Goal: Task Accomplishment & Management: Complete application form

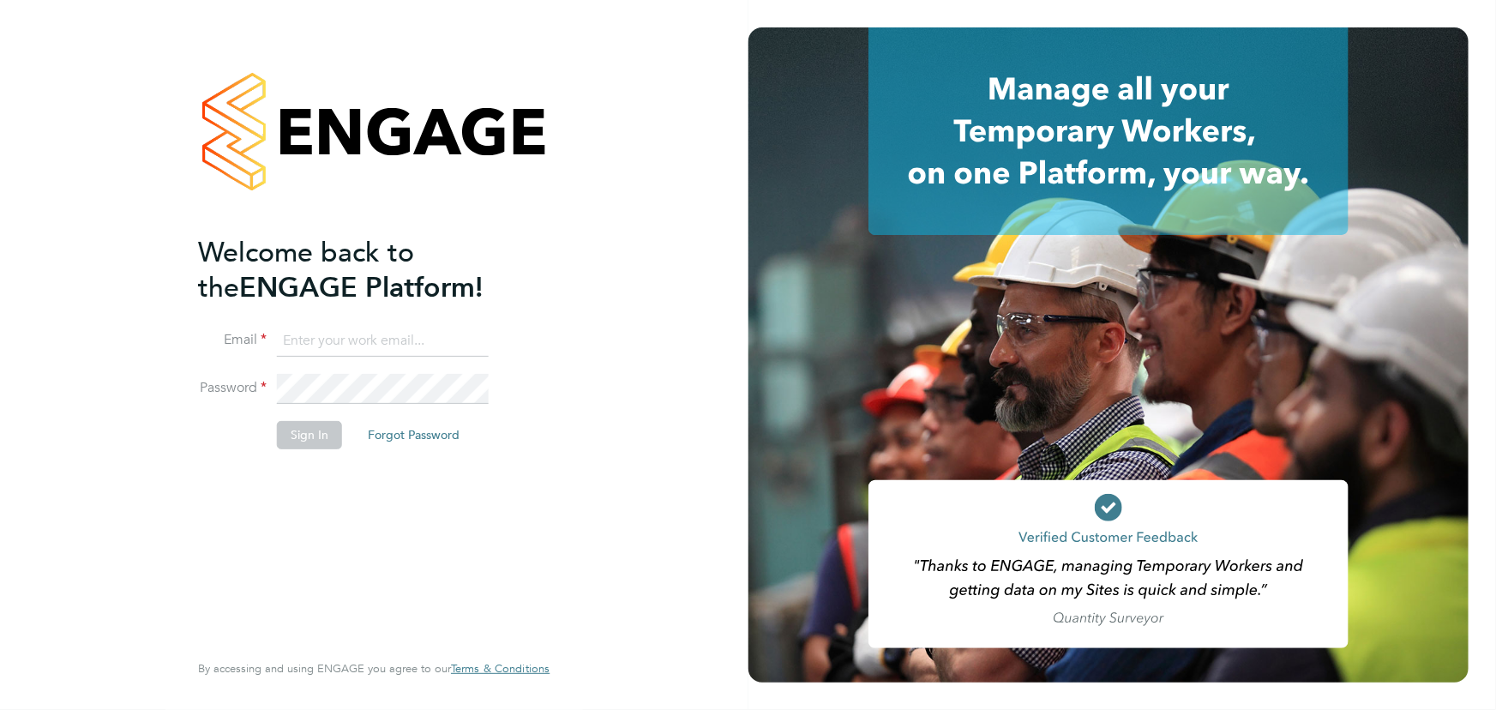
type input "jane.weitzman@mclarenresourcing.co.uk"
click at [309, 443] on button "Sign In" at bounding box center [309, 434] width 65 height 27
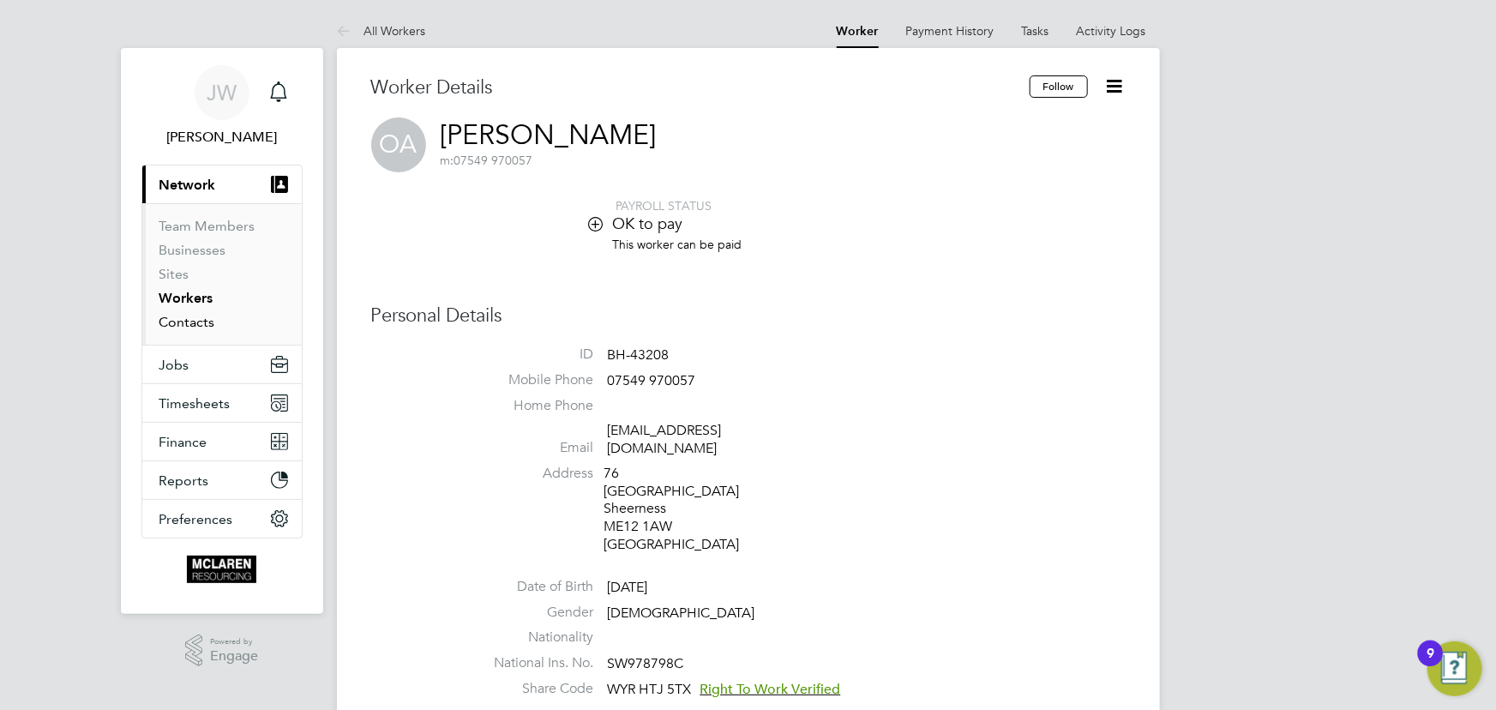
click at [200, 319] on link "Contacts" at bounding box center [187, 322] width 56 height 16
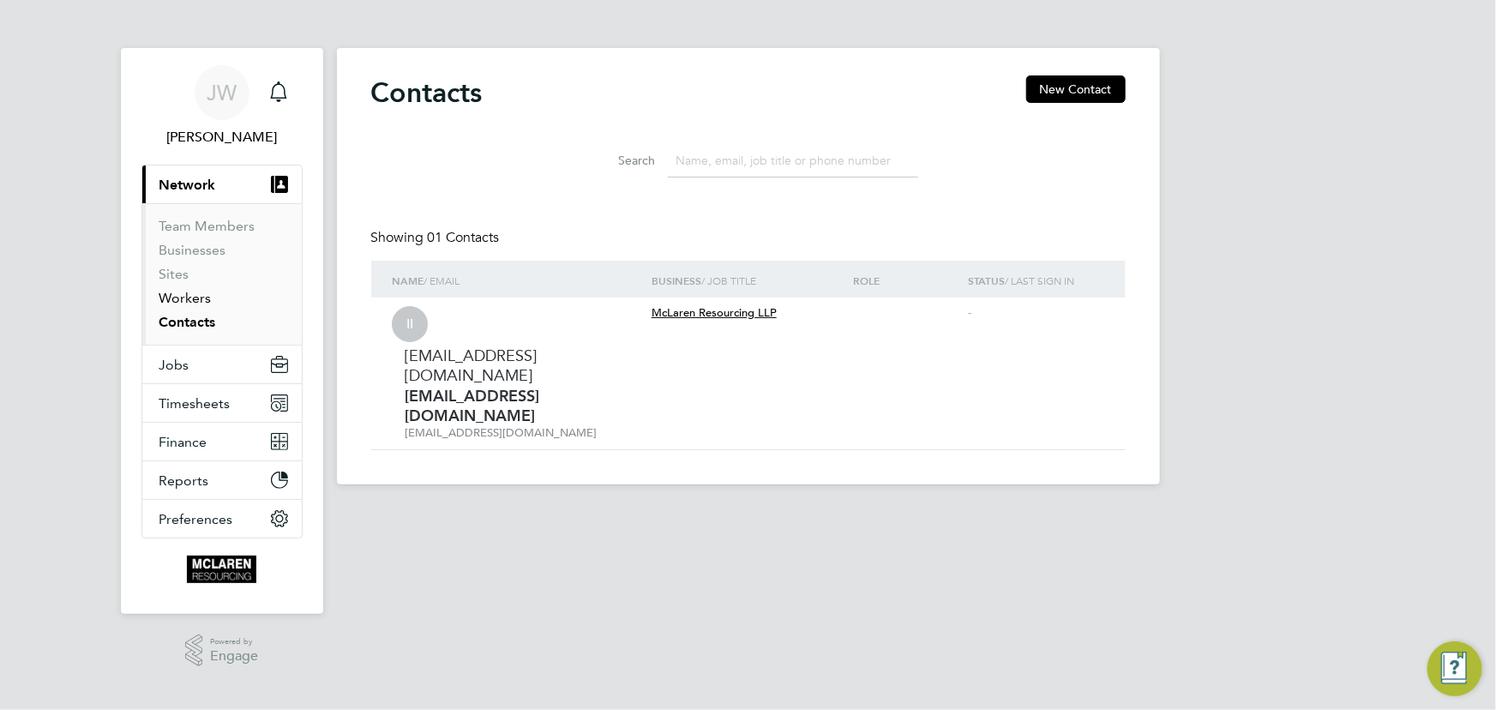
click at [195, 297] on link "Workers" at bounding box center [185, 298] width 52 height 16
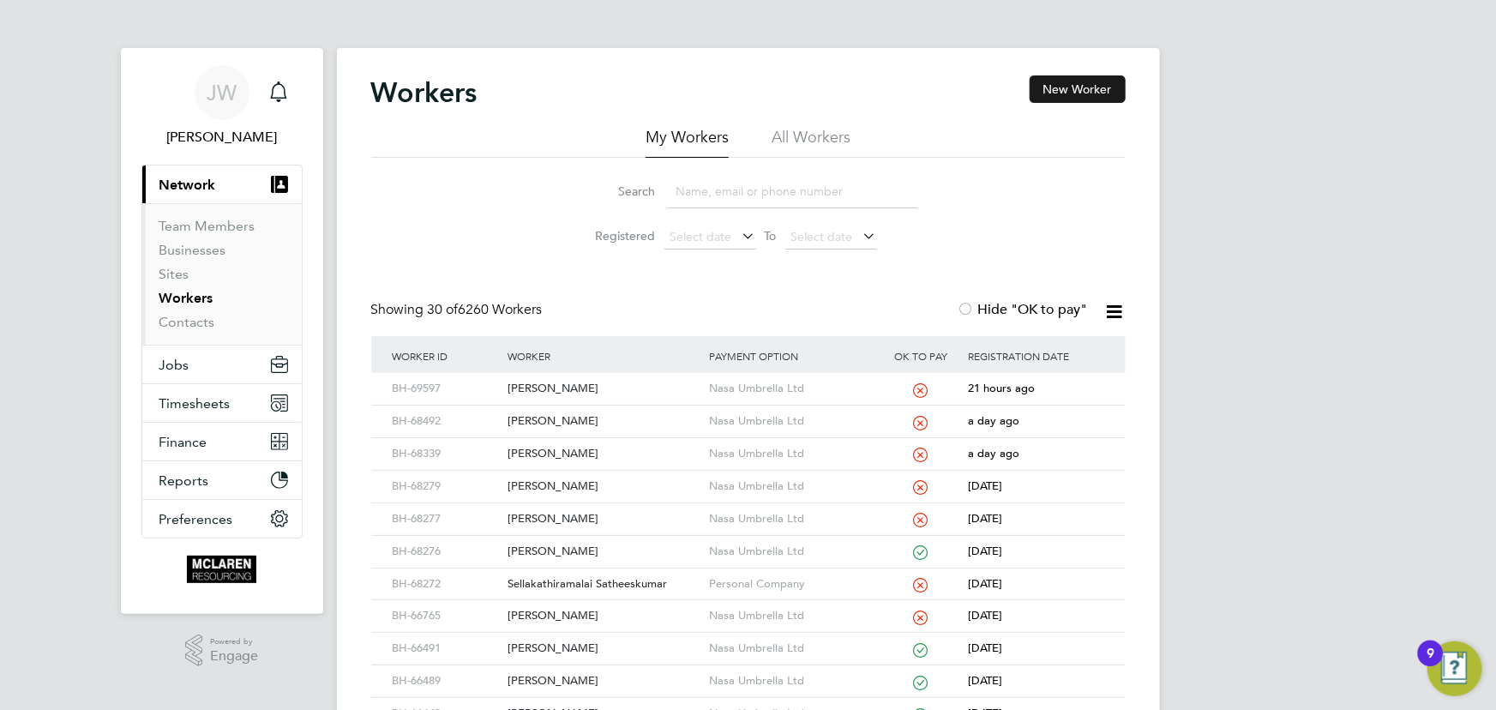
click at [1081, 93] on button "New Worker" at bounding box center [1078, 88] width 96 height 27
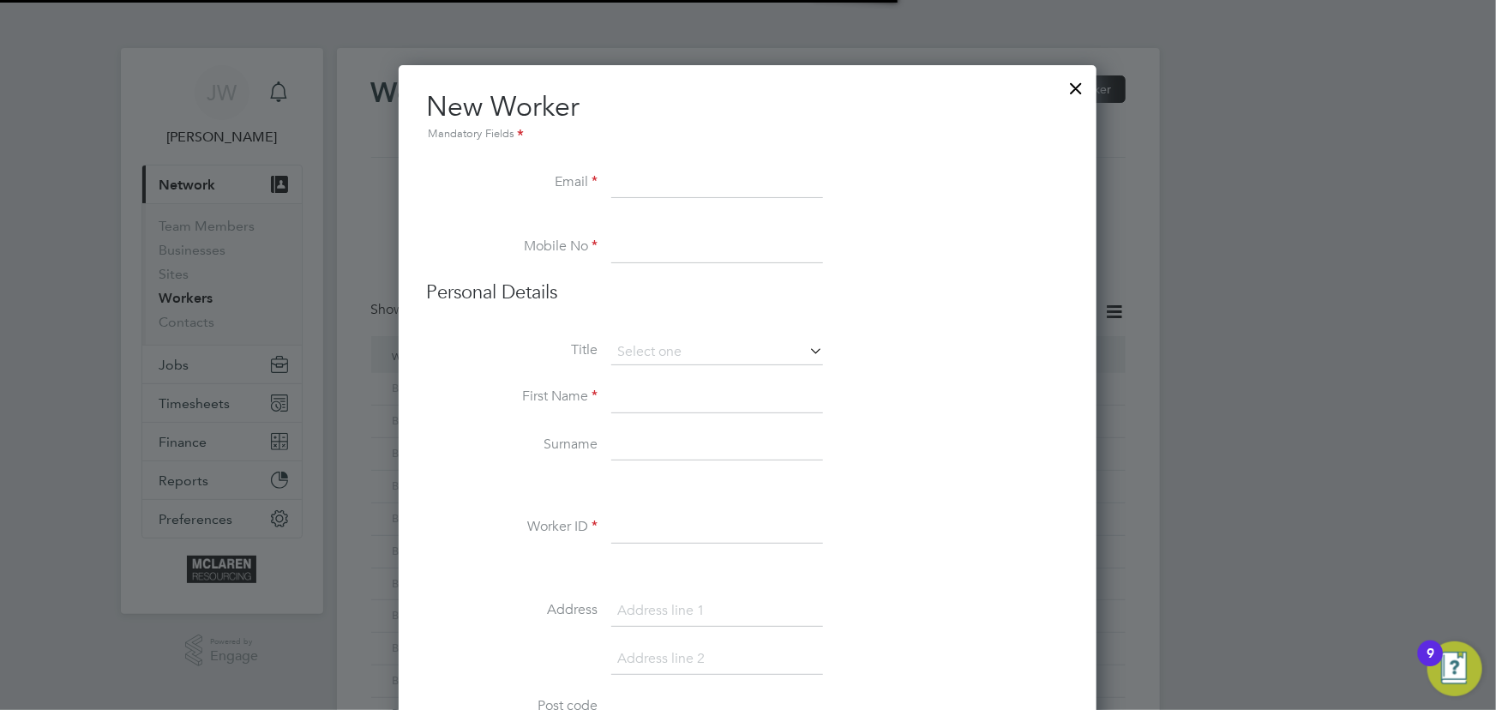
scroll to position [1949, 699]
paste input "[EMAIL_ADDRESS][DOMAIN_NAME]"
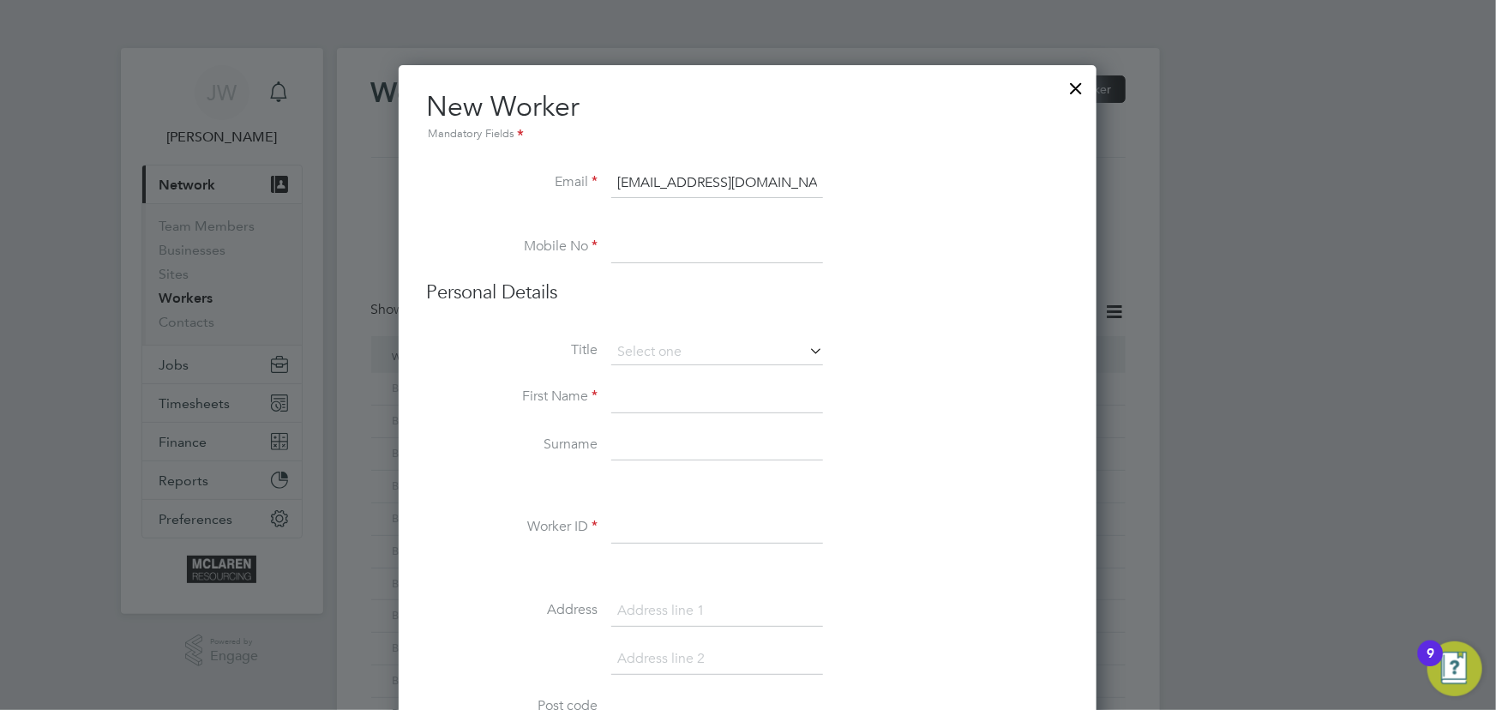
type input "[EMAIL_ADDRESS][DOMAIN_NAME]"
click at [639, 393] on input at bounding box center [717, 397] width 212 height 31
paste input "07957 781148"
type input "07957 781148"
click at [639, 399] on input at bounding box center [717, 397] width 212 height 31
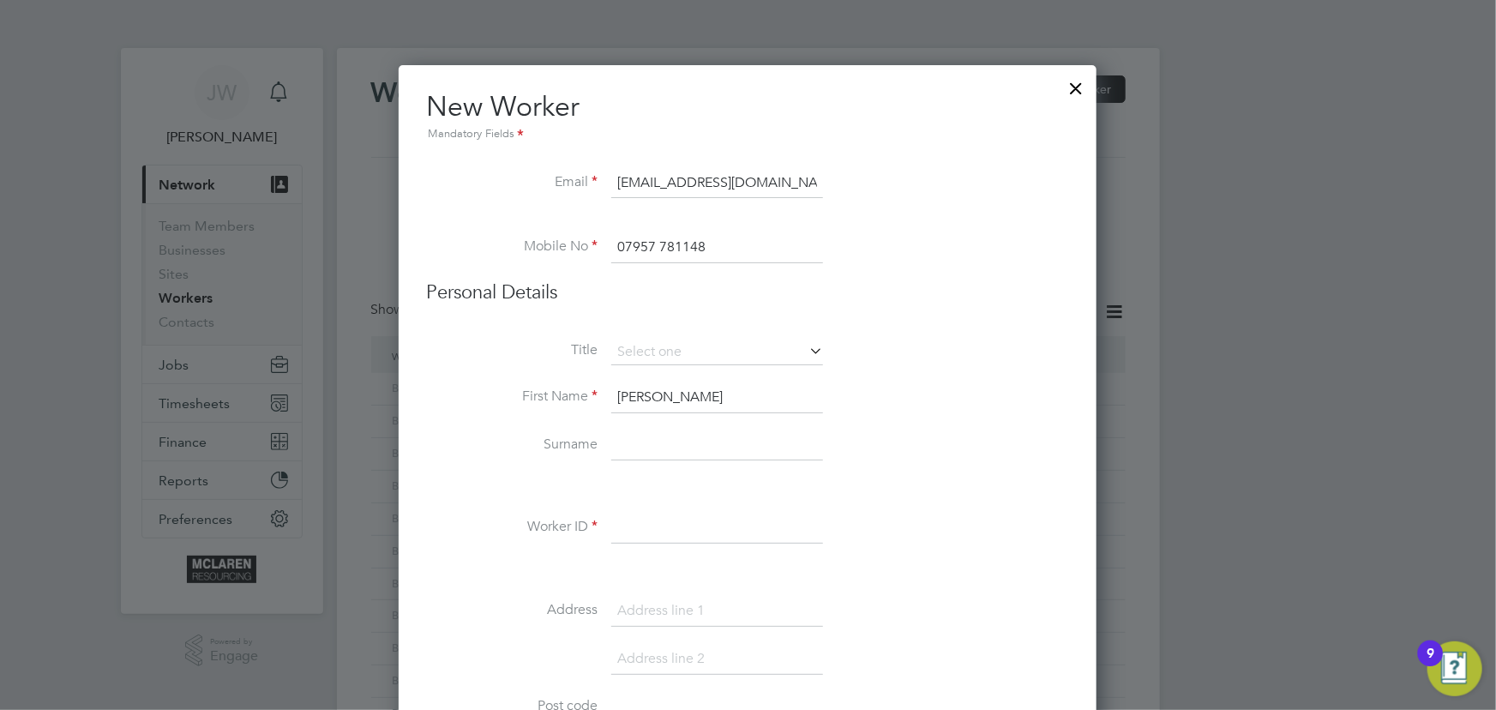
type input "[PERSON_NAME]"
drag, startPoint x: 630, startPoint y: 448, endPoint x: 660, endPoint y: 432, distance: 33.7
click at [630, 448] on input at bounding box center [717, 445] width 212 height 31
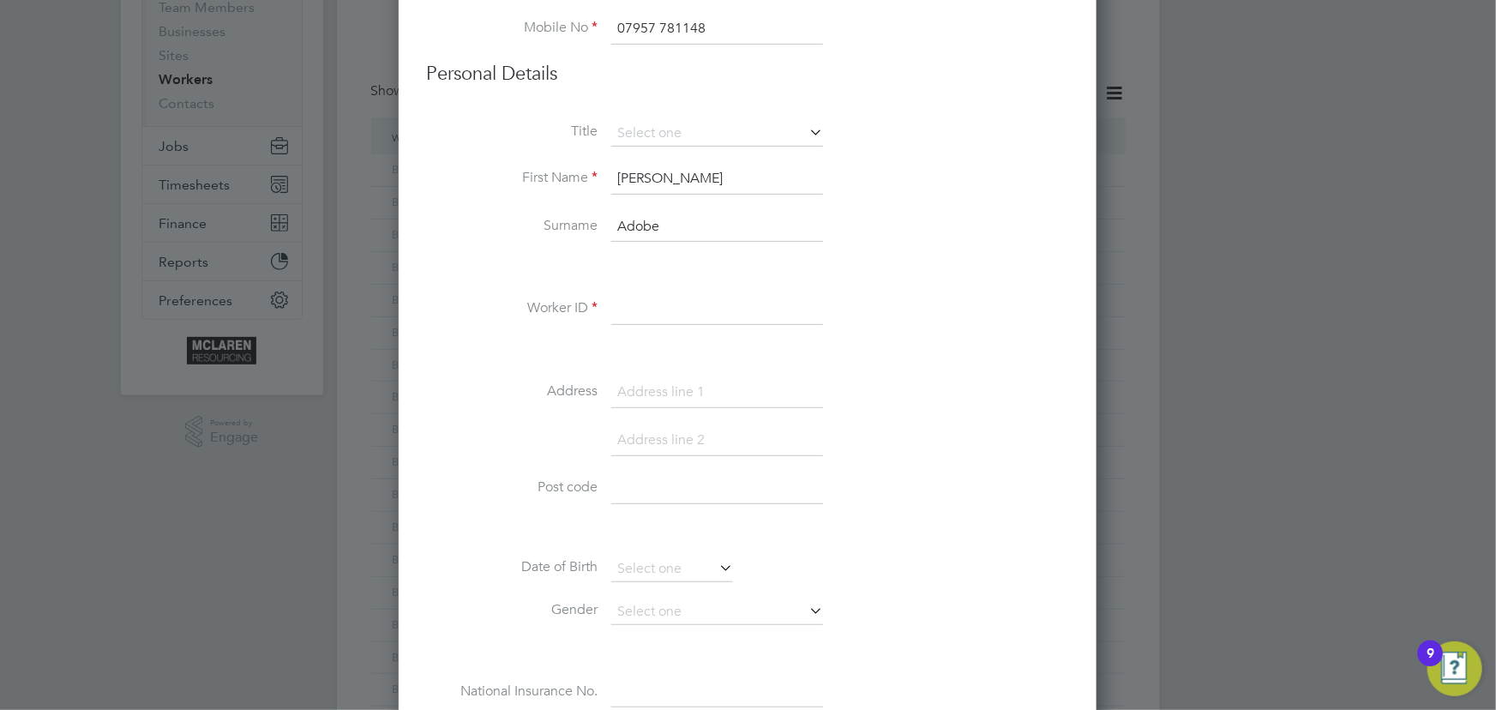
scroll to position [233, 0]
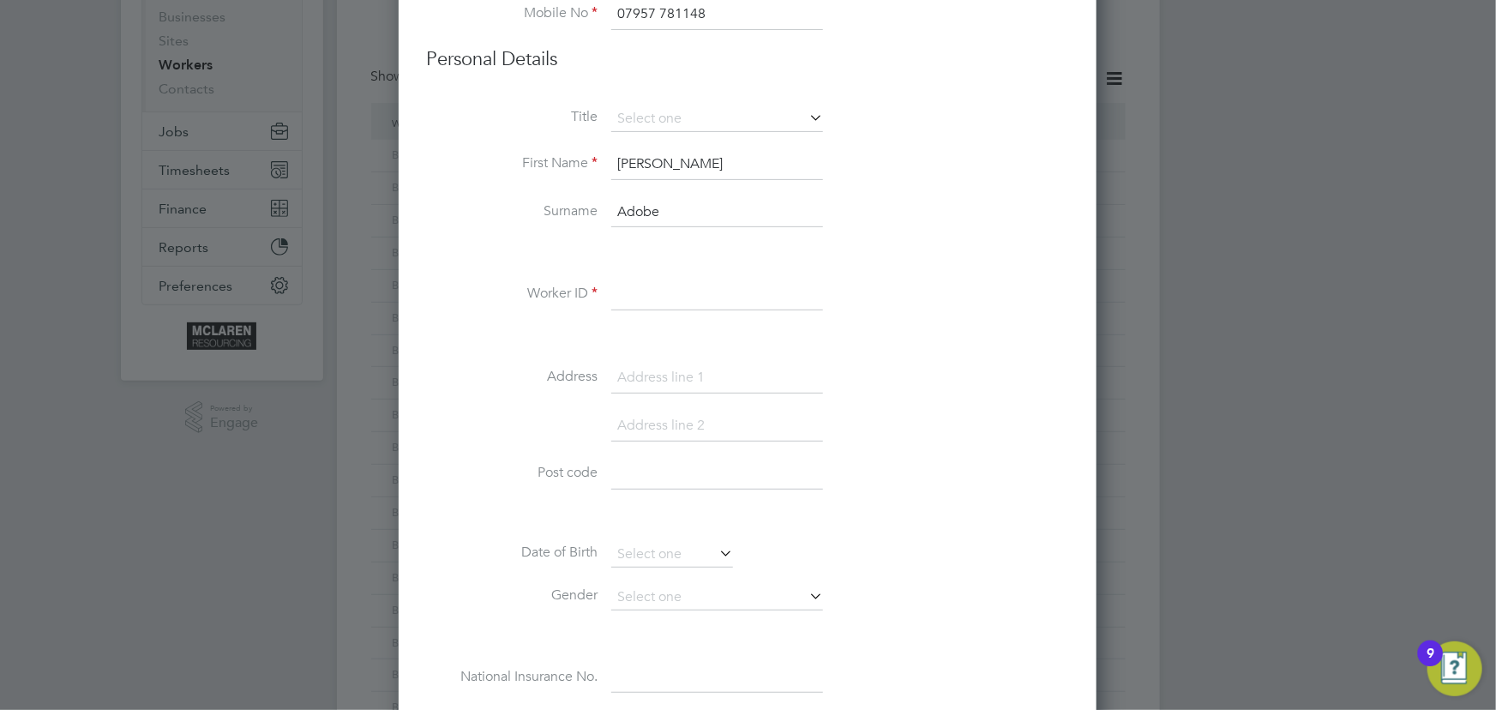
type input "Adobe"
click at [644, 299] on input at bounding box center [717, 294] width 212 height 31
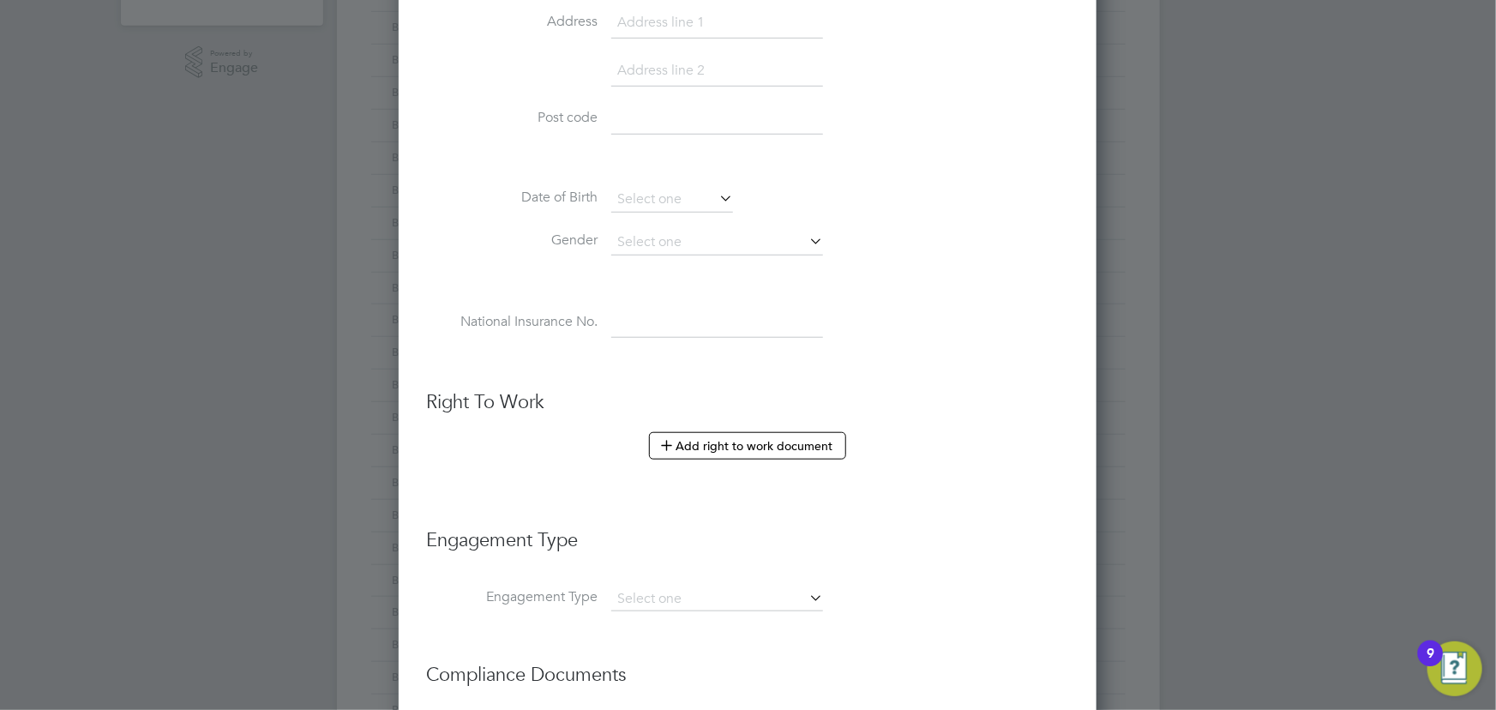
scroll to position [779, 0]
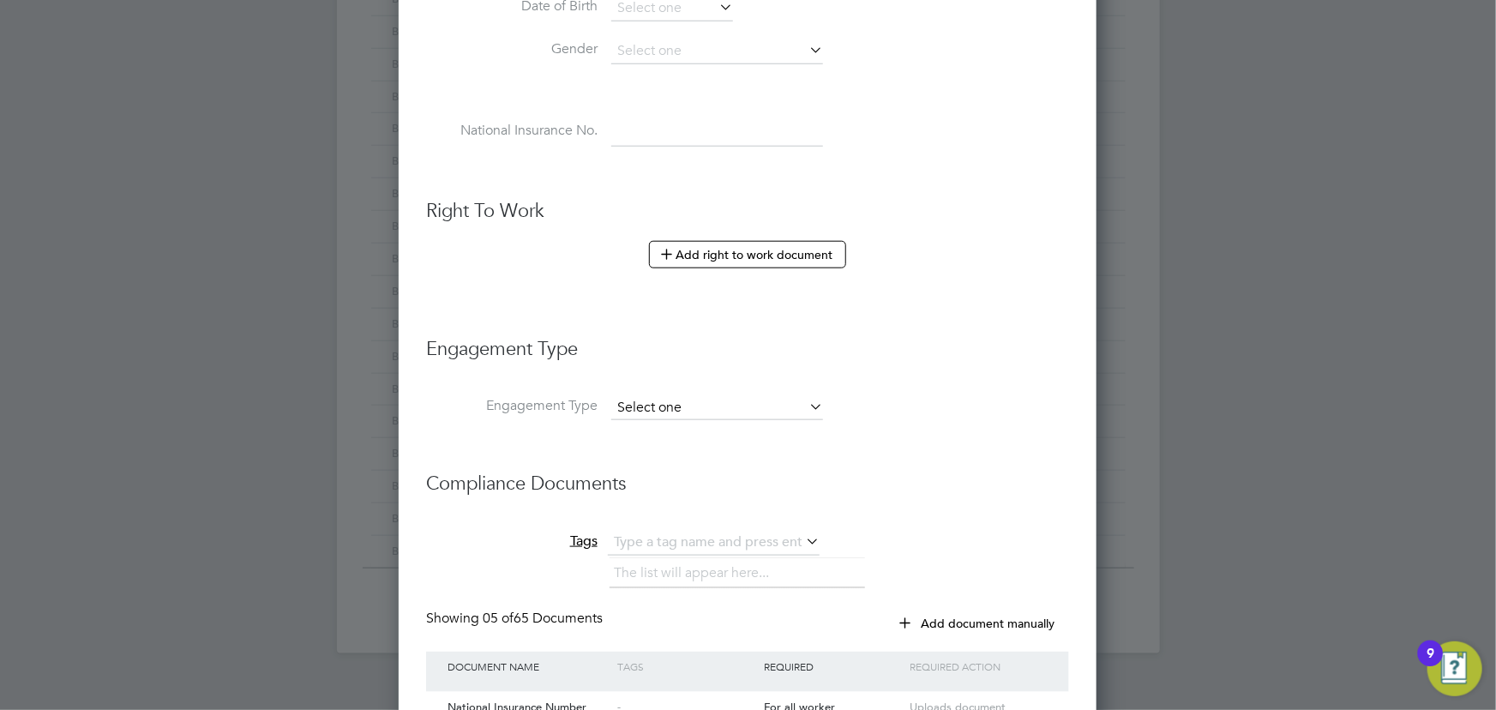
type input "BH-69604"
click at [694, 398] on input at bounding box center [717, 408] width 212 height 24
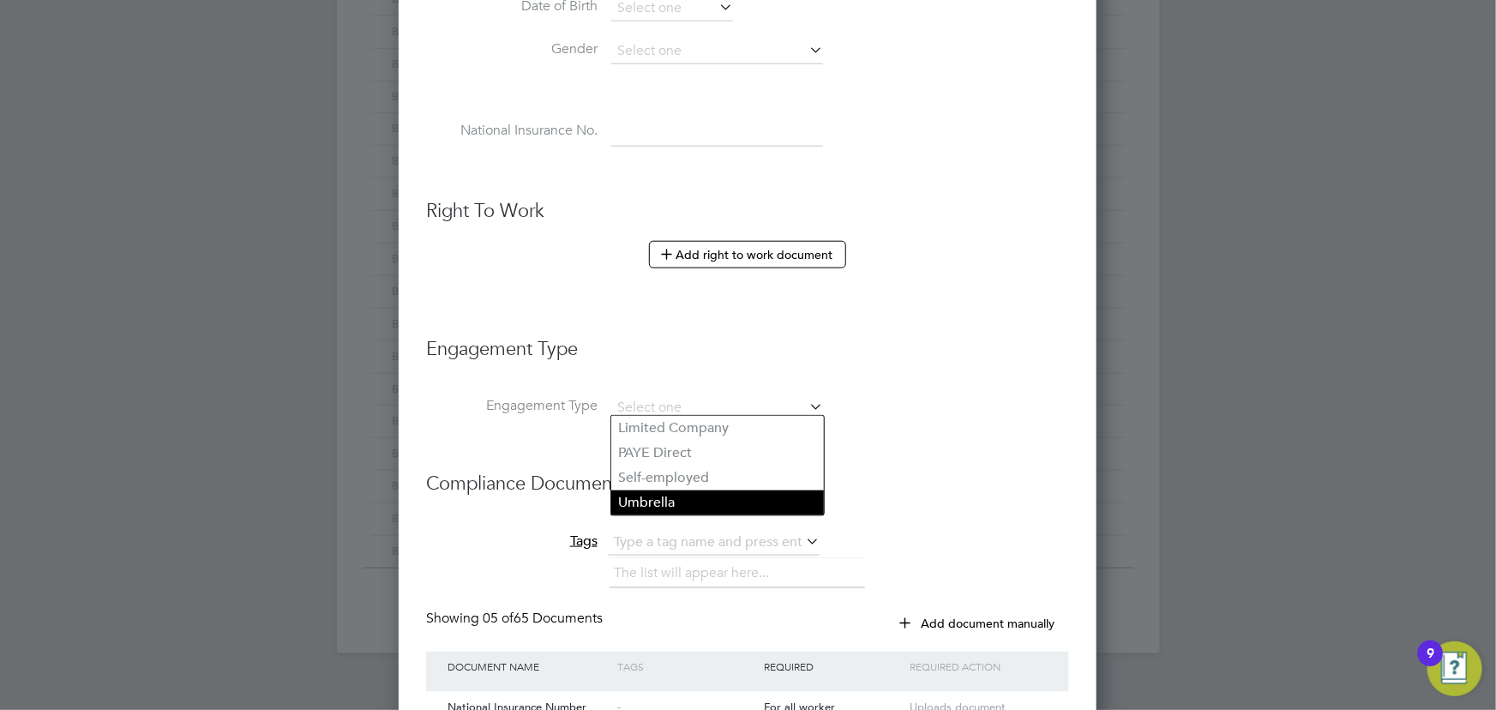
click at [680, 496] on li "Umbrella" at bounding box center [717, 502] width 213 height 25
type input "Umbrella"
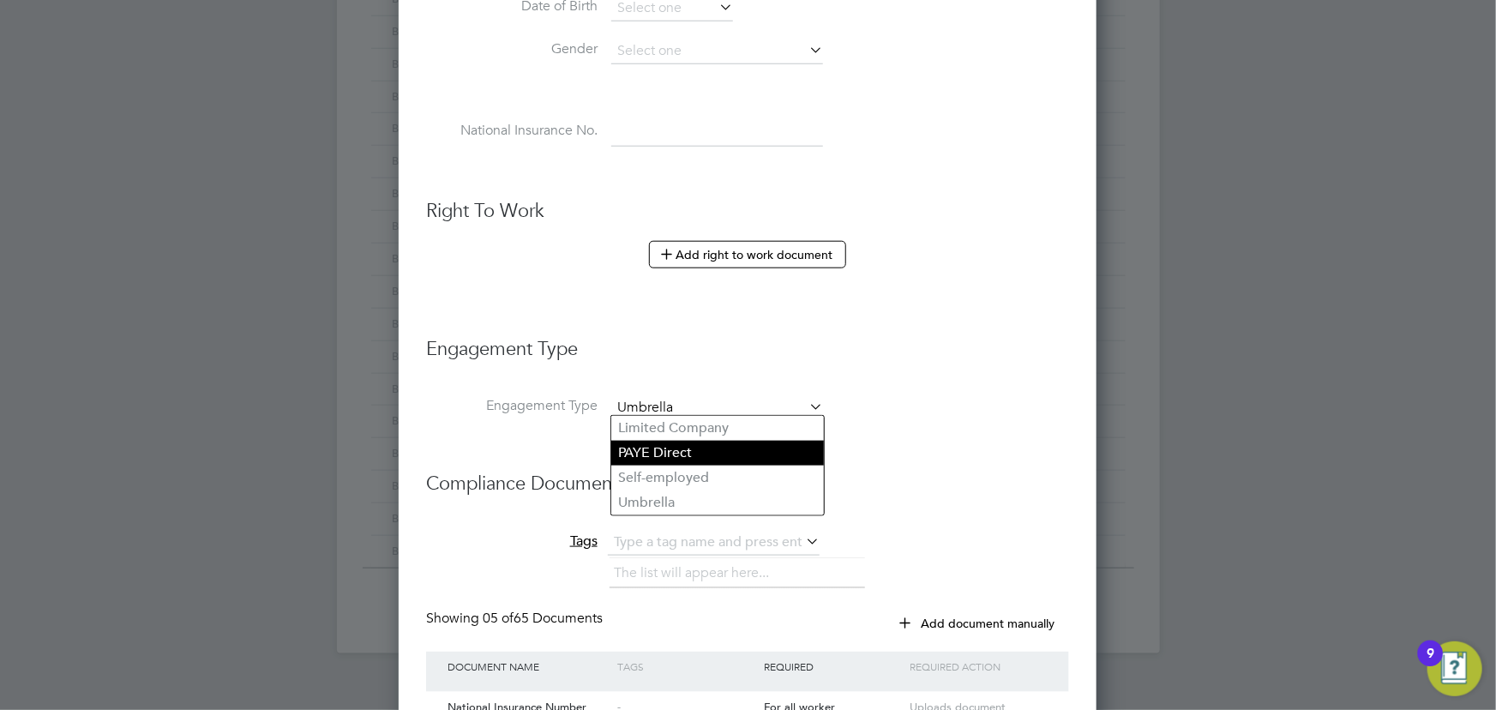
scroll to position [2388, 699]
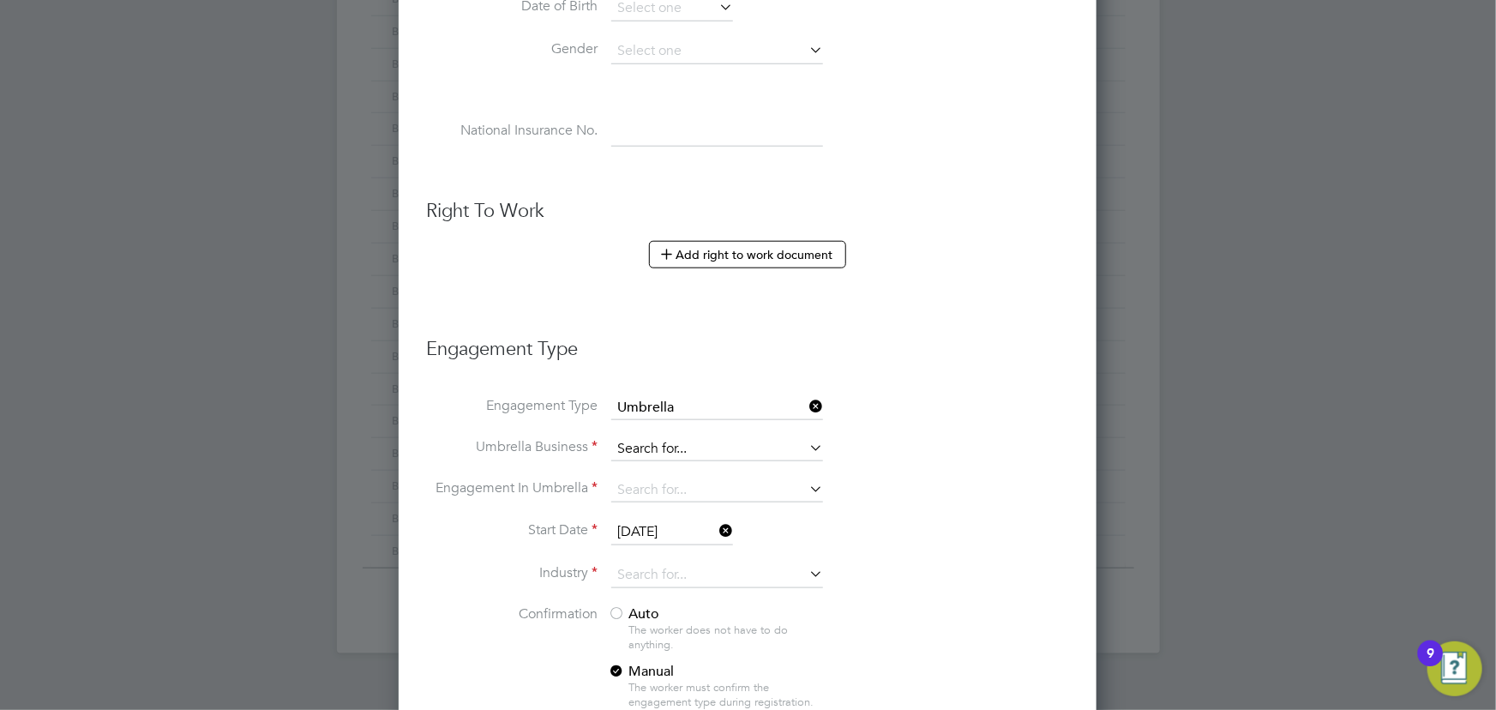
click at [654, 444] on input at bounding box center [717, 449] width 212 height 24
click at [646, 457] on li "Nasa Umbrella Ltd" at bounding box center [717, 469] width 213 height 25
type input "Nasa Umbrella Ltd"
click at [643, 480] on input at bounding box center [717, 490] width 212 height 24
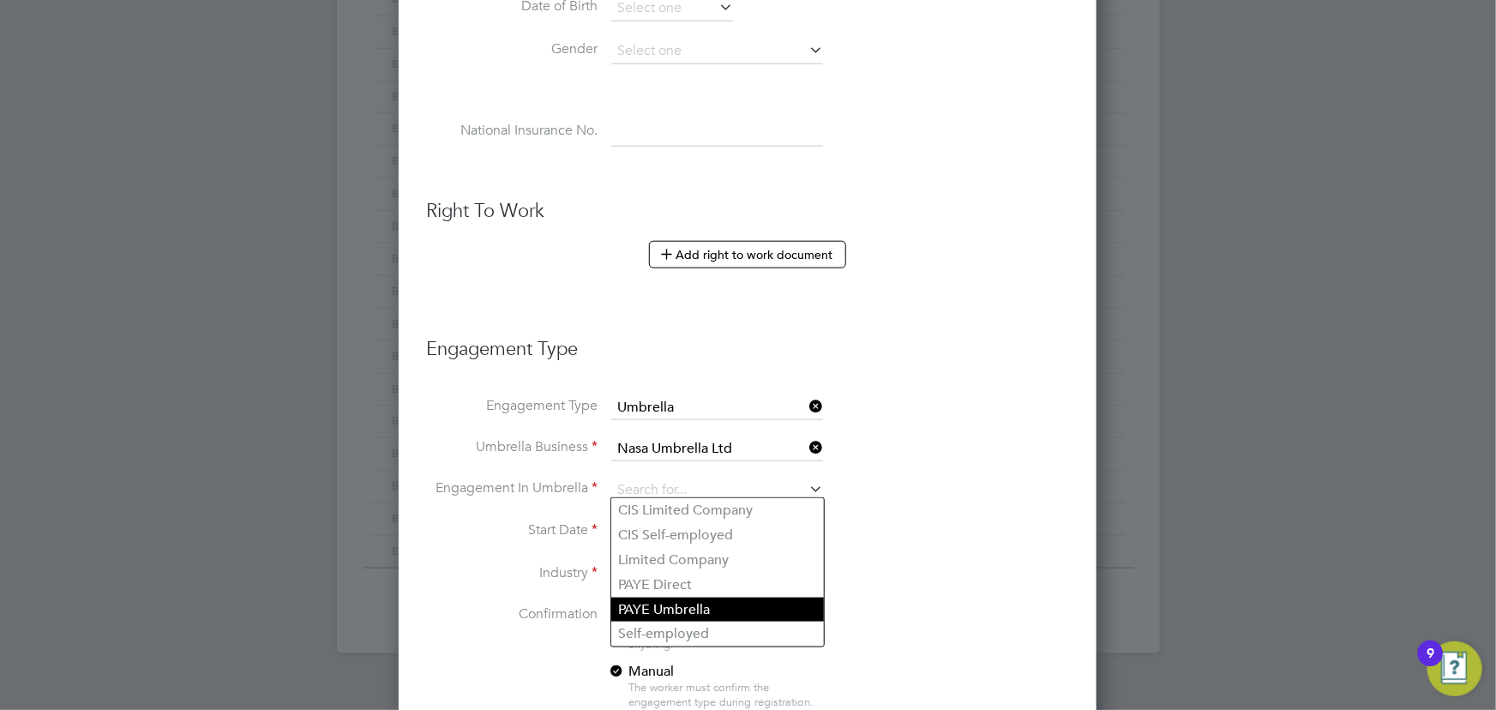
click at [671, 609] on li "PAYE Umbrella" at bounding box center [717, 610] width 213 height 25
type input "PAYE Umbrella"
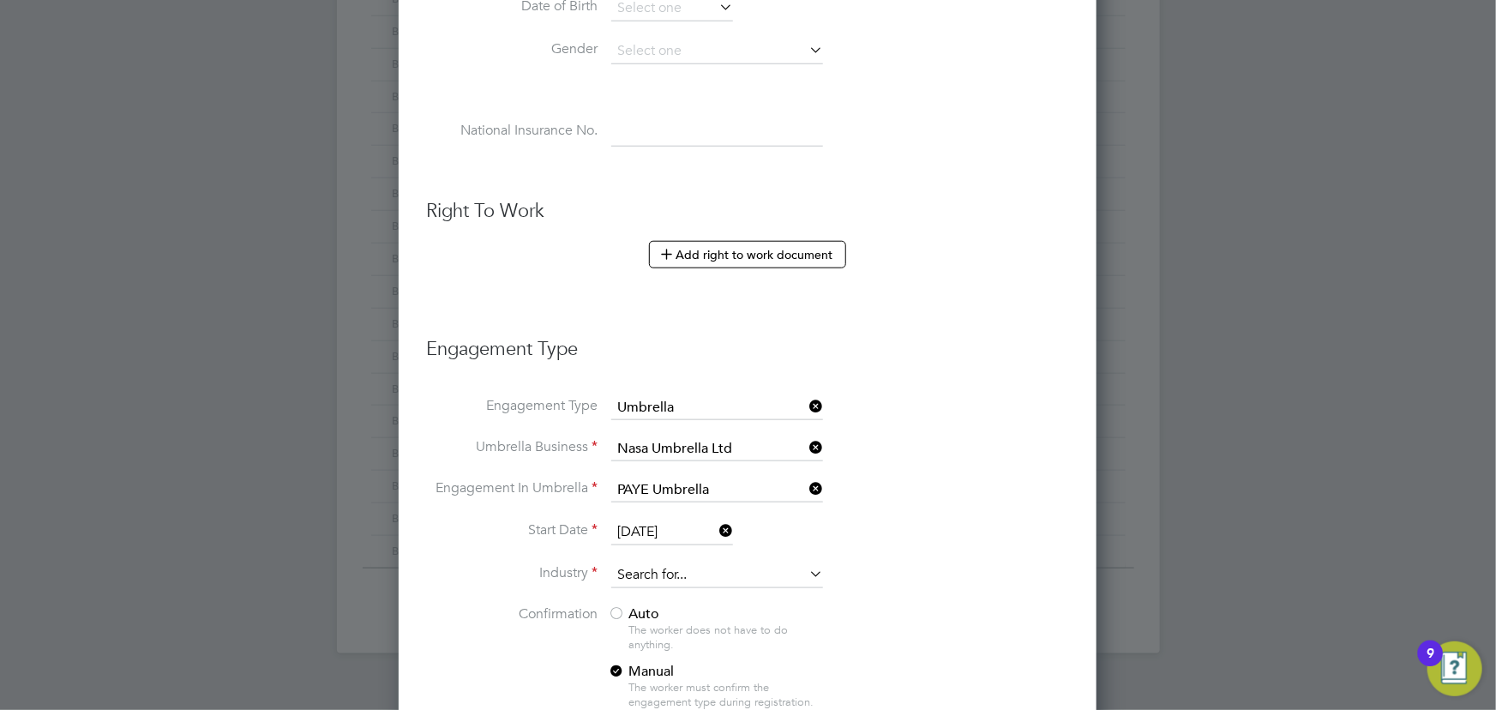
click at [658, 565] on input at bounding box center [717, 575] width 212 height 26
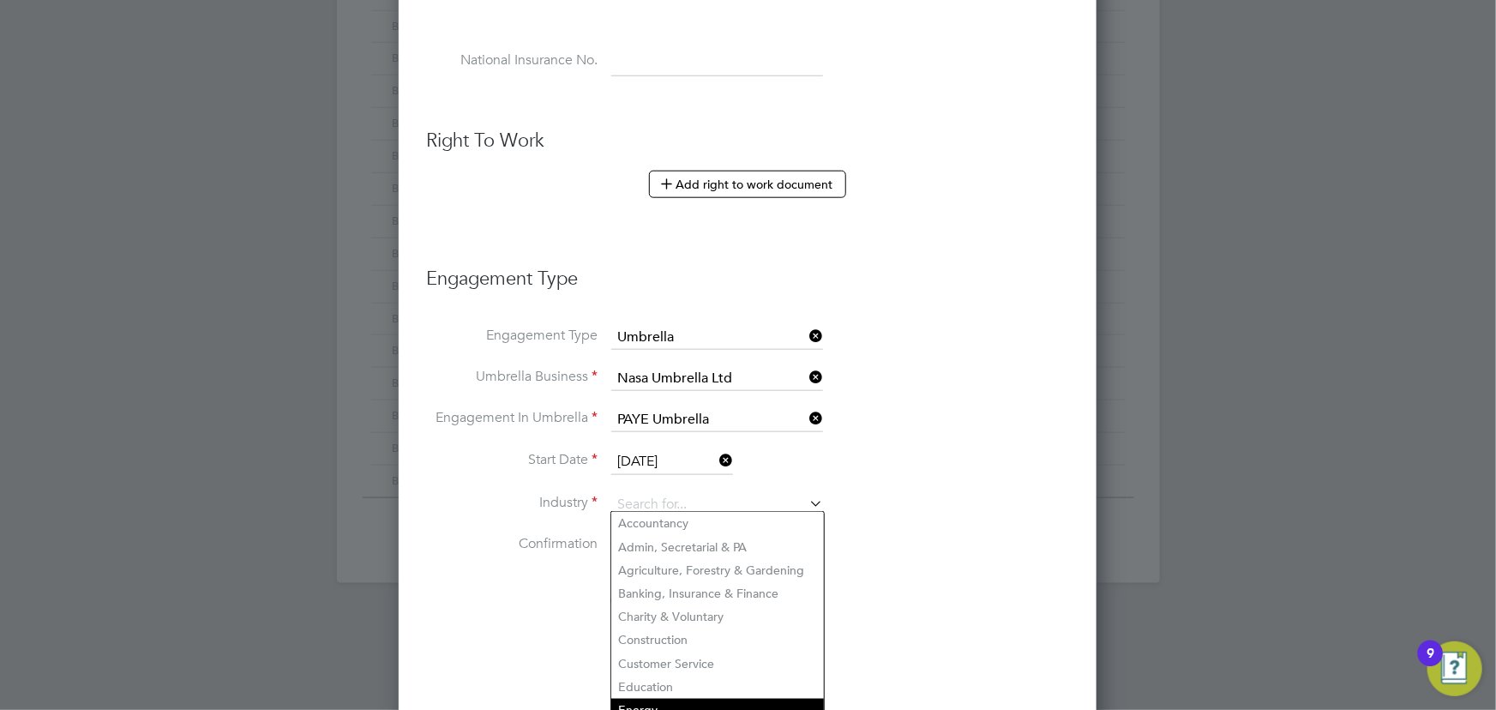
scroll to position [934, 0]
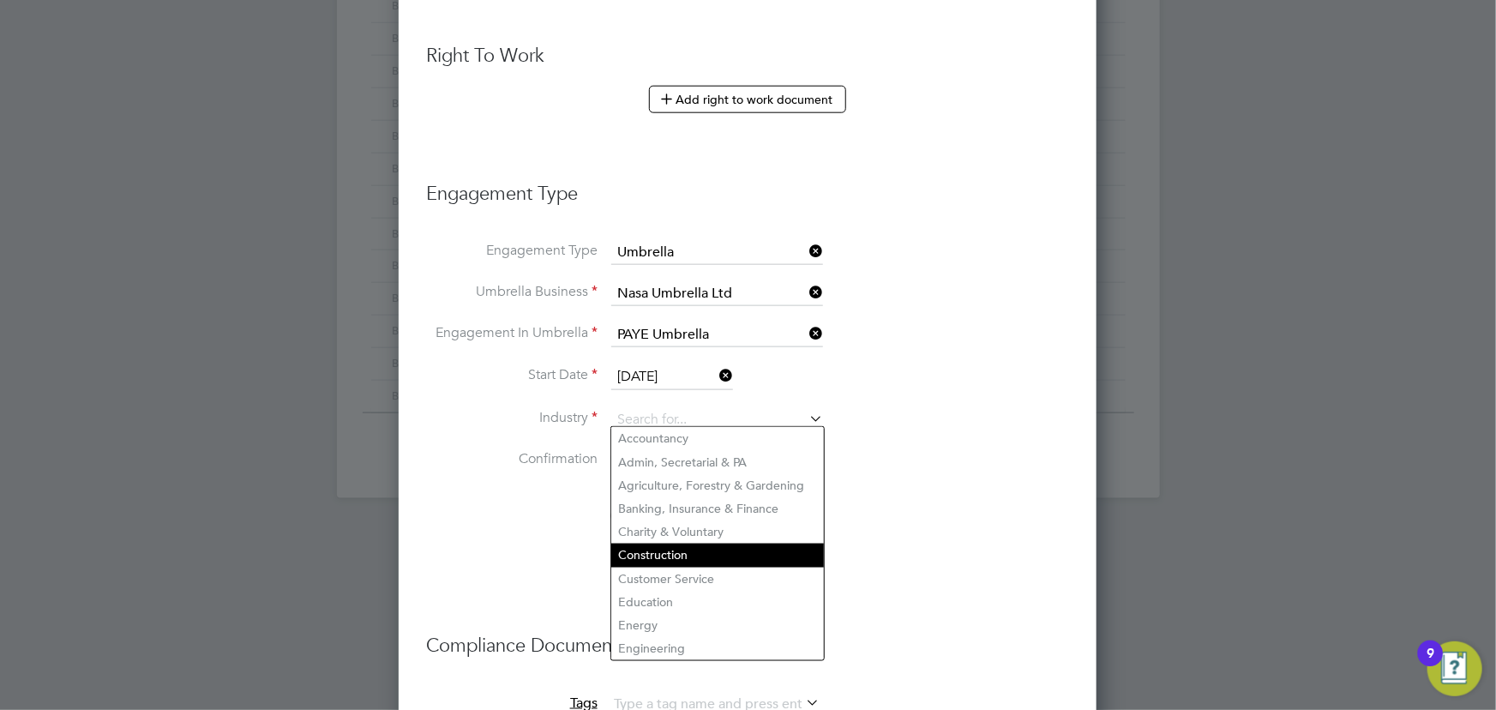
click at [666, 552] on li "Construction" at bounding box center [717, 555] width 213 height 23
type input "Construction"
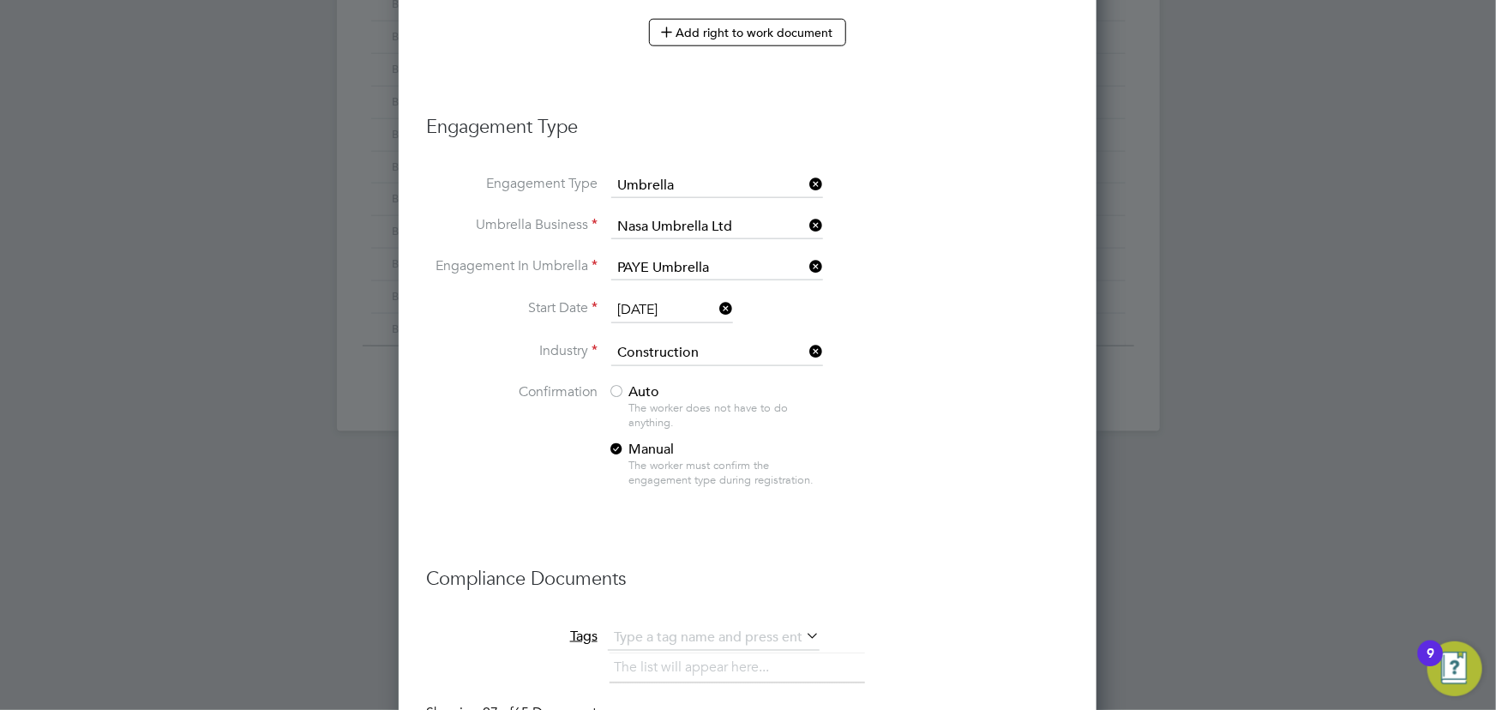
scroll to position [1090, 0]
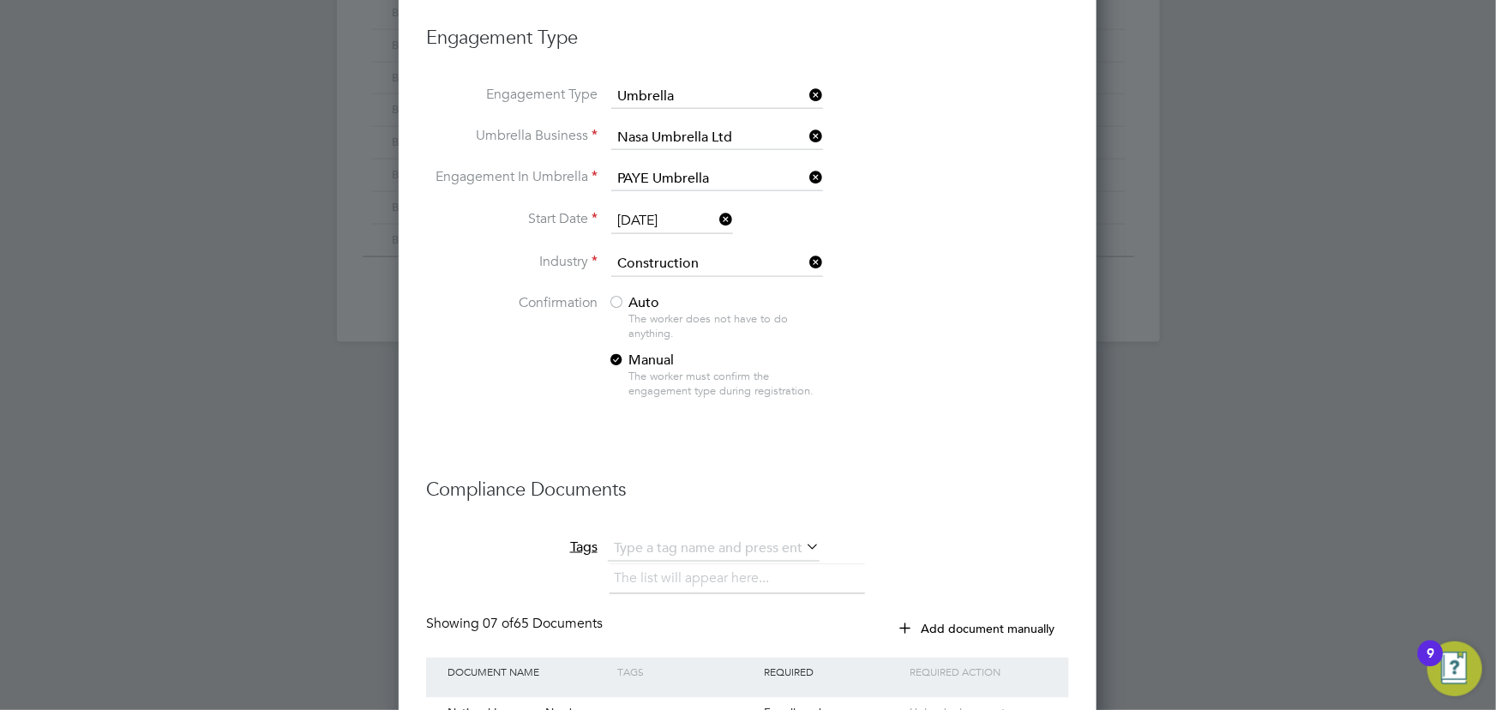
click at [634, 298] on span "Auto" at bounding box center [633, 302] width 51 height 17
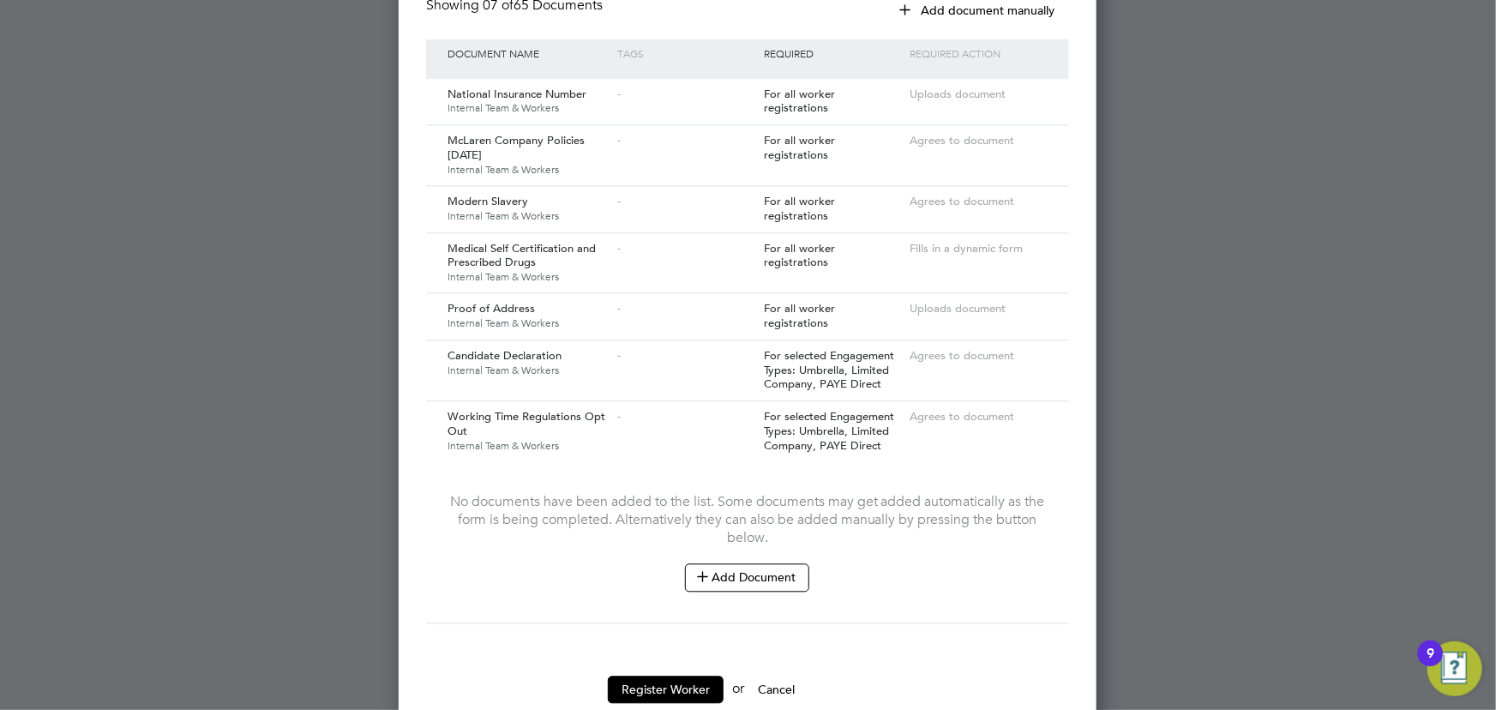
scroll to position [1741, 0]
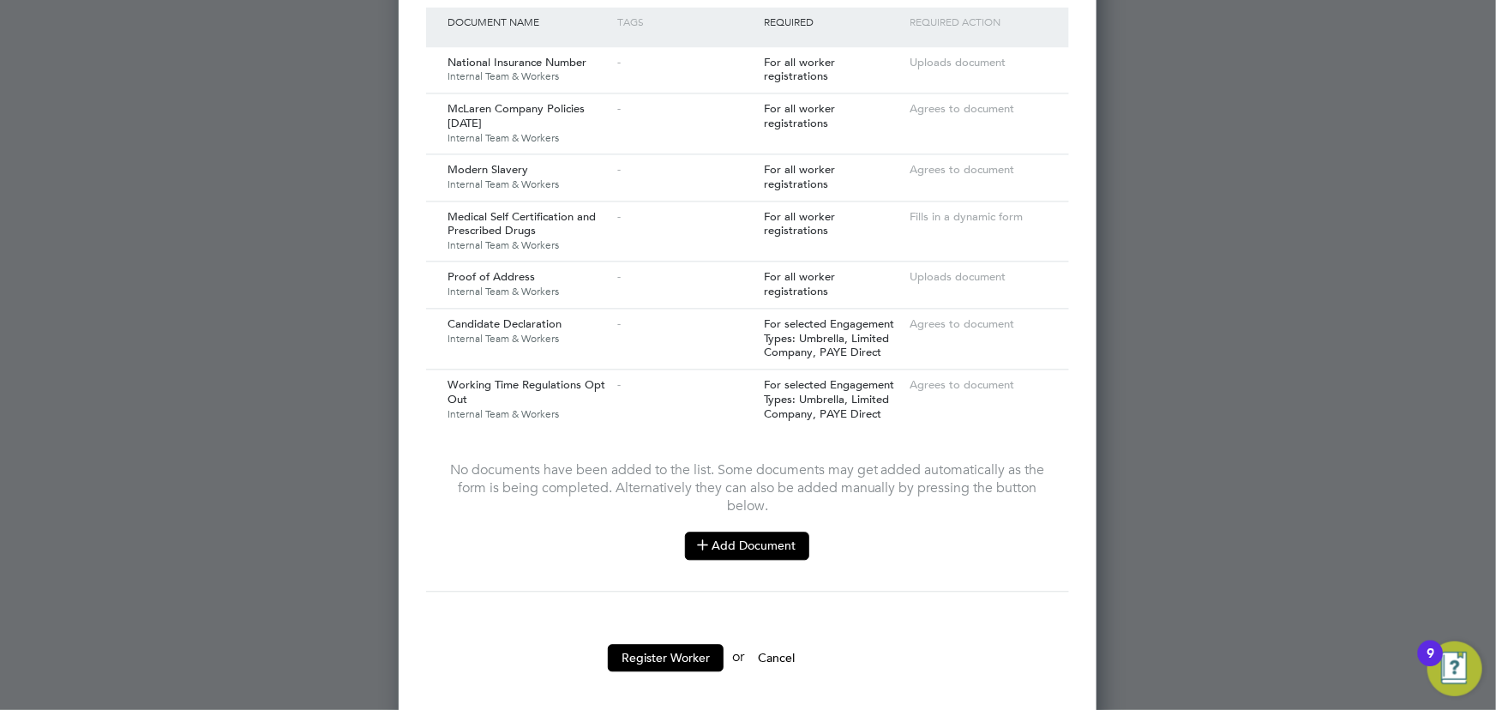
click at [764, 532] on button "Add Document" at bounding box center [747, 545] width 124 height 27
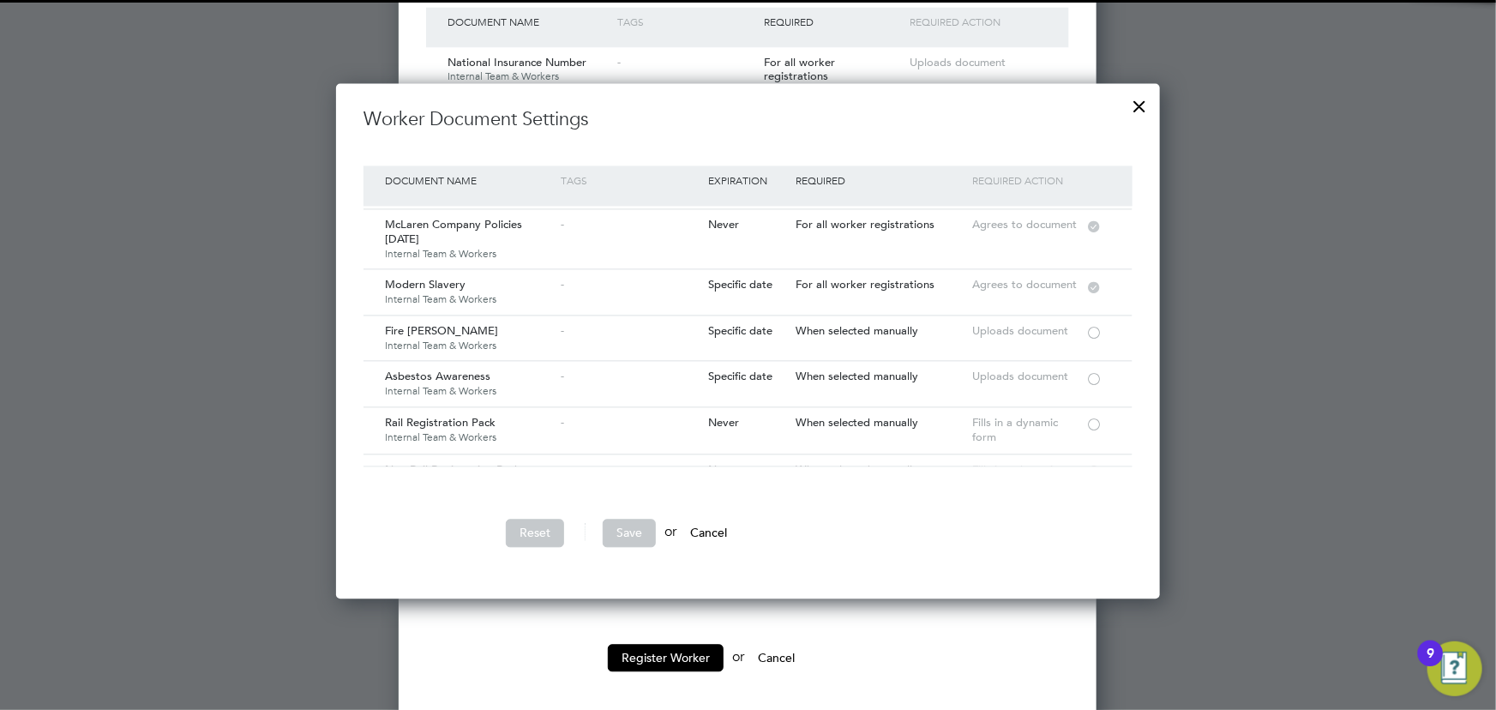
scroll to position [77, 0]
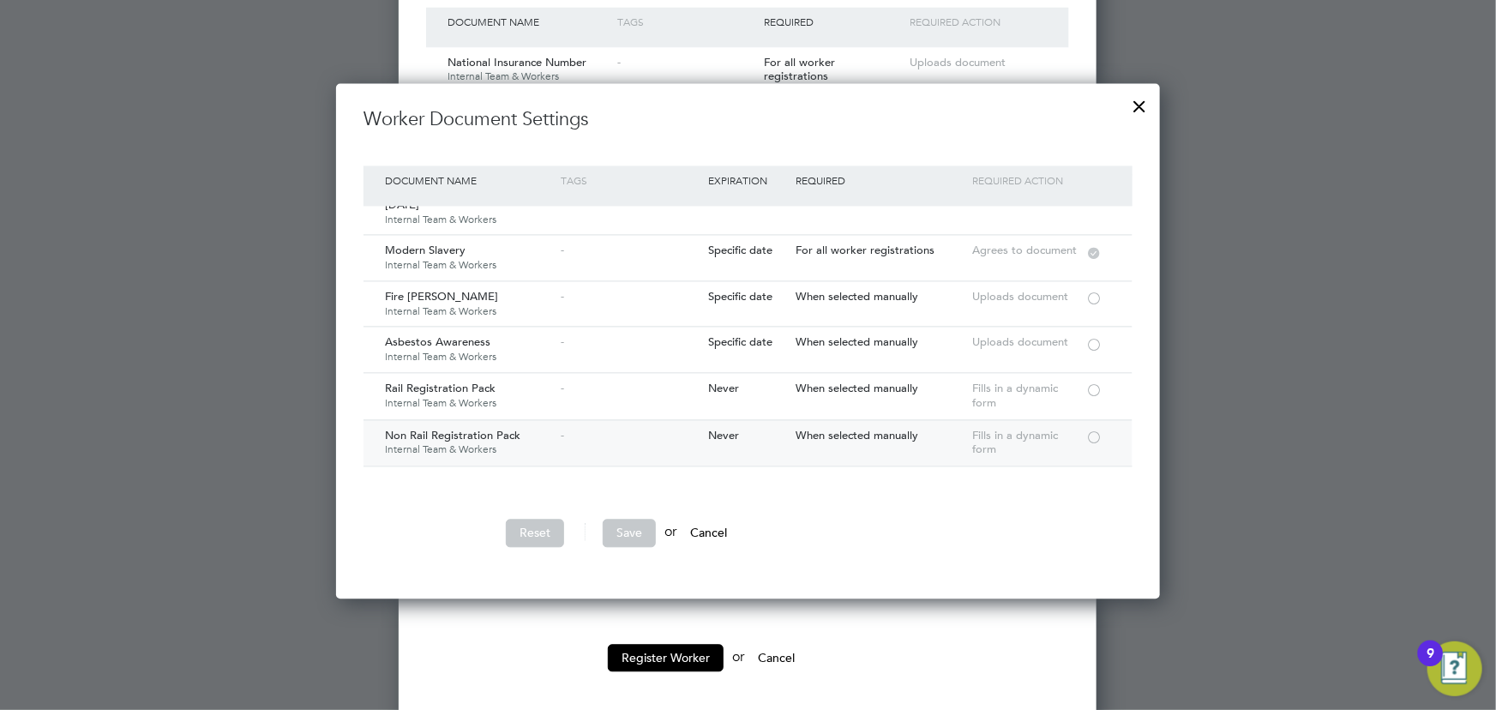
click at [1097, 435] on div at bounding box center [1093, 435] width 17 height 13
click at [636, 530] on button "Save" at bounding box center [629, 532] width 53 height 27
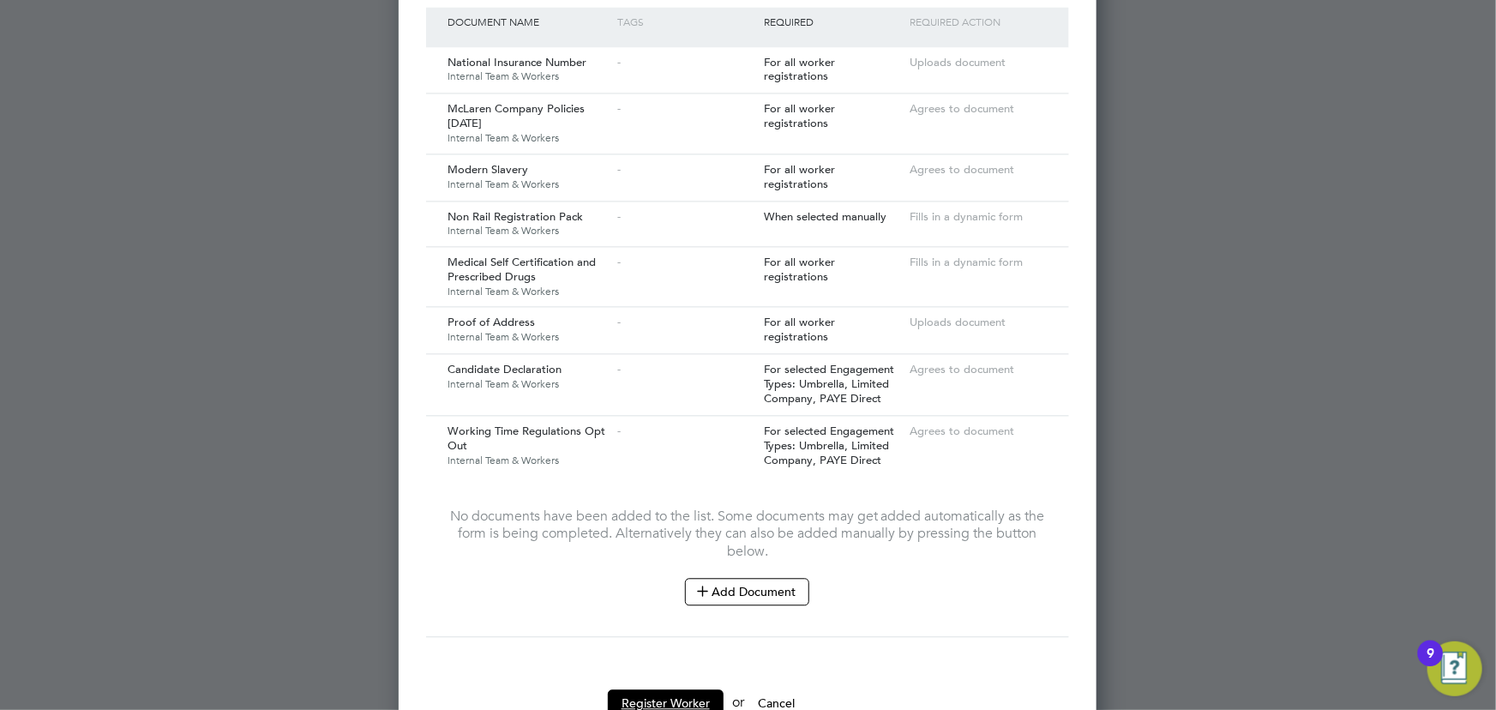
drag, startPoint x: 664, startPoint y: 694, endPoint x: 603, endPoint y: 620, distance: 96.3
click at [664, 694] on button "Register Worker" at bounding box center [666, 702] width 116 height 27
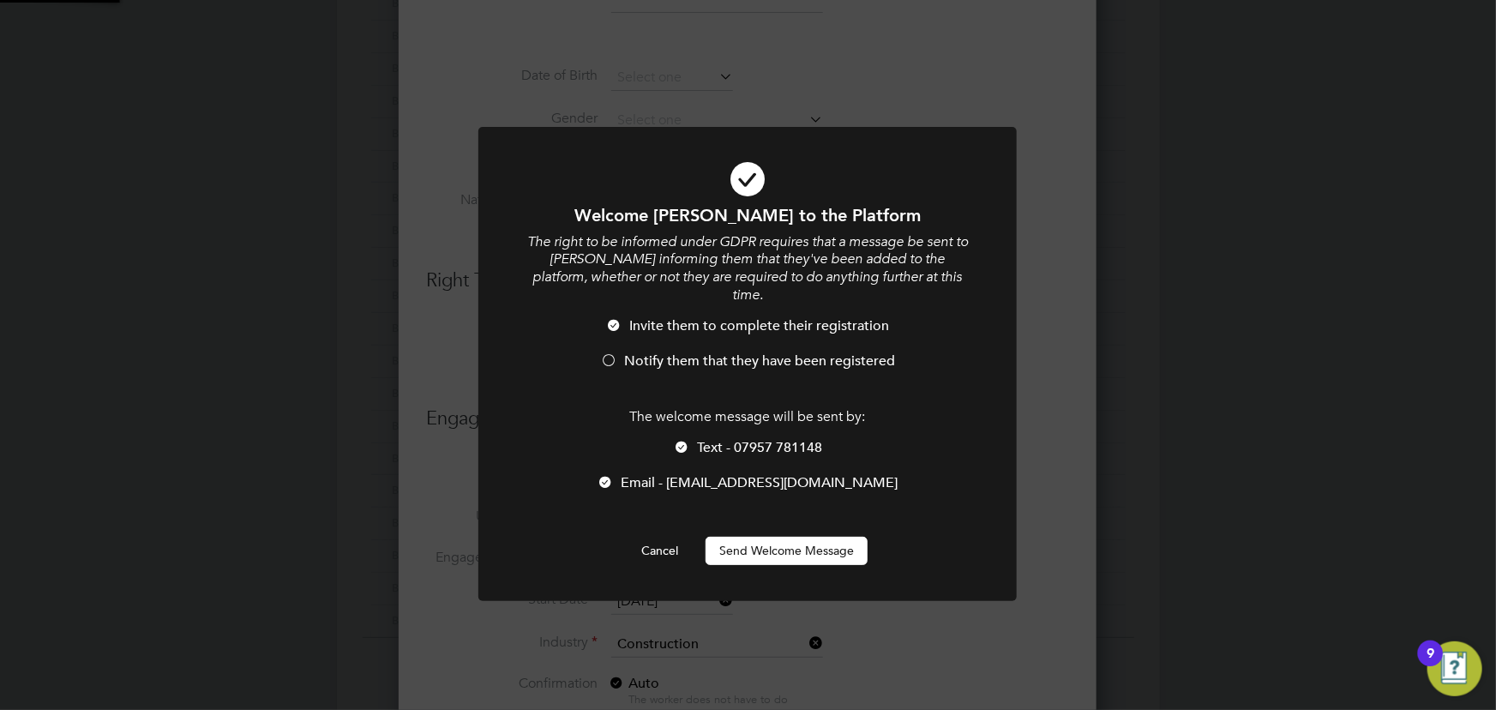
scroll to position [0, 0]
drag, startPoint x: 783, startPoint y: 526, endPoint x: 1071, endPoint y: 487, distance: 290.7
click at [784, 537] on button "Send Welcome Message" at bounding box center [787, 550] width 162 height 27
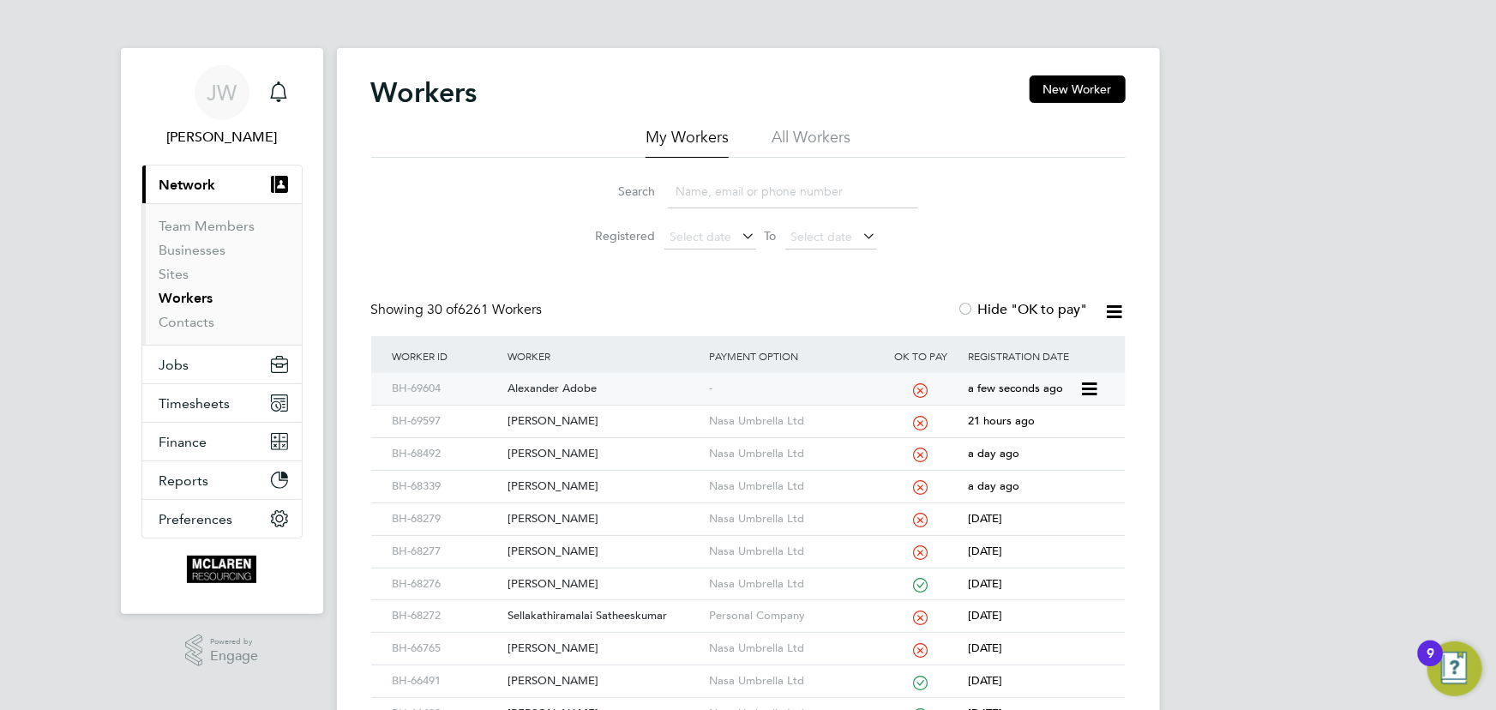
click at [545, 388] on div "Alexander Adobe" at bounding box center [603, 389] width 201 height 32
click at [532, 381] on div "Alexander Adobe" at bounding box center [603, 389] width 201 height 32
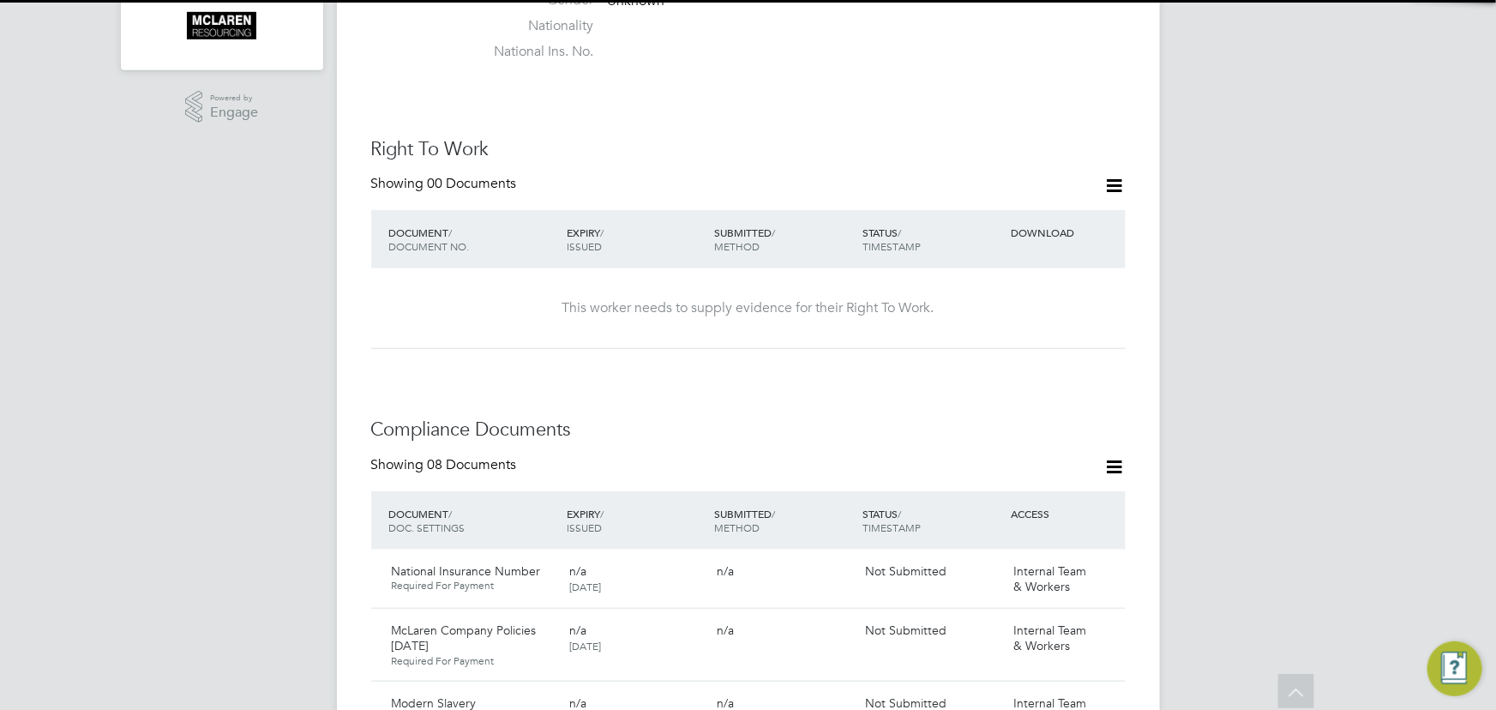
scroll to position [701, 0]
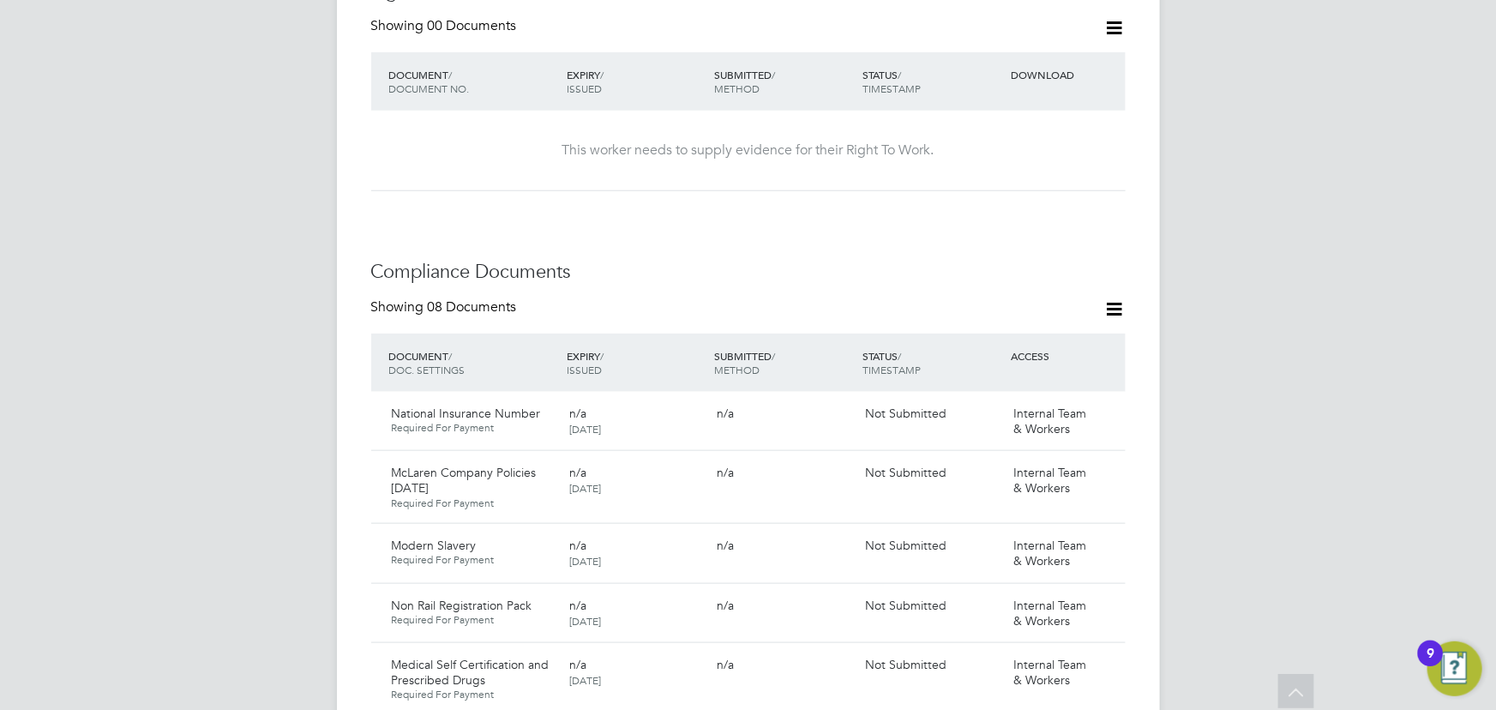
click at [1120, 17] on icon at bounding box center [1114, 27] width 21 height 21
click at [1054, 60] on li "Add Right To Work Document" at bounding box center [1019, 51] width 207 height 24
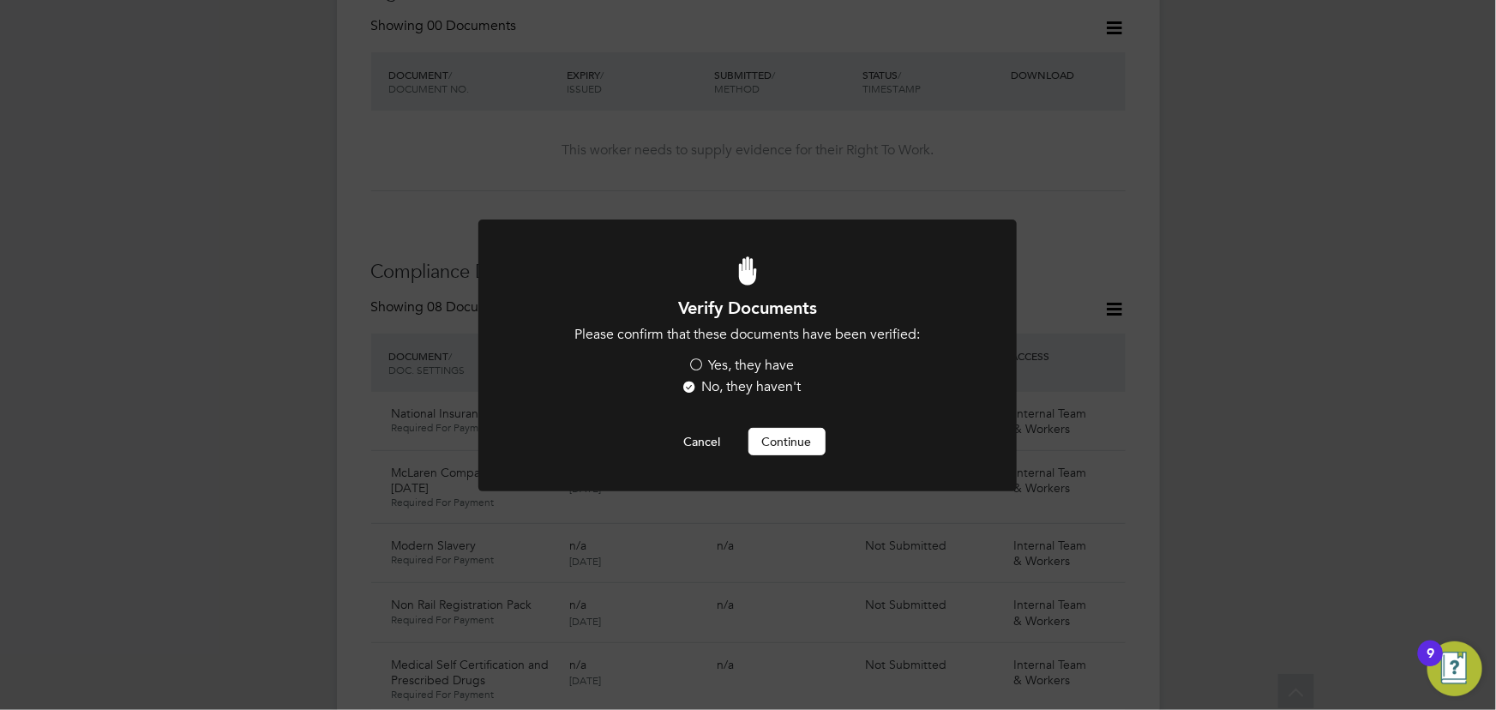
click at [778, 367] on label "Yes, they have" at bounding box center [741, 366] width 106 height 18
click at [0, 0] on input "Yes, they have" at bounding box center [0, 0] width 0 height 0
click at [805, 439] on button "Continue" at bounding box center [786, 441] width 77 height 27
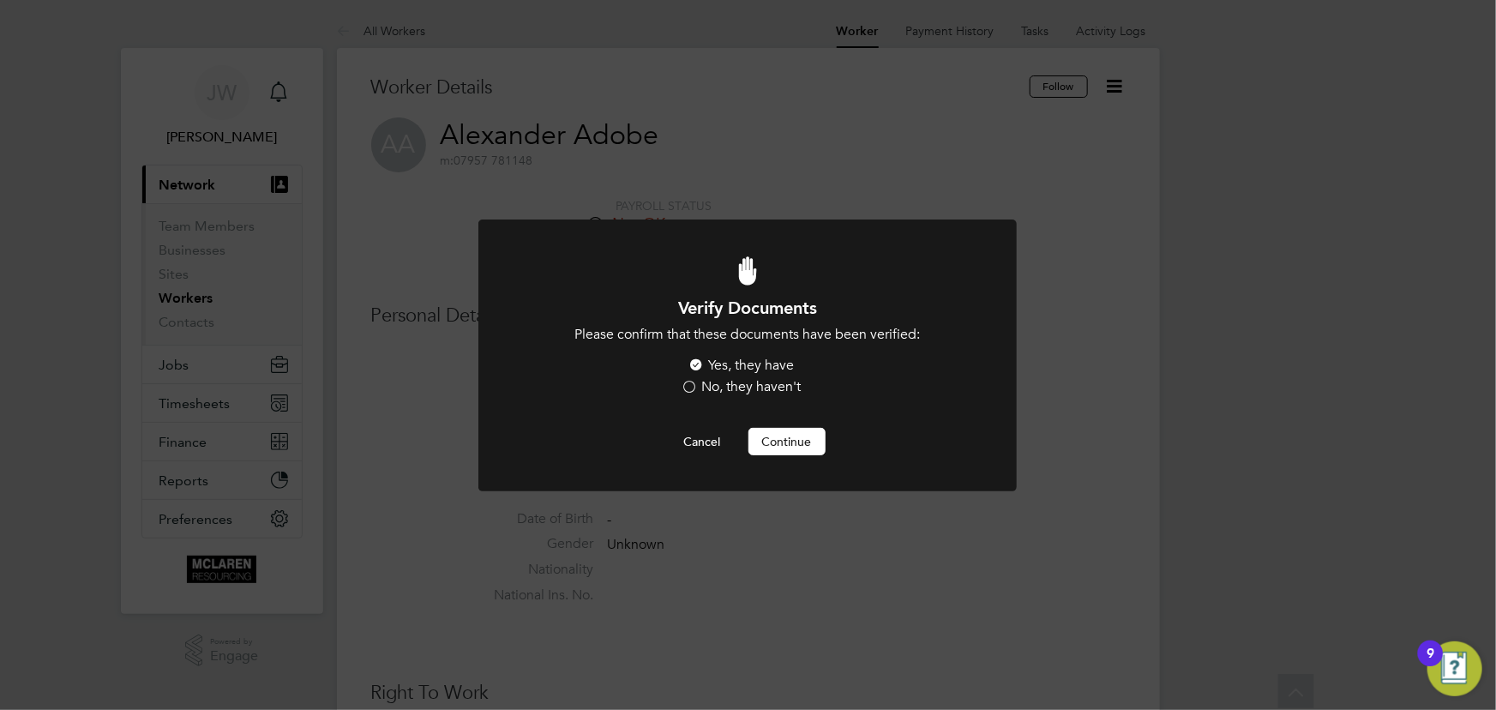
scroll to position [701, 0]
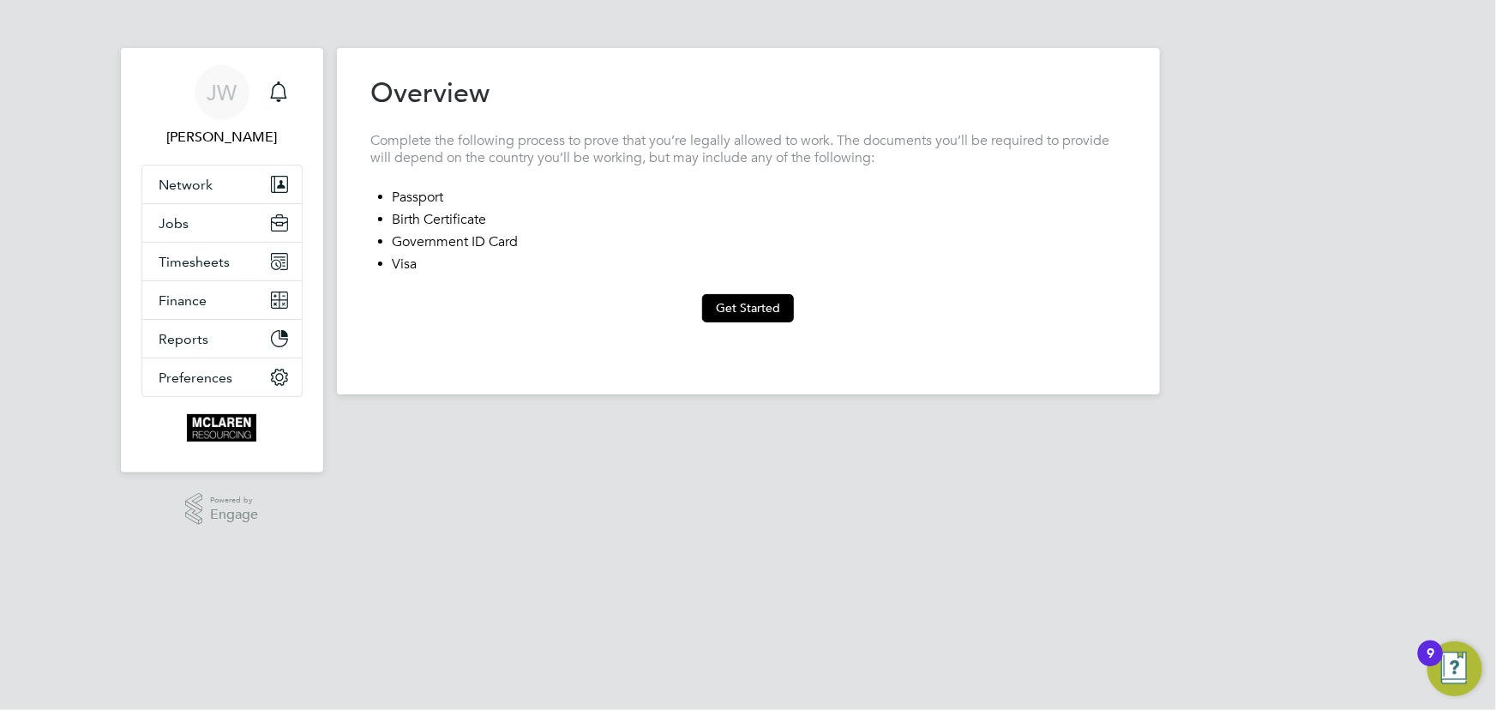
click at [743, 303] on button "Get Started" at bounding box center [748, 307] width 92 height 27
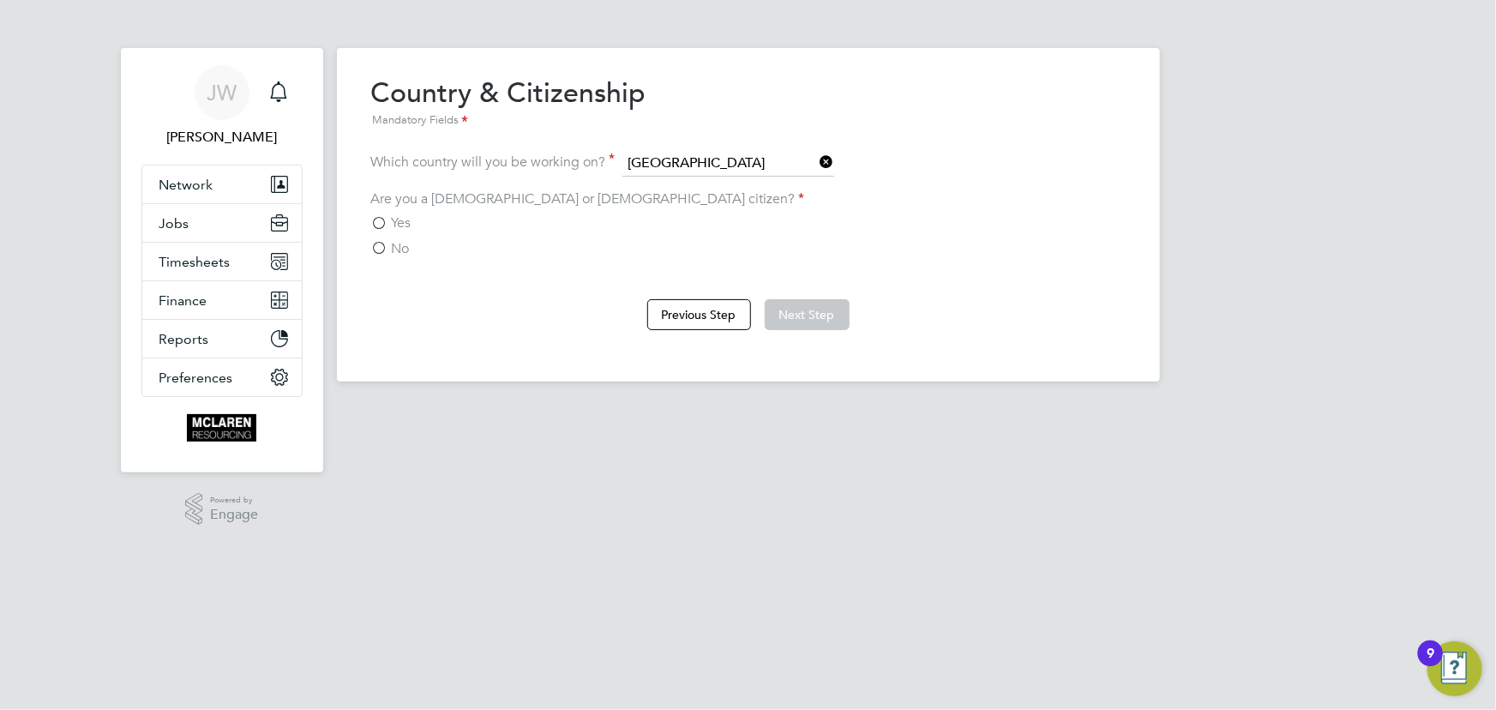
click at [402, 214] on span "Yes" at bounding box center [402, 222] width 20 height 17
click at [0, 0] on input "Yes" at bounding box center [0, 0] width 0 height 0
click at [786, 309] on button "Next Step" at bounding box center [807, 314] width 85 height 31
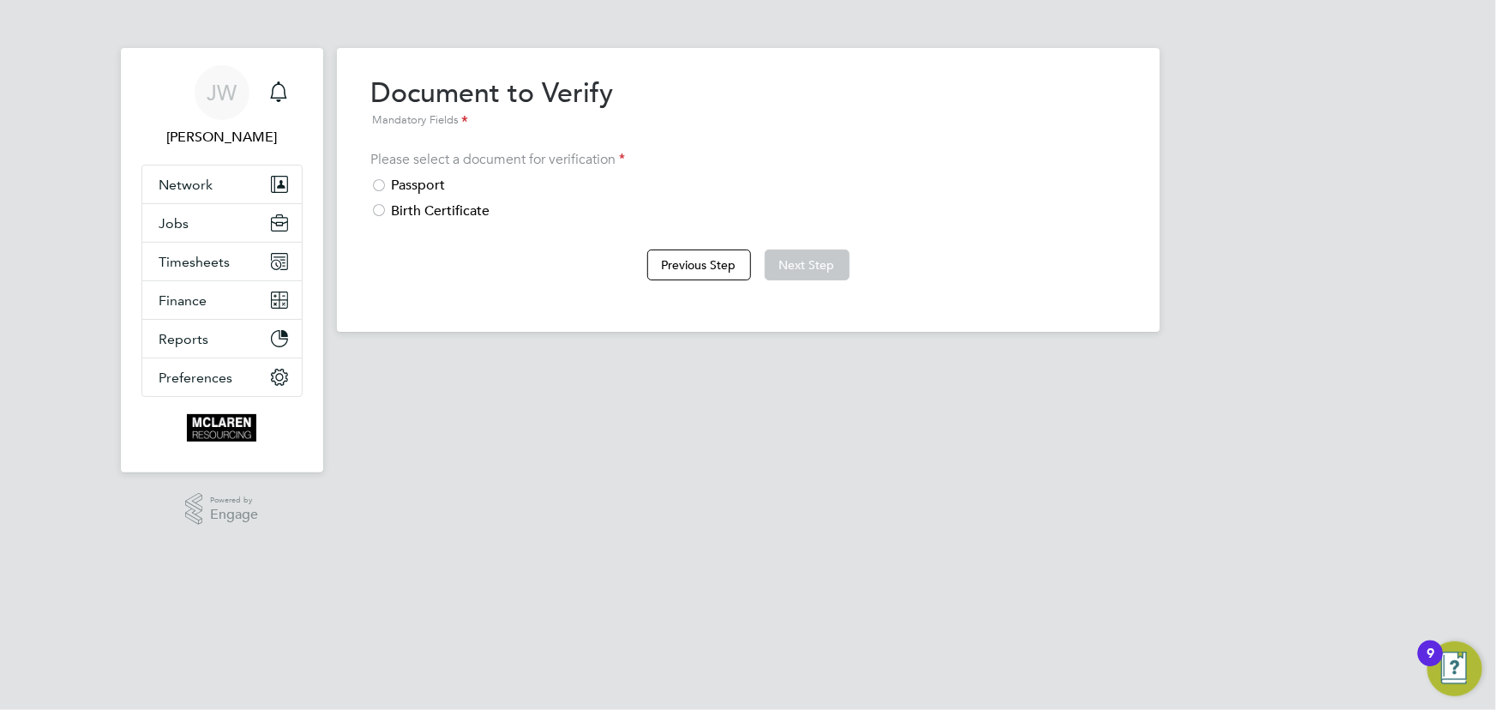
click at [400, 182] on div "Passport" at bounding box center [748, 186] width 754 height 18
click at [785, 262] on button "Next Step" at bounding box center [807, 264] width 85 height 31
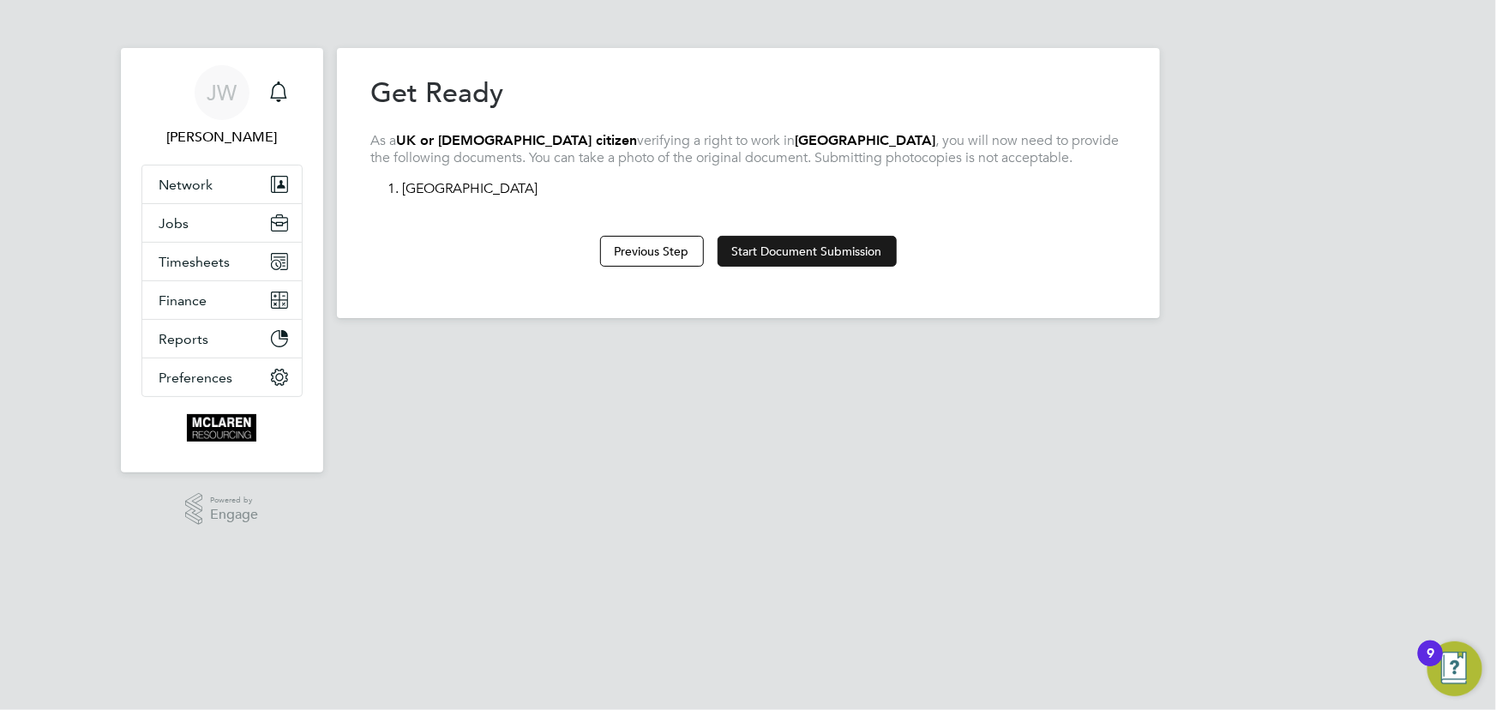
click at [780, 247] on button "Start Document Submission" at bounding box center [807, 251] width 179 height 31
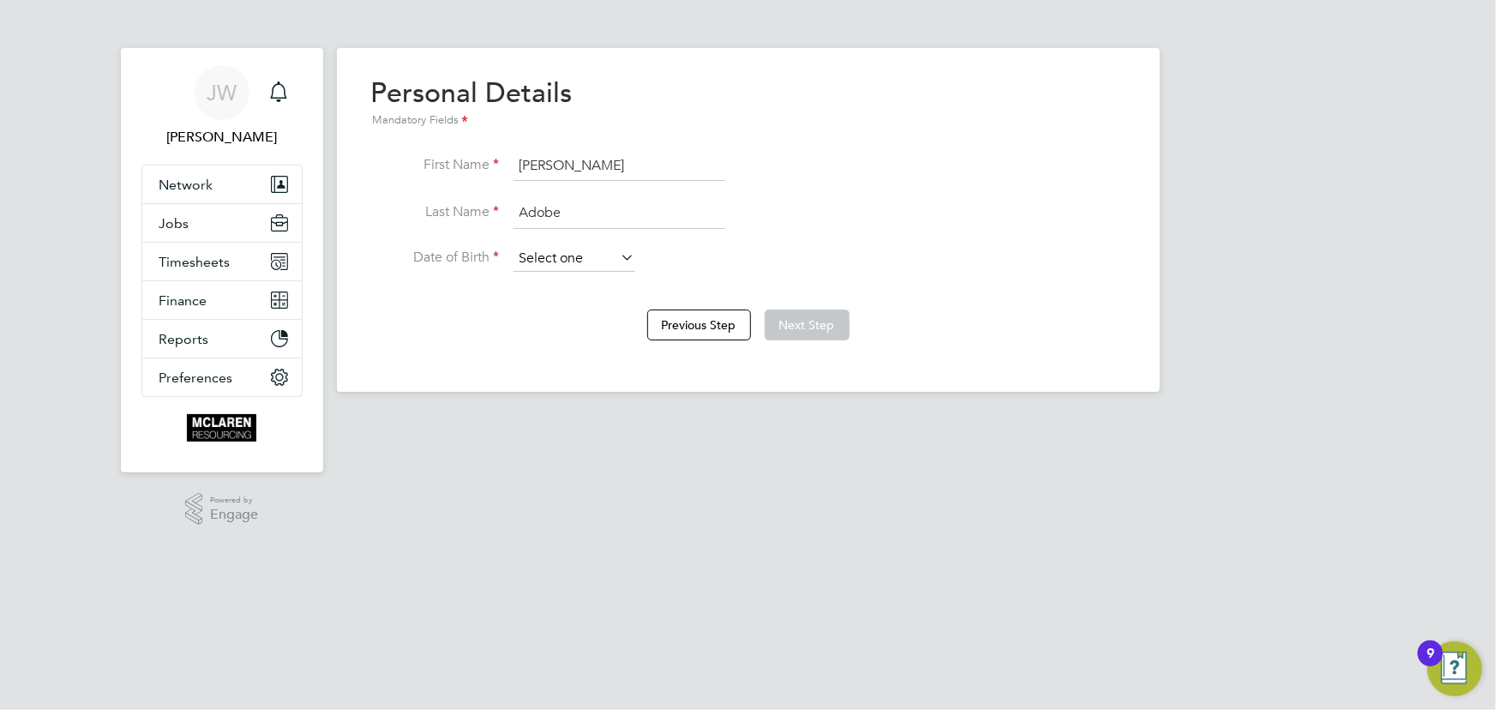
click at [565, 252] on input at bounding box center [575, 259] width 122 height 26
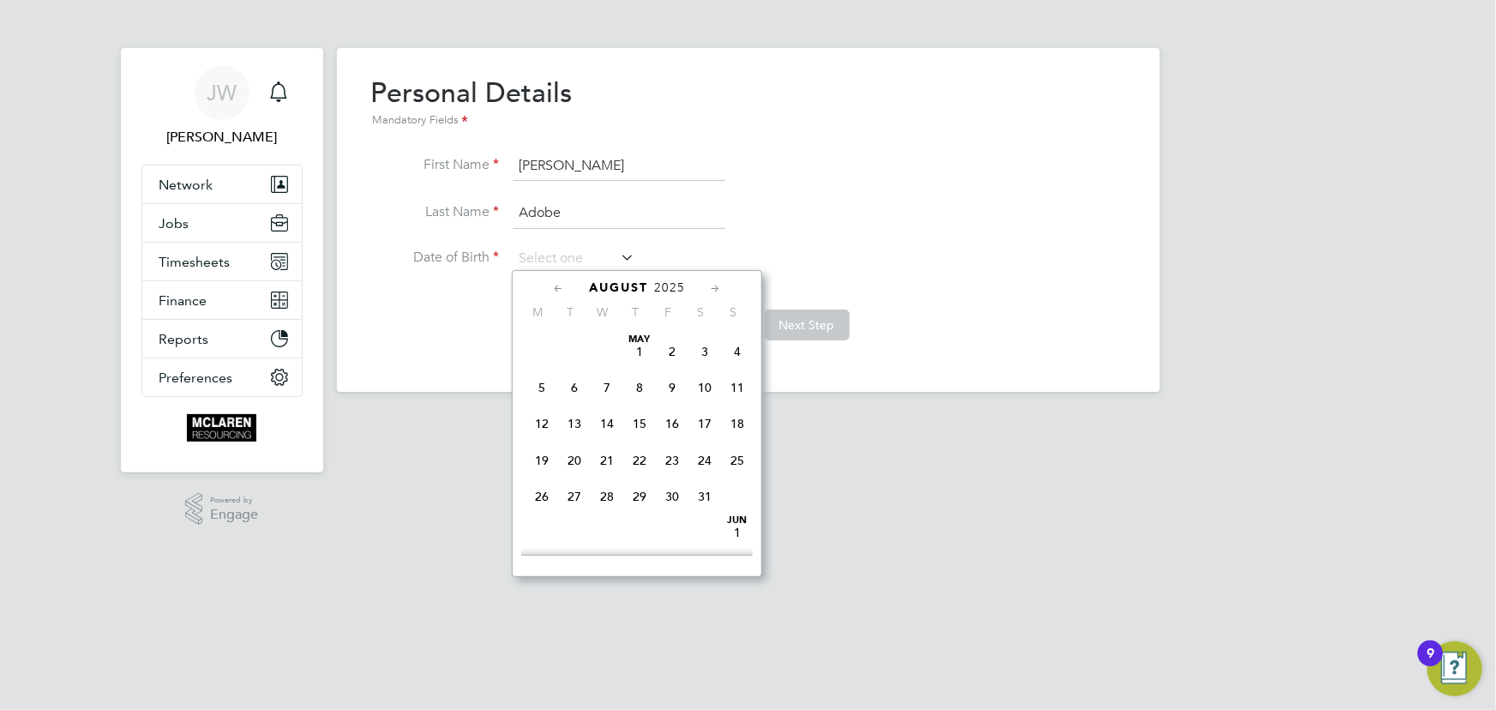
scroll to position [657, 0]
click at [660, 284] on span "2025" at bounding box center [669, 287] width 31 height 15
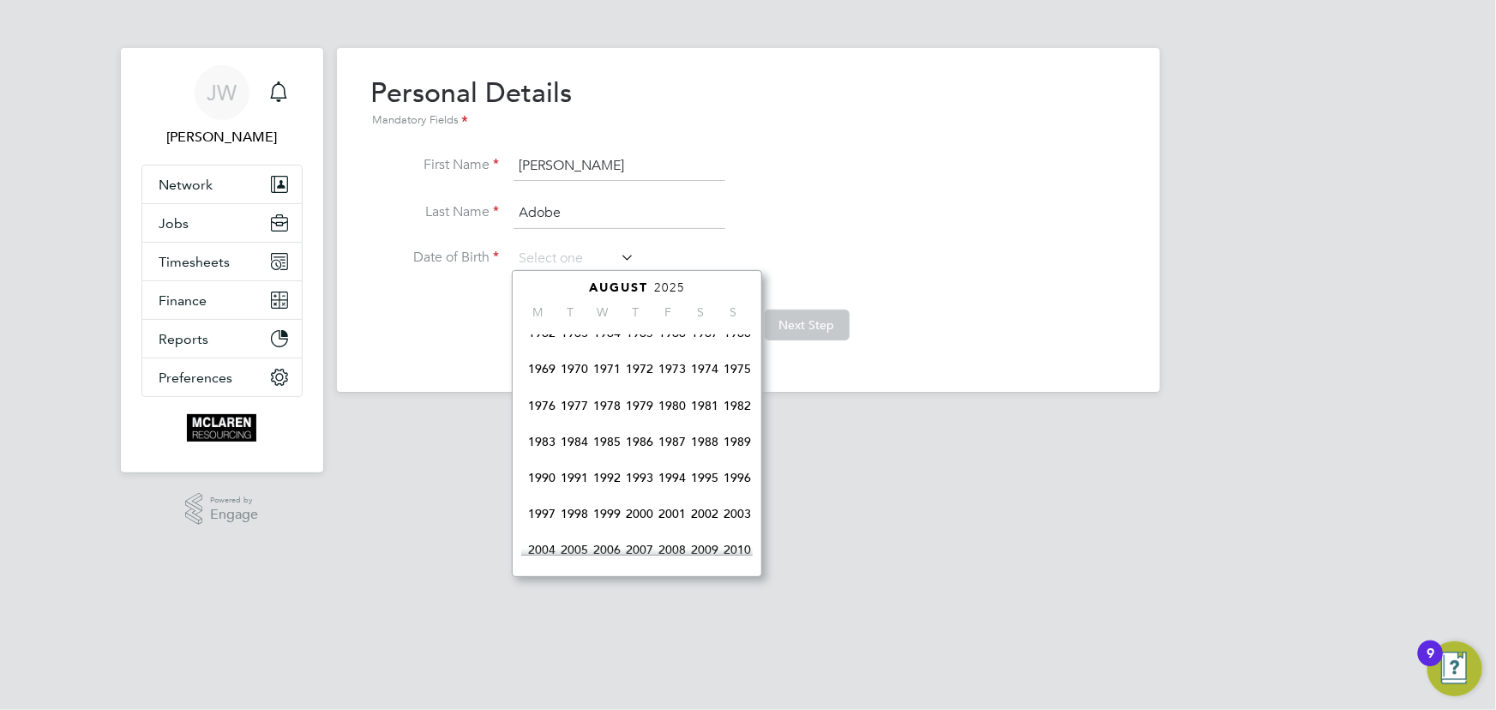
scroll to position [208, 0]
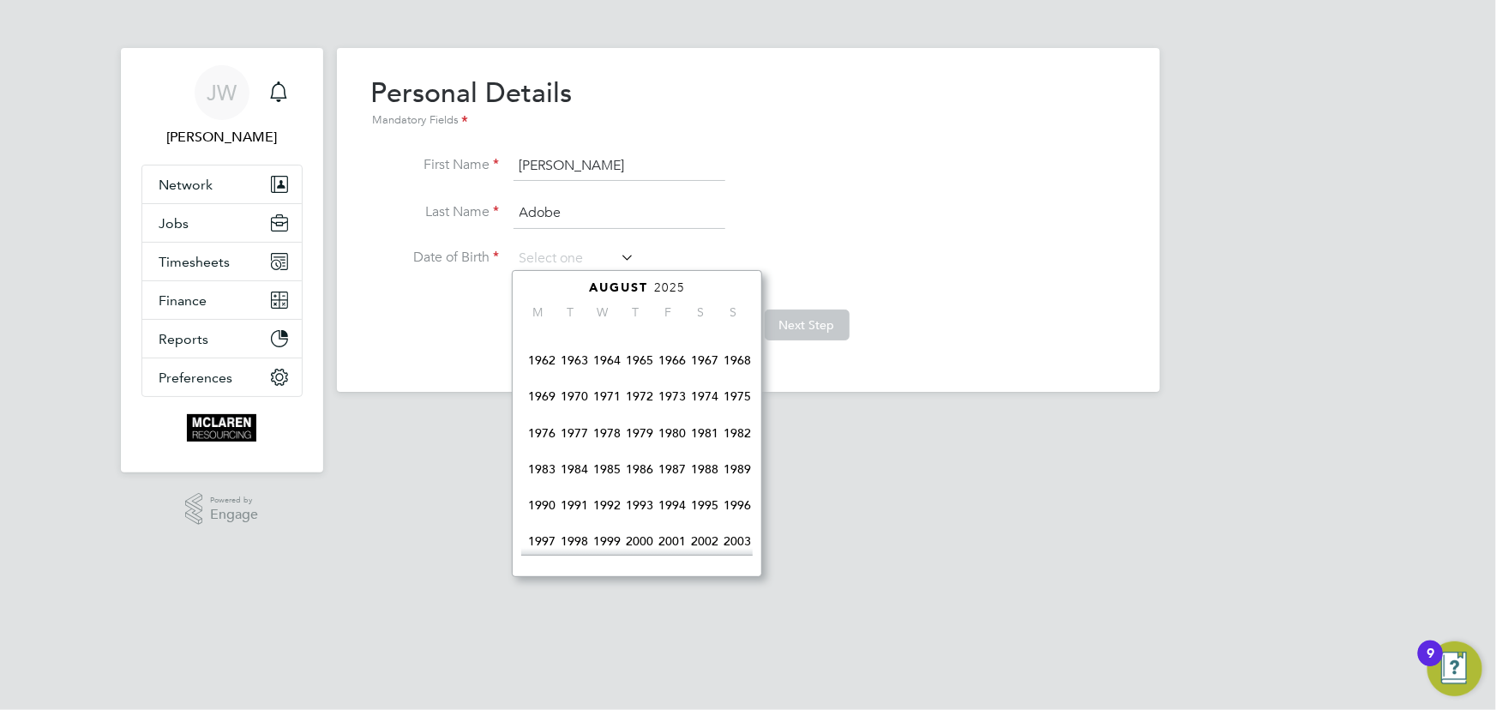
click at [706, 393] on span "1974" at bounding box center [704, 396] width 33 height 33
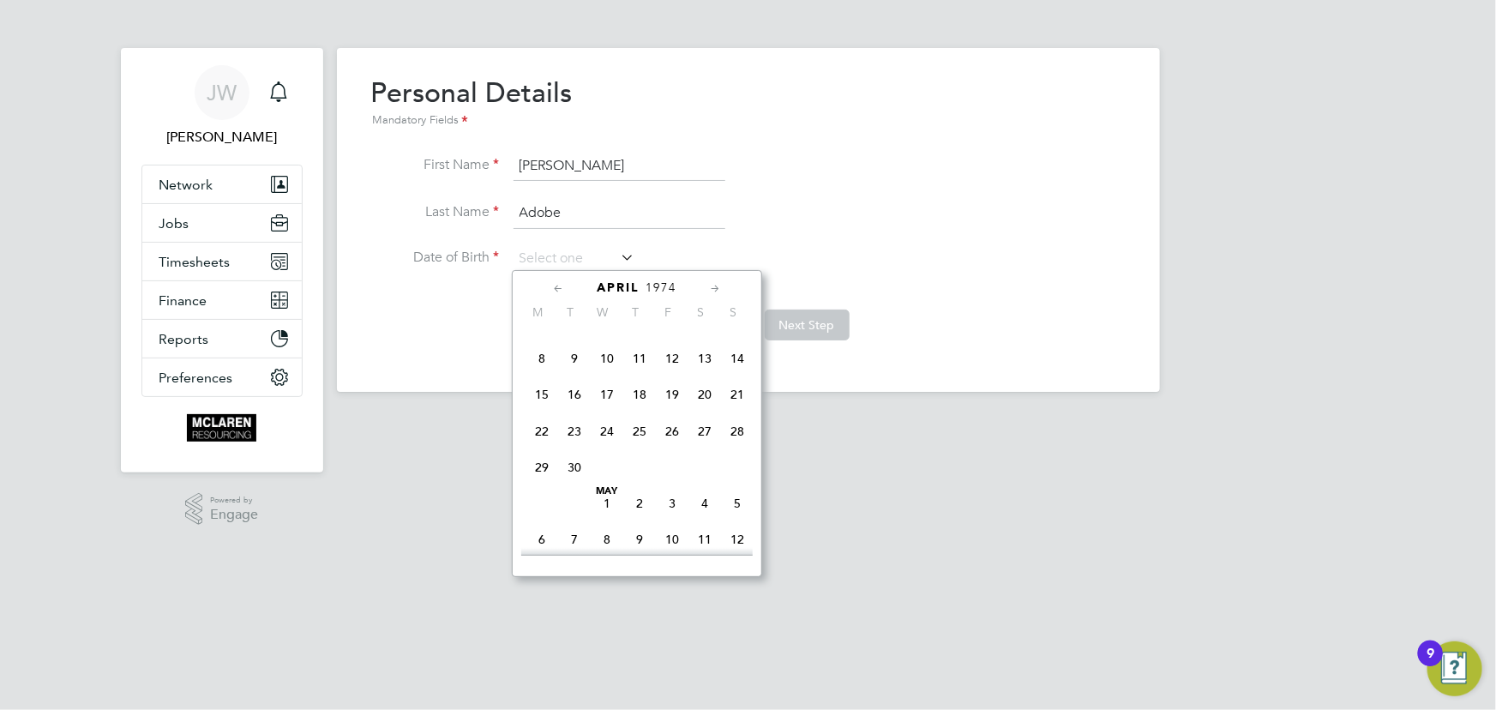
scroll to position [183, 0]
click at [671, 385] on span "12" at bounding box center [672, 385] width 33 height 33
type input "[DATE]"
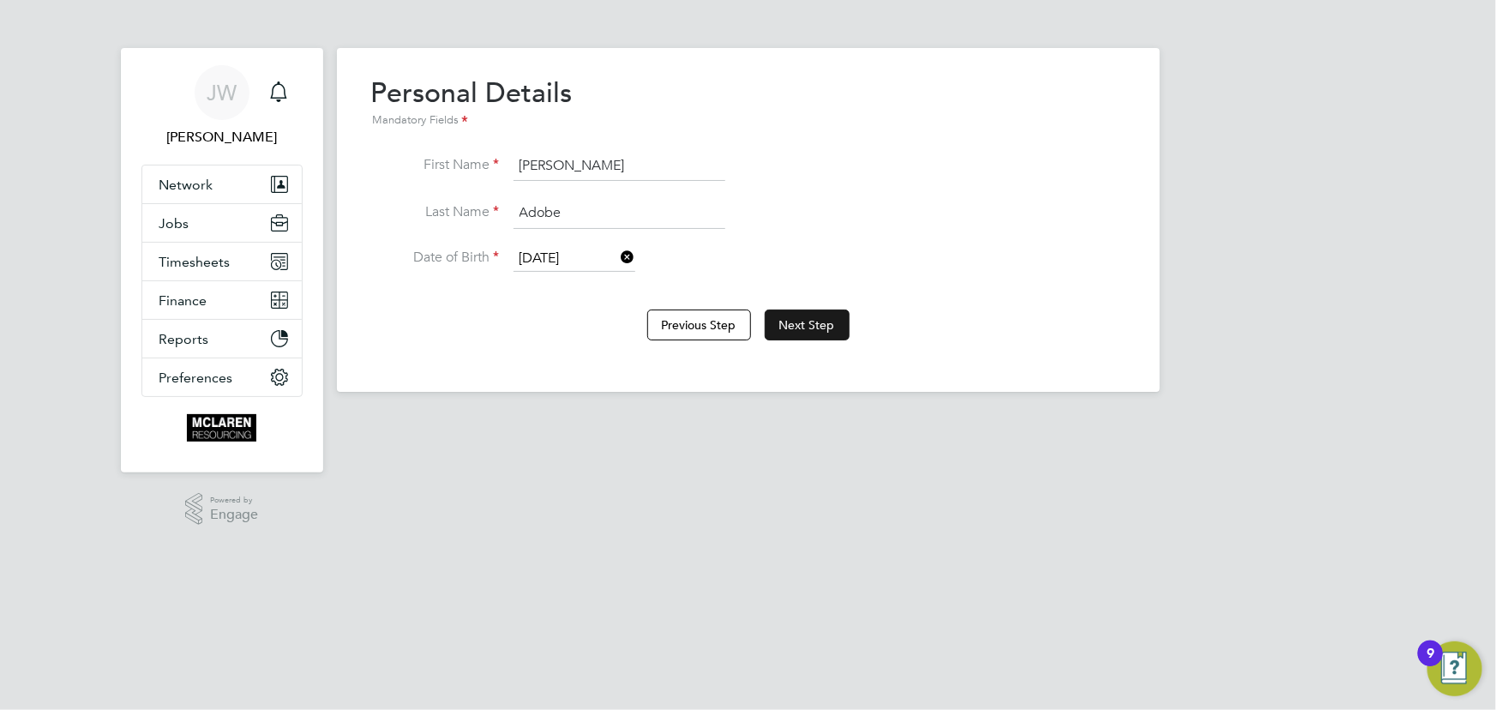
click at [790, 314] on button "Next Step" at bounding box center [807, 324] width 85 height 31
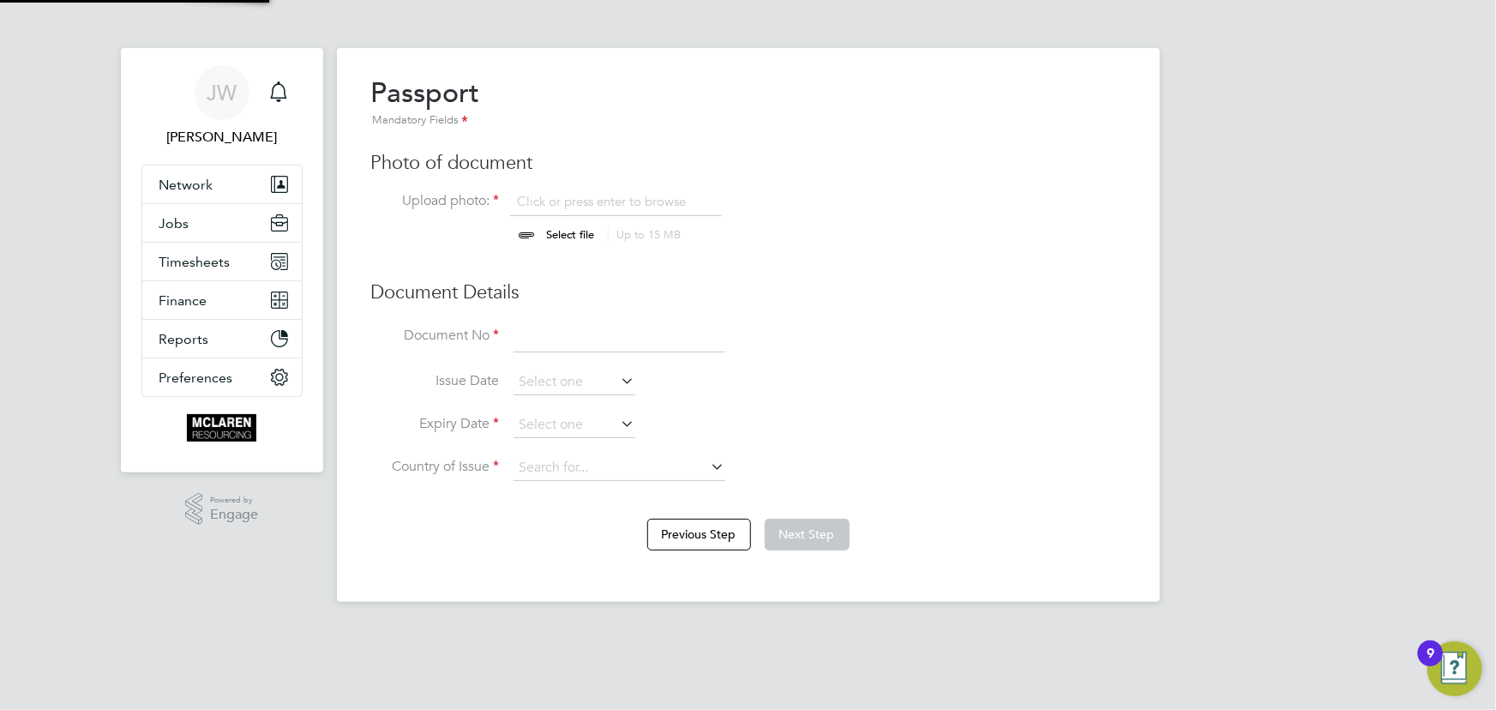
scroll to position [23, 213]
click at [586, 249] on div "Passport Mandatory Fields Photo of document Upload photo: Click or press enter …" at bounding box center [748, 286] width 754 height 423
click at [583, 234] on input "file" at bounding box center [587, 218] width 269 height 51
type input "C:\fakepath\Alexander Adobe Passport.jpeg"
click at [574, 333] on input at bounding box center [620, 337] width 212 height 31
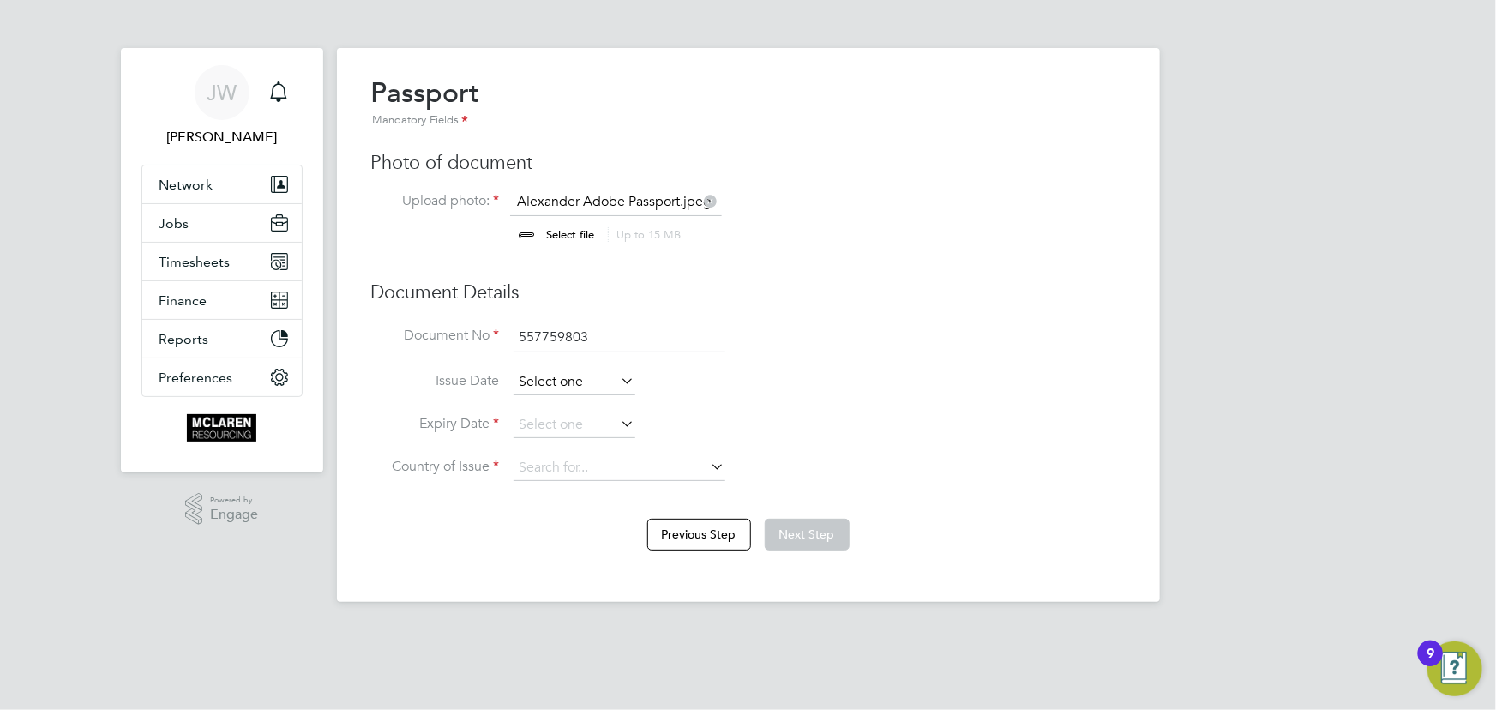
type input "557759803"
click at [562, 381] on input at bounding box center [575, 382] width 122 height 26
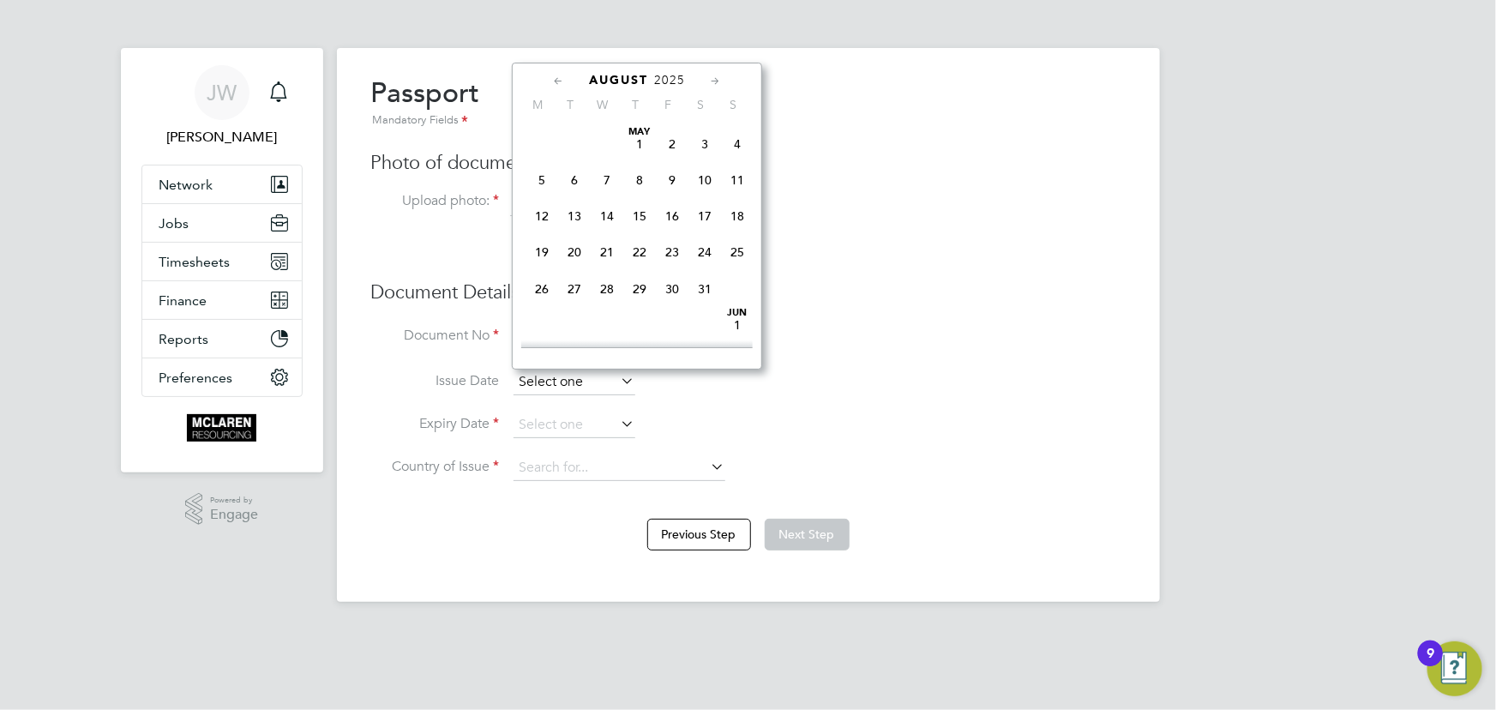
scroll to position [657, 0]
click at [669, 67] on div "[DATE] M T W T F S S [DATE] 2 3 4 5 6 7 8 9 10 11 12 13 14 15 16 17 18 19 20 21…" at bounding box center [637, 216] width 250 height 307
click at [676, 76] on span "2025" at bounding box center [669, 80] width 31 height 15
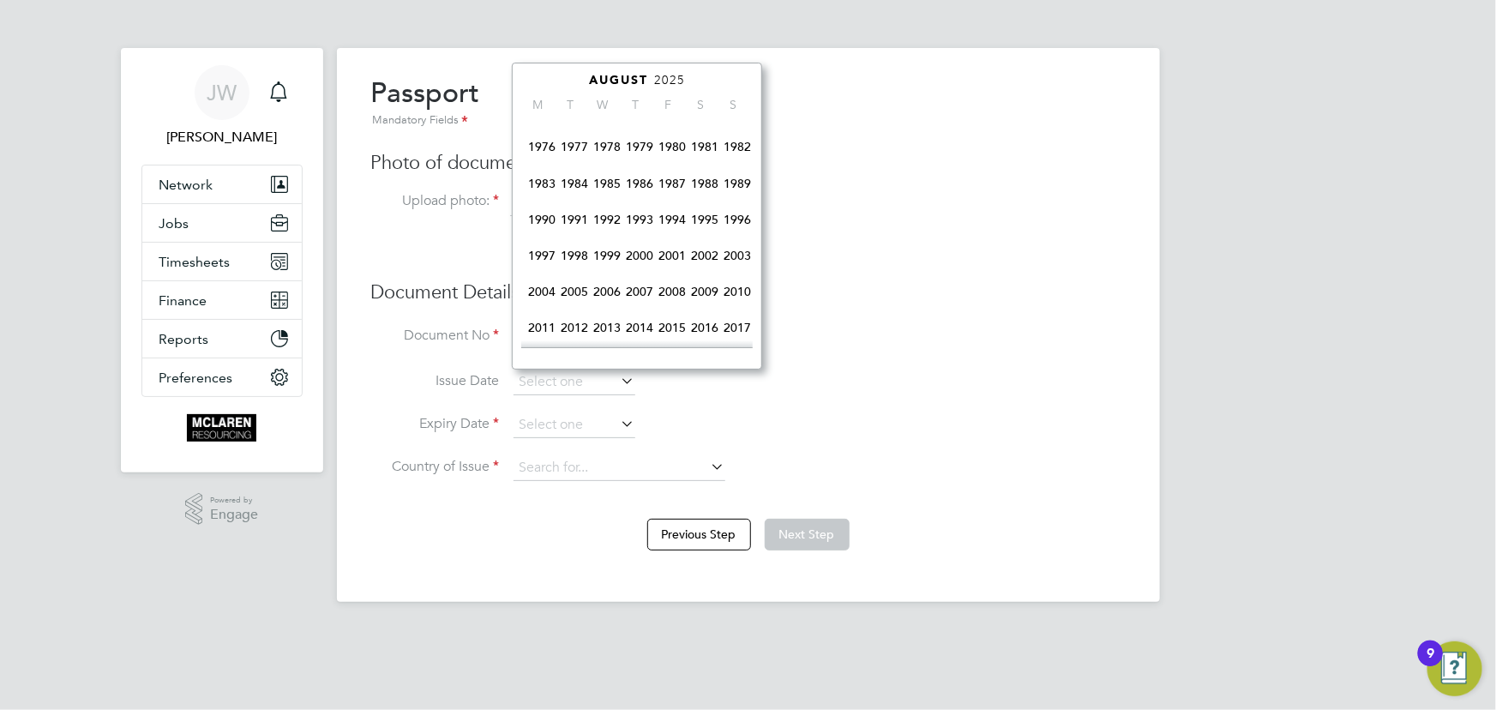
scroll to position [364, 0]
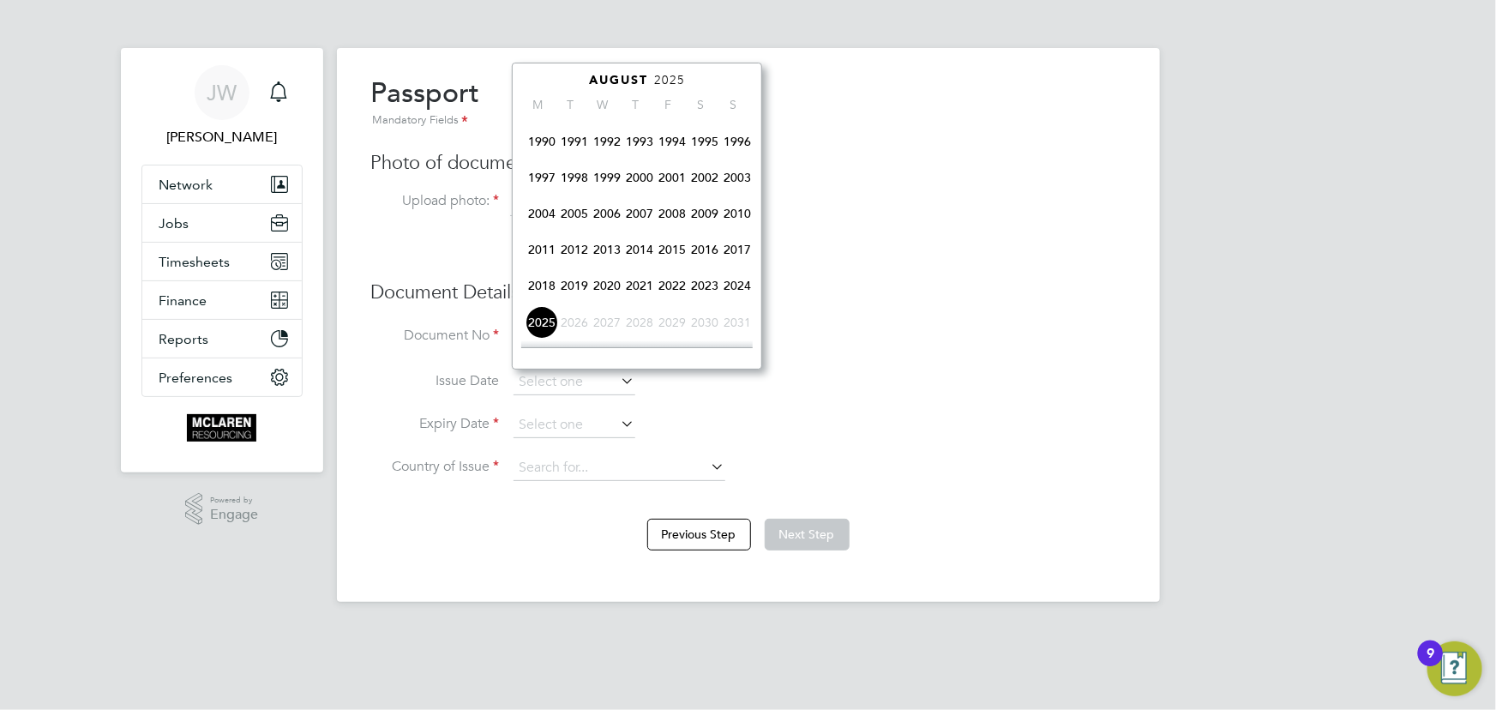
click at [548, 287] on span "2018" at bounding box center [542, 285] width 33 height 33
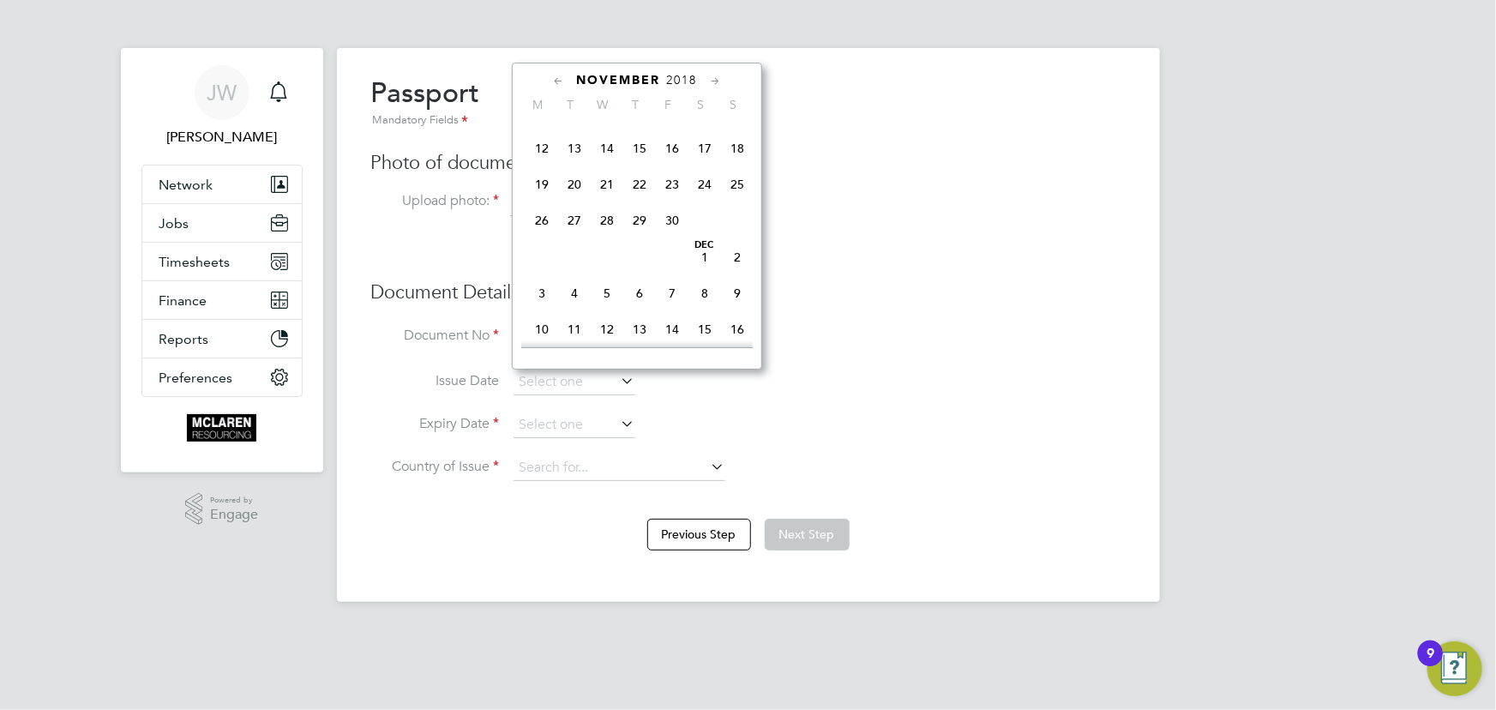
scroll to position [1222, 0]
click at [576, 199] on span "27" at bounding box center [574, 187] width 33 height 33
type input "[DATE]"
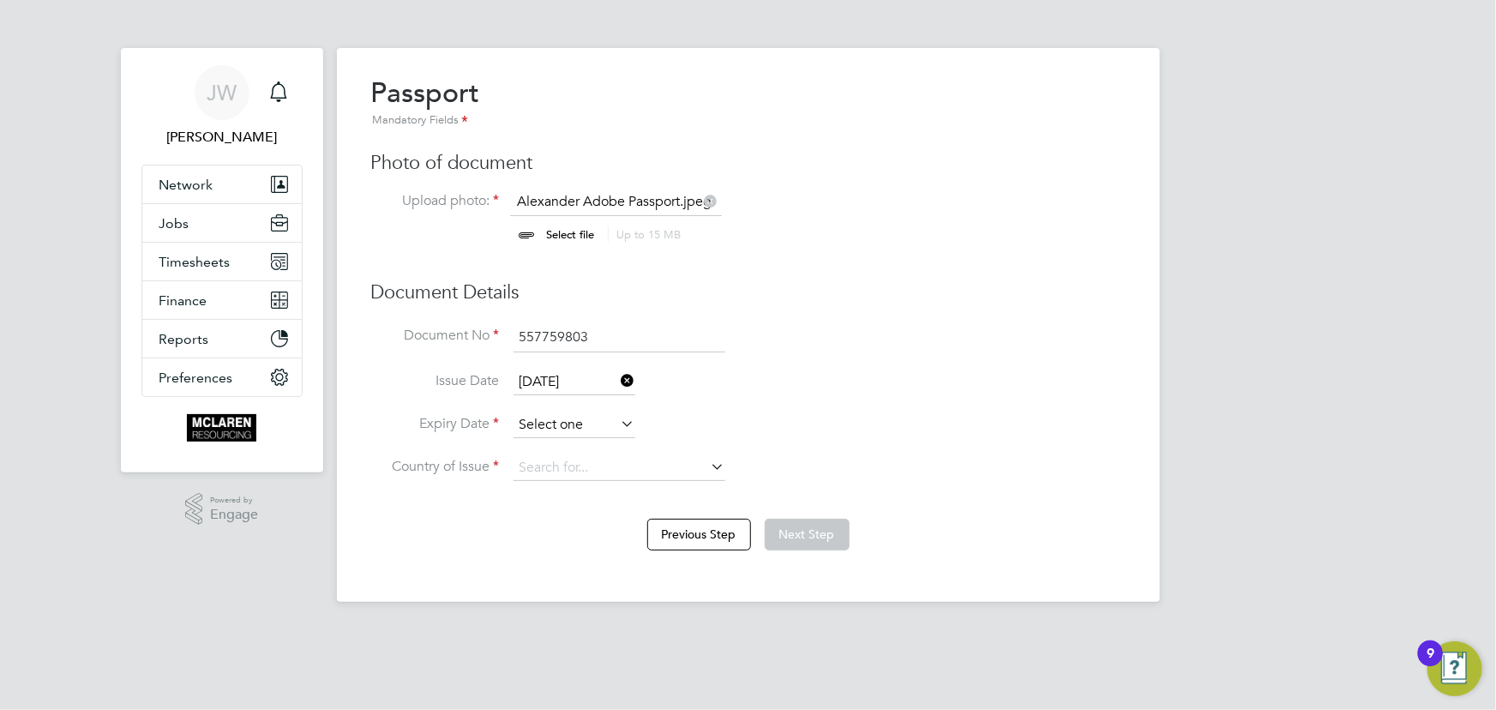
click at [615, 424] on input at bounding box center [575, 425] width 122 height 26
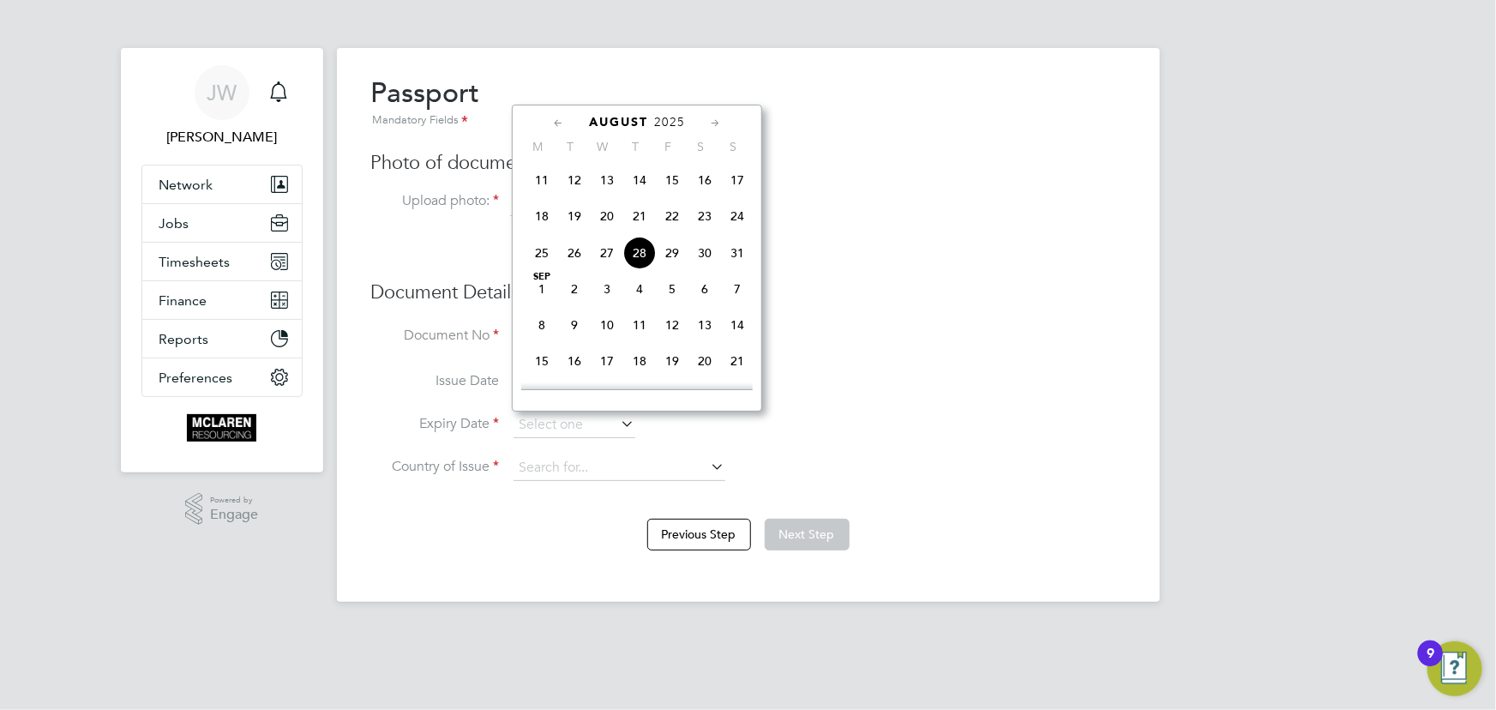
click at [665, 129] on div "[DATE]" at bounding box center [636, 122] width 231 height 16
click at [665, 117] on span "2025" at bounding box center [669, 122] width 31 height 15
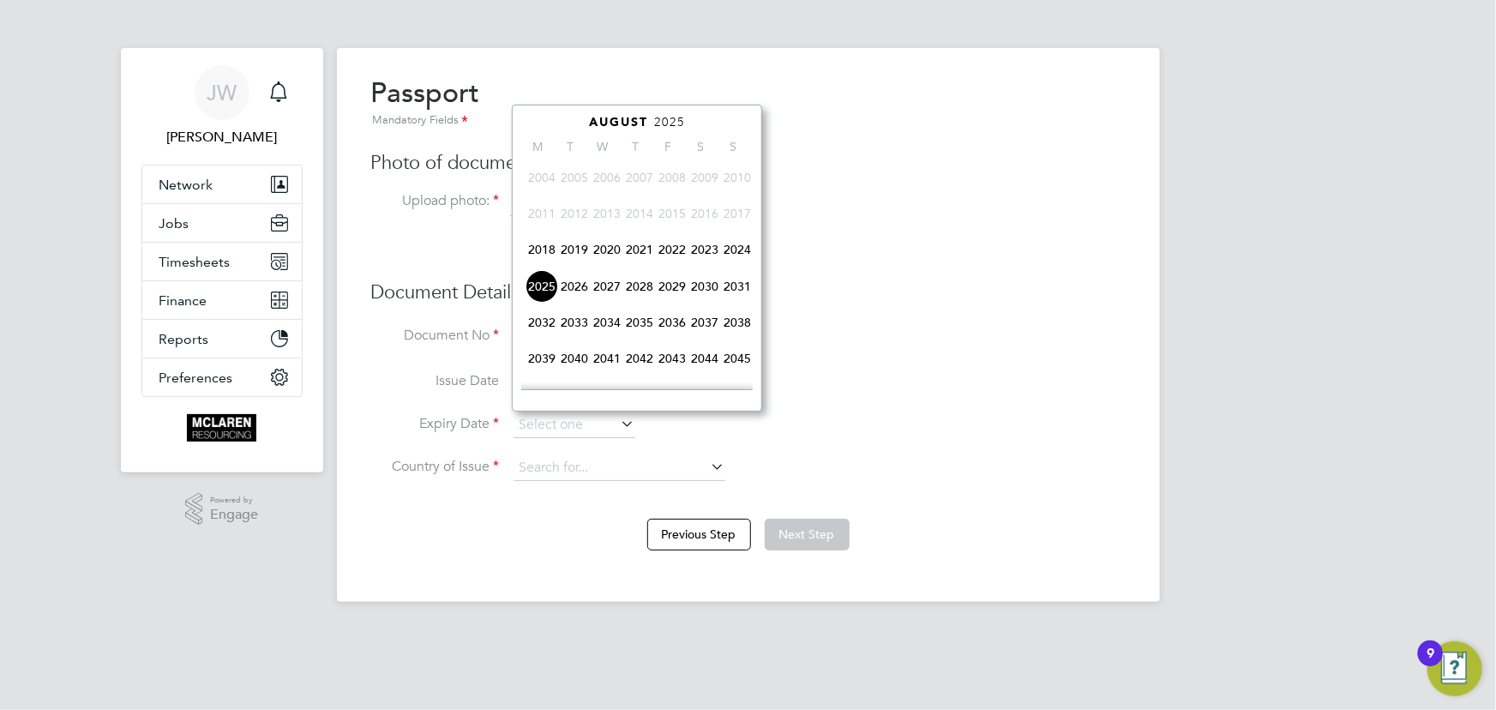
click at [639, 288] on span "2028" at bounding box center [639, 286] width 33 height 33
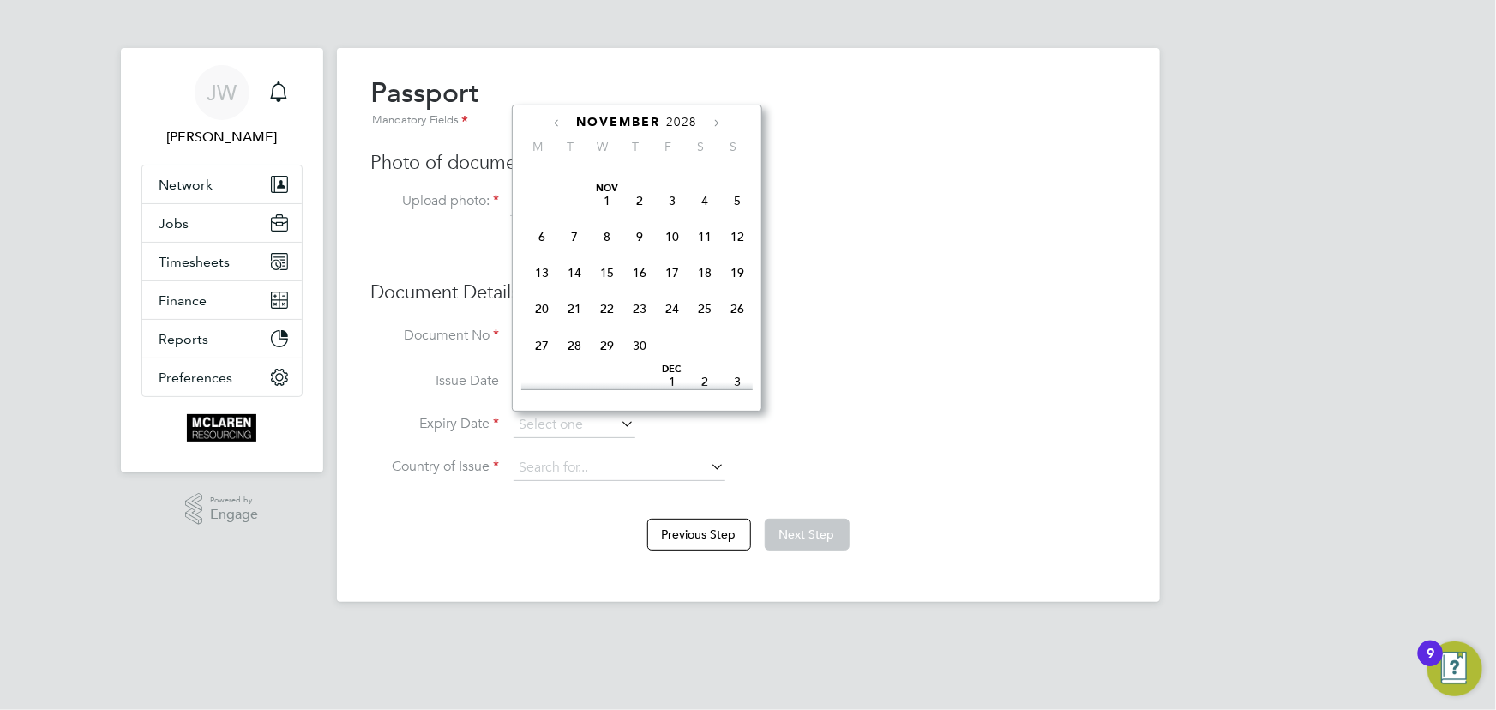
scroll to position [1144, 0]
click at [541, 351] on span "27" at bounding box center [542, 344] width 33 height 33
type input "[DATE]"
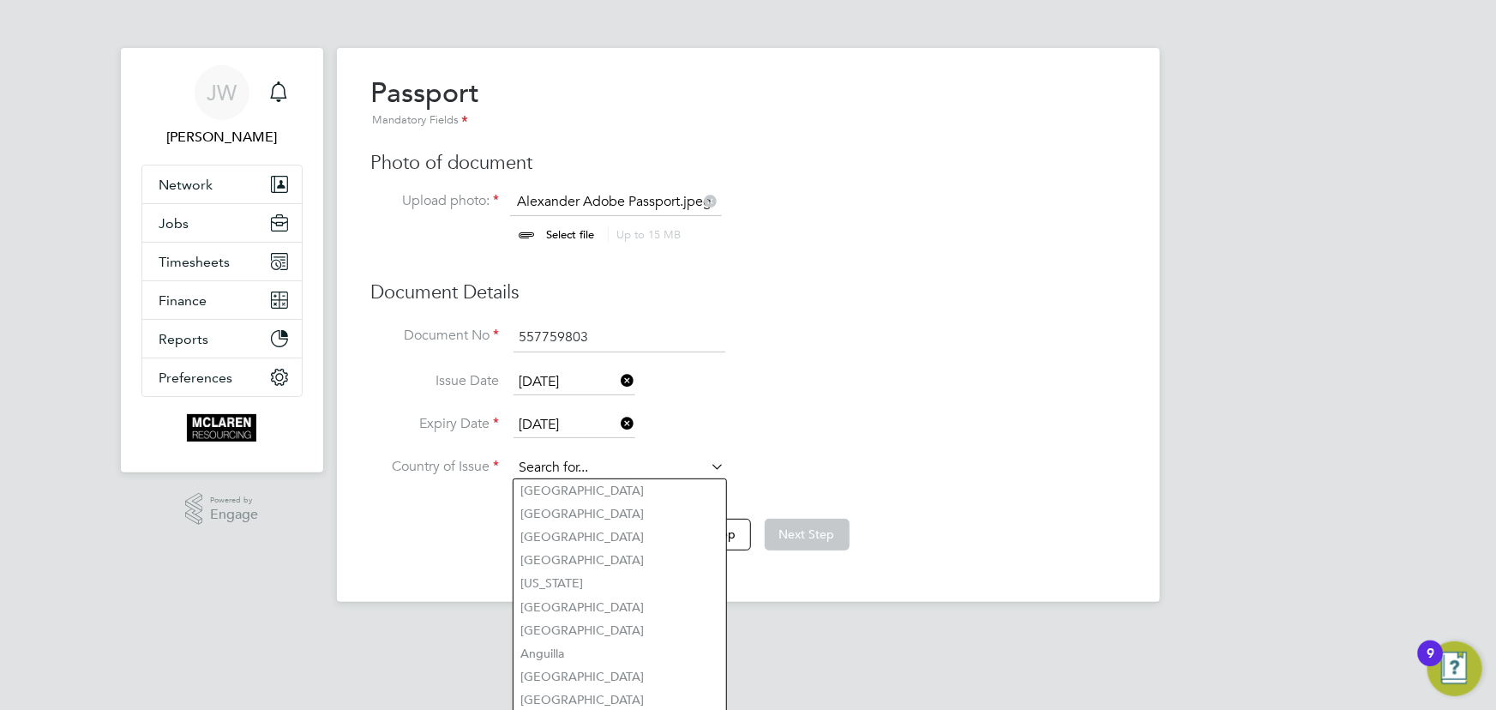
click at [583, 472] on input at bounding box center [620, 468] width 212 height 26
type input "[GEOGRAPHIC_DATA]"
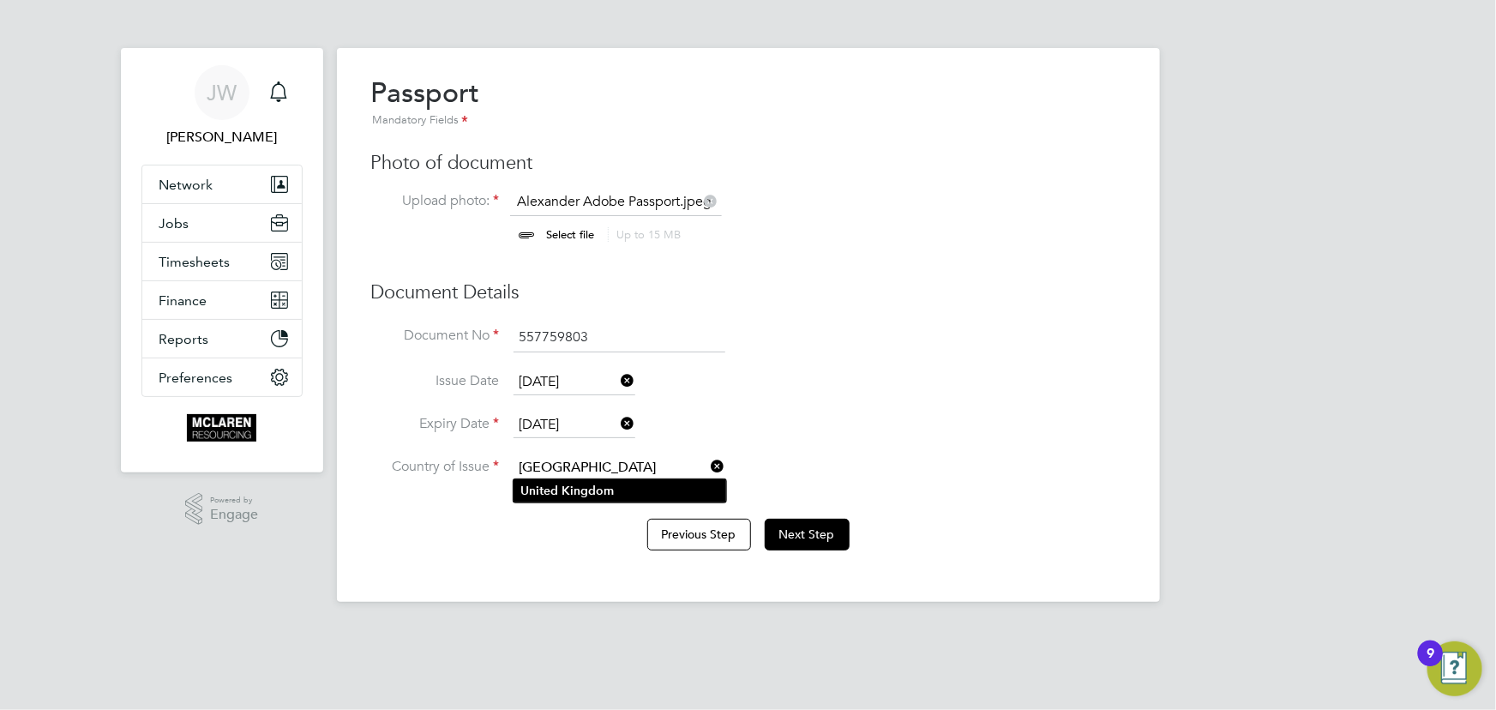
click at [575, 491] on b "Kingdom" at bounding box center [588, 491] width 52 height 15
drag, startPoint x: 779, startPoint y: 532, endPoint x: 805, endPoint y: 524, distance: 27.1
click at [780, 532] on button "Next Step" at bounding box center [807, 534] width 85 height 31
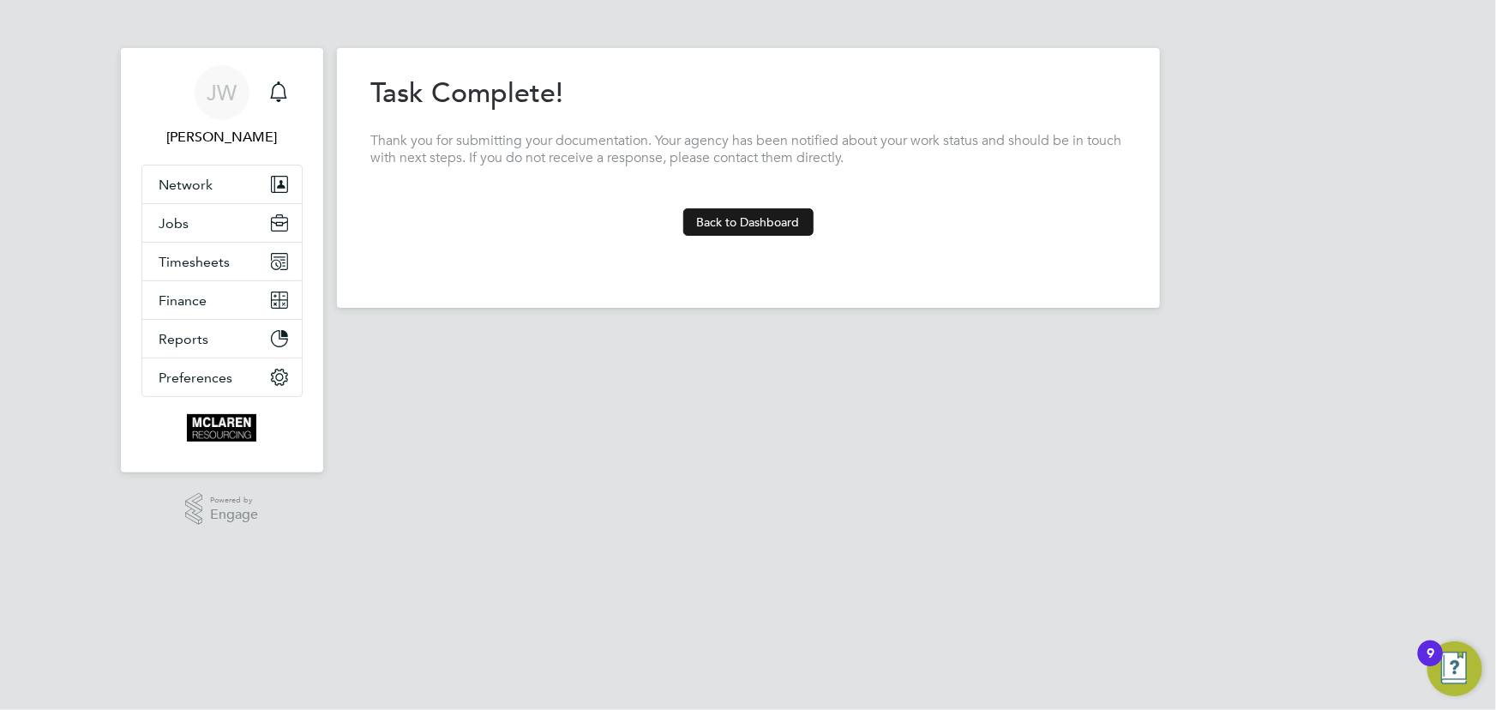
click at [750, 224] on button "Back to Dashboard" at bounding box center [748, 221] width 130 height 27
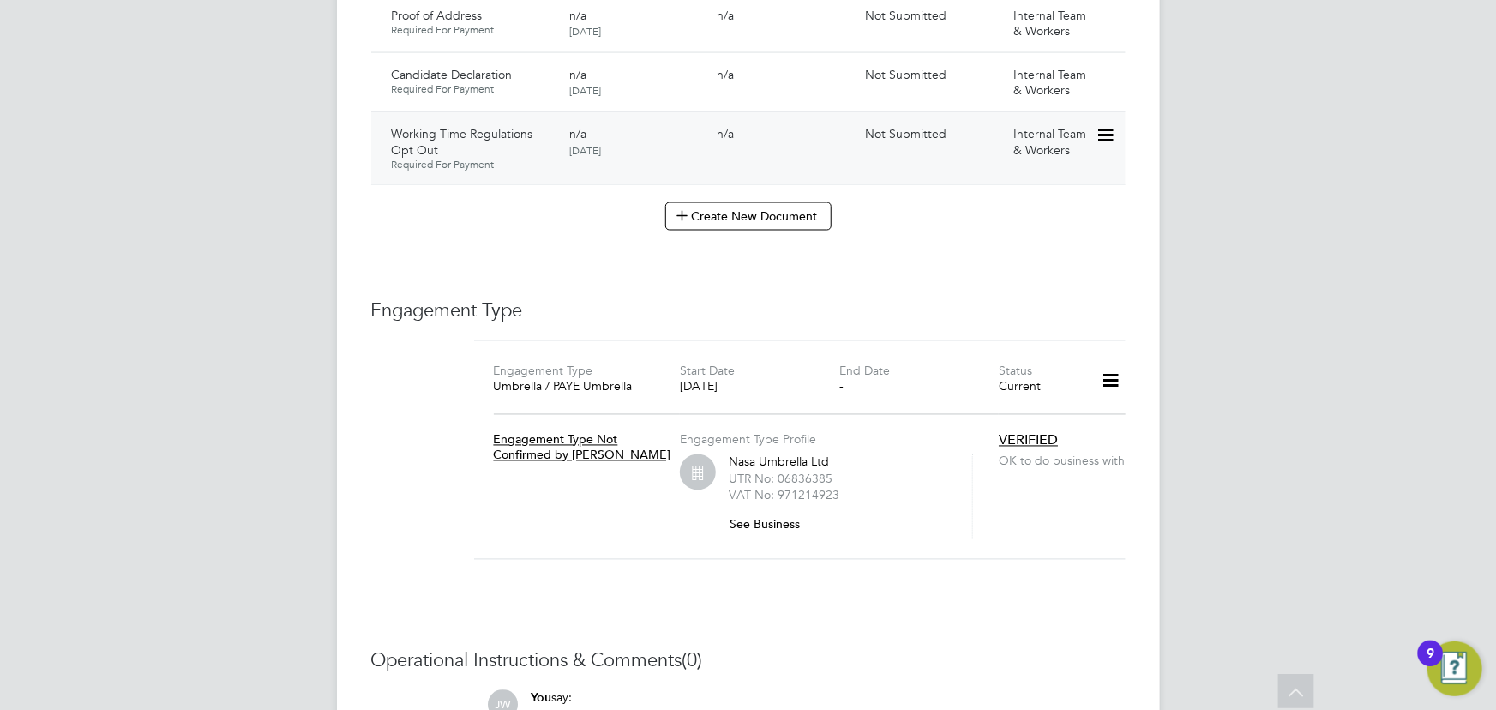
scroll to position [1403, 0]
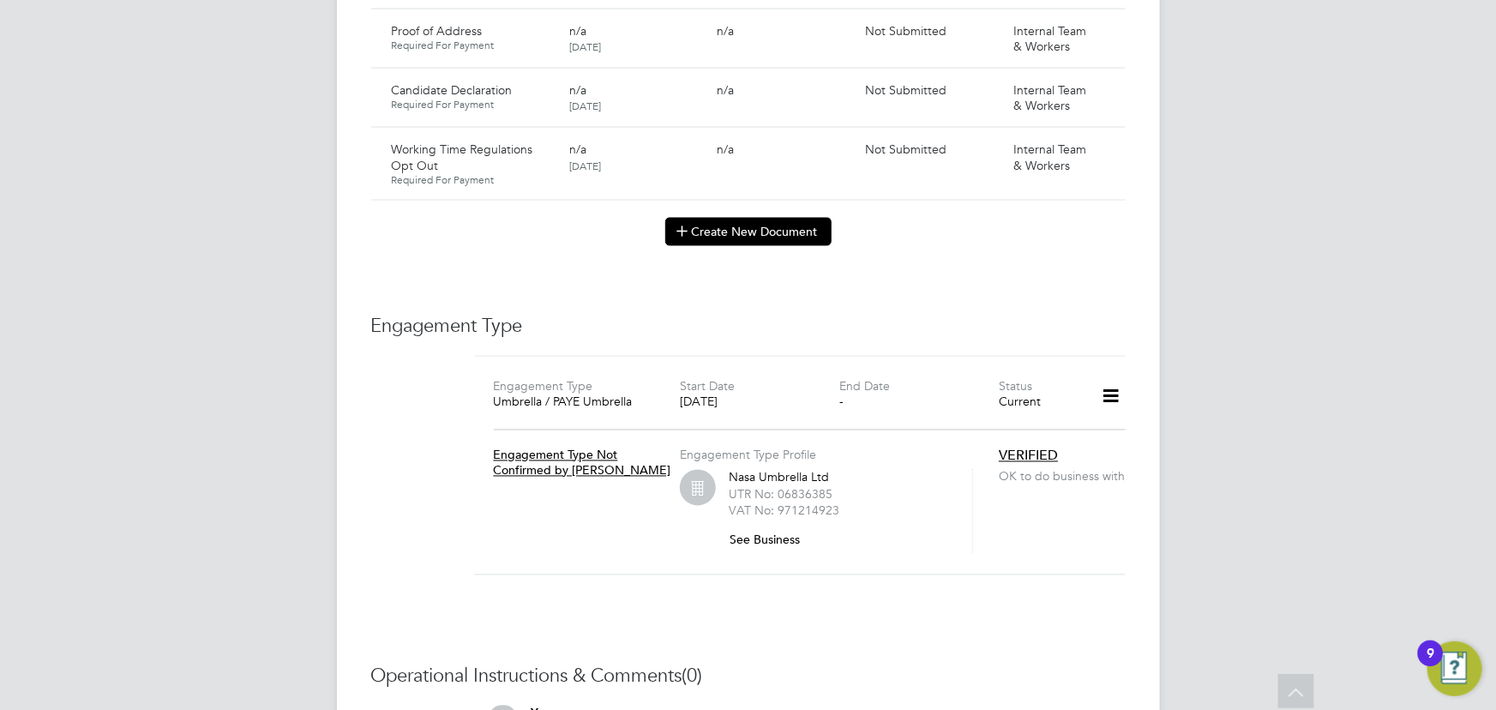
click at [724, 218] on button "Create New Document" at bounding box center [748, 231] width 166 height 27
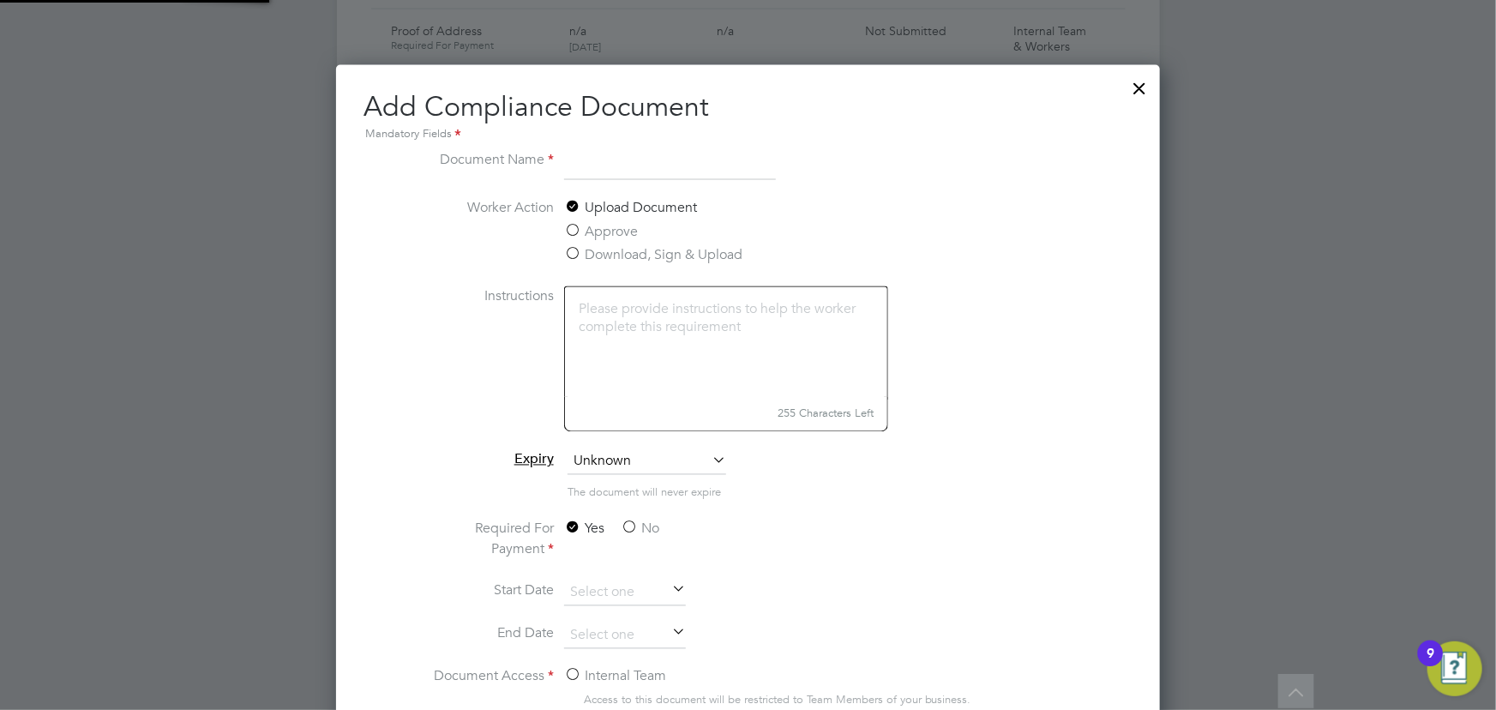
scroll to position [897, 824]
type input "SIA Security Guard"
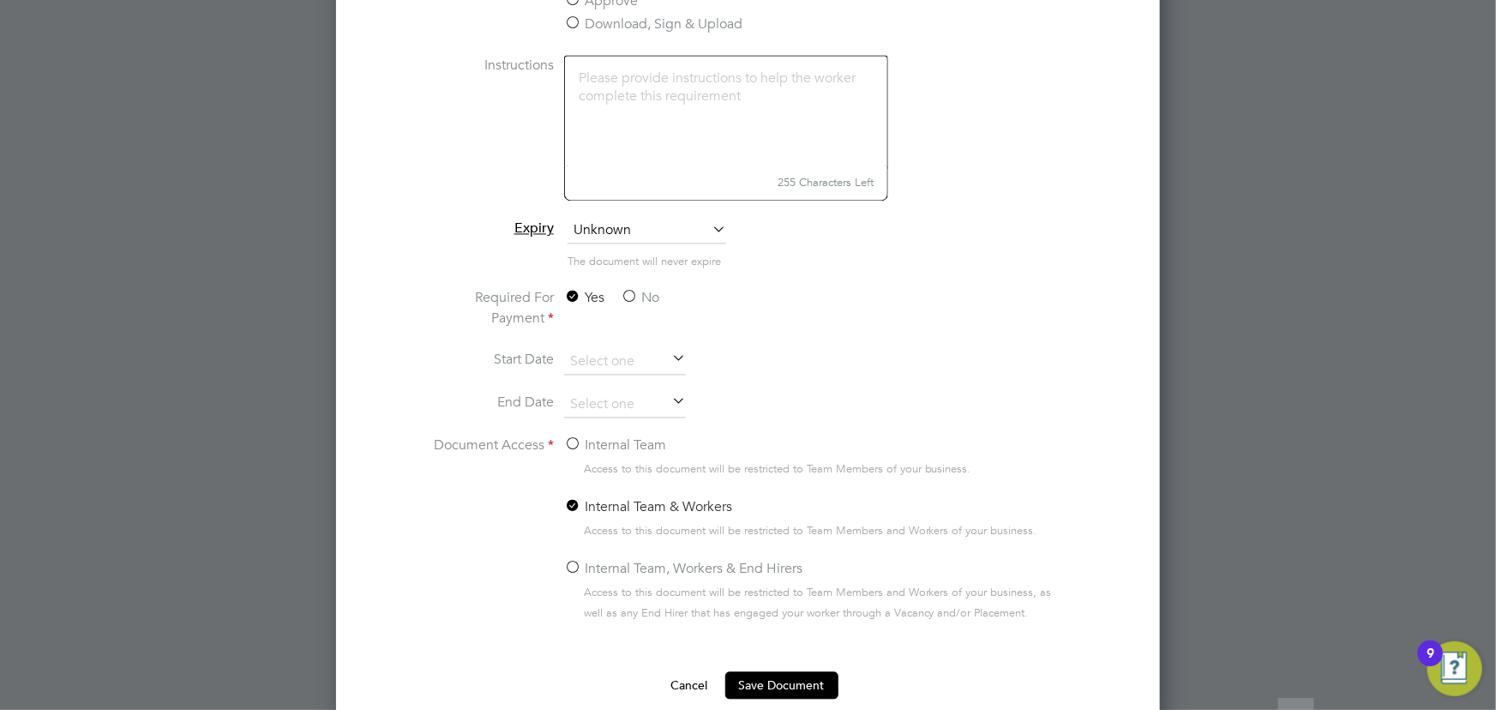
scroll to position [1637, 0]
click at [637, 293] on label "No" at bounding box center [640, 295] width 39 height 21
click at [0, 0] on input "No" at bounding box center [0, 0] width 0 height 0
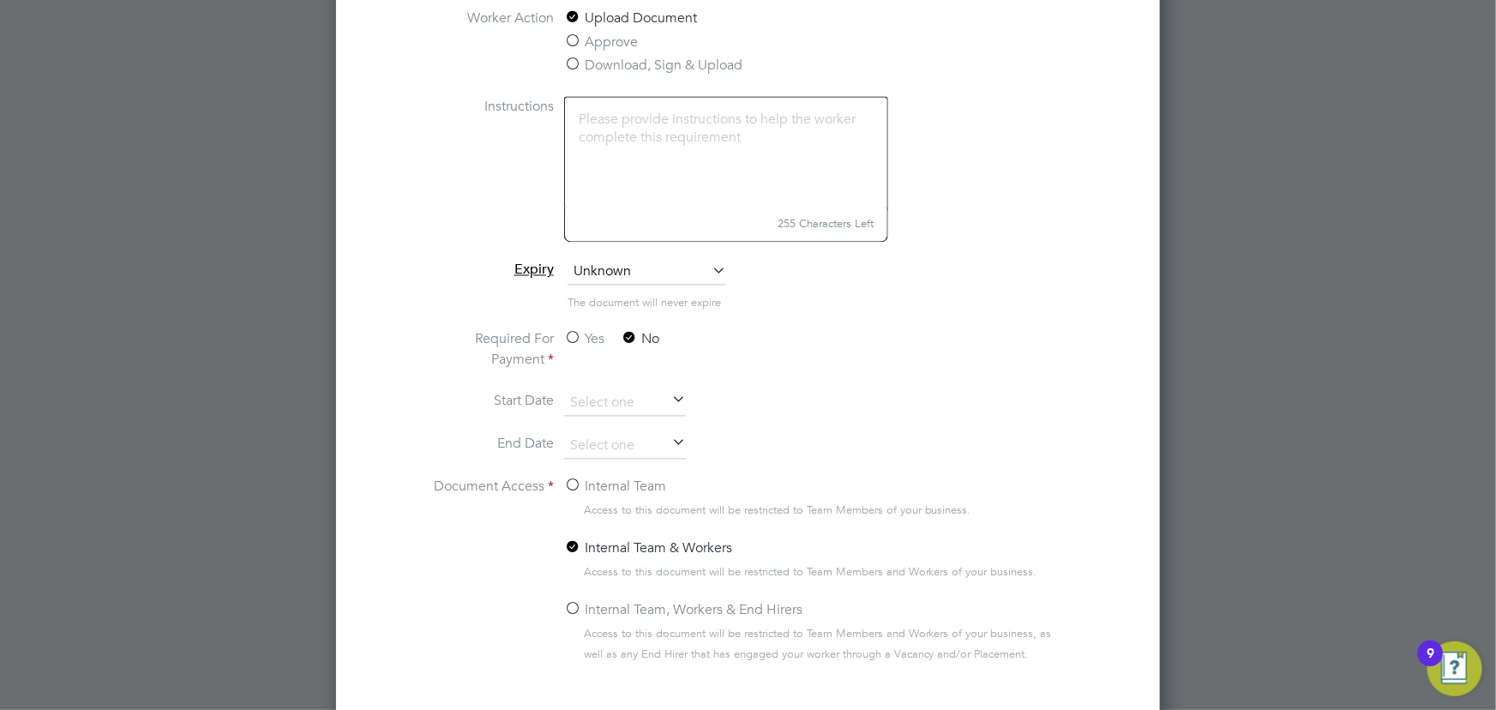
scroll to position [1655, 0]
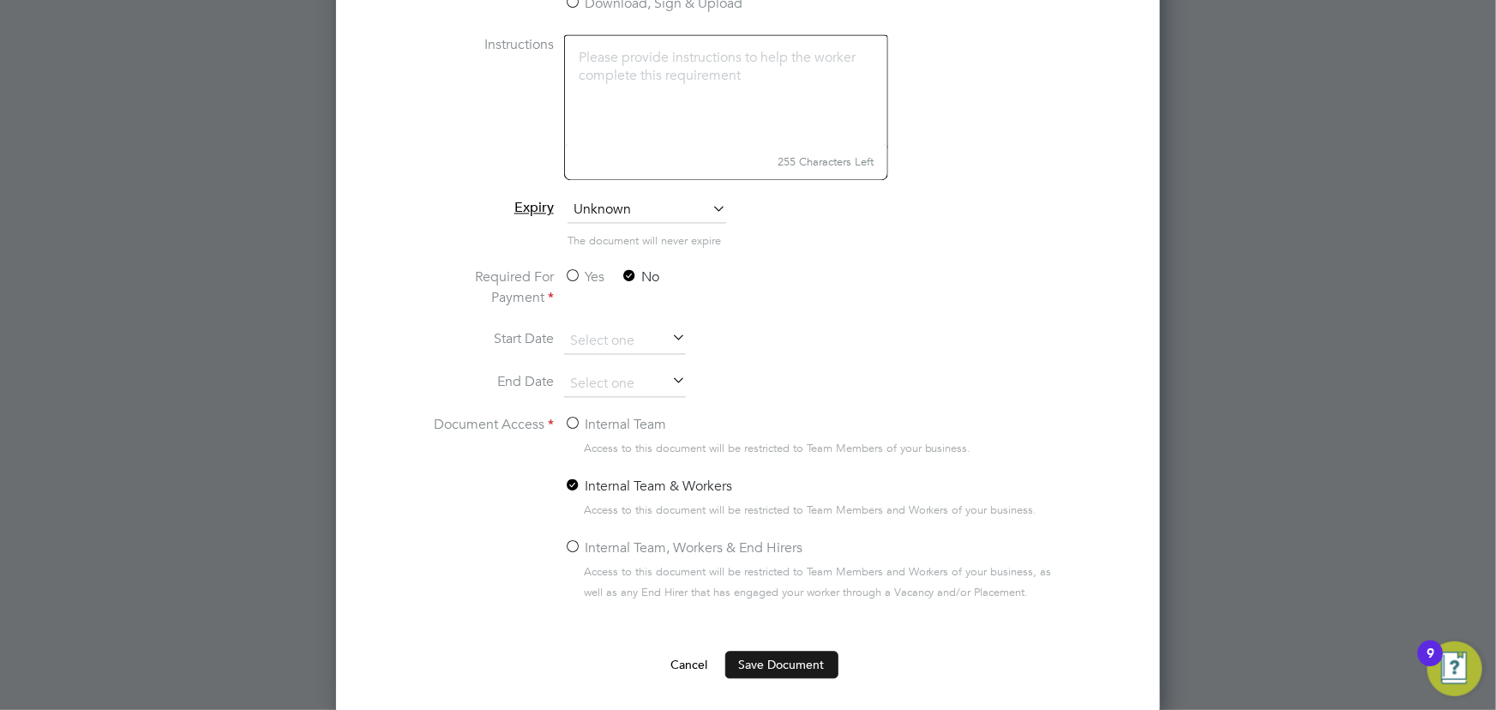
click at [777, 661] on button "Save Document" at bounding box center [781, 664] width 113 height 27
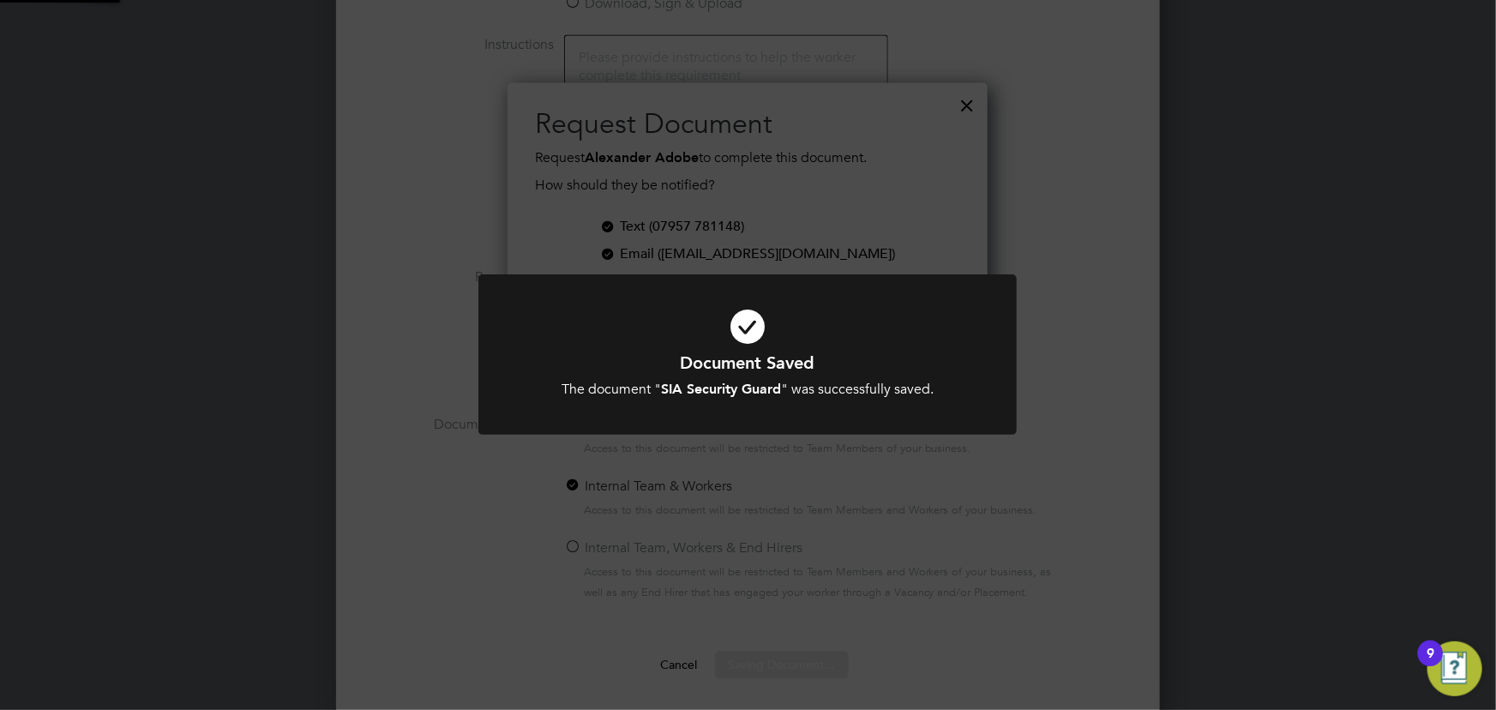
scroll to position [274, 480]
click at [1129, 532] on div "Document Saved The document " SIA Security Guard " was successfully saved. Canc…" at bounding box center [748, 355] width 1496 height 710
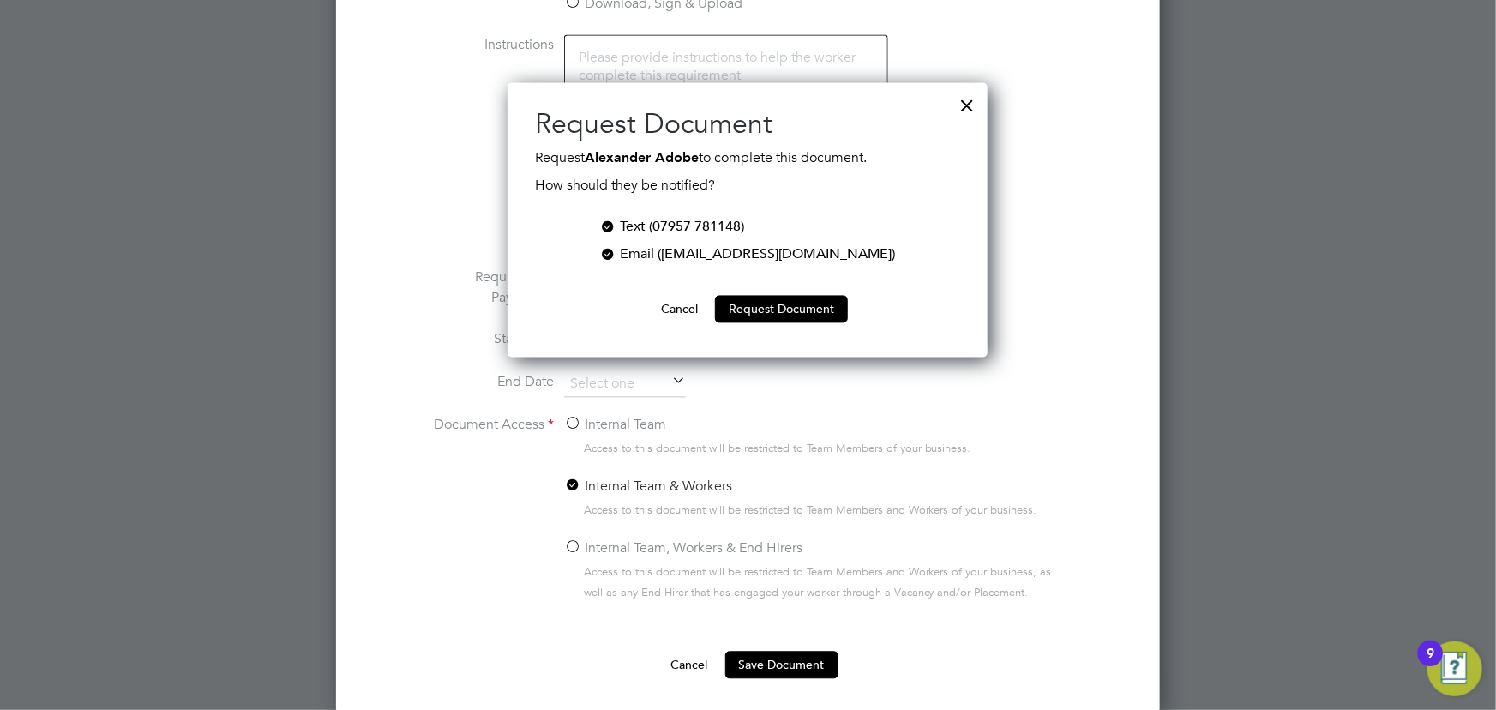
click at [677, 309] on button "Cancel" at bounding box center [679, 308] width 64 height 27
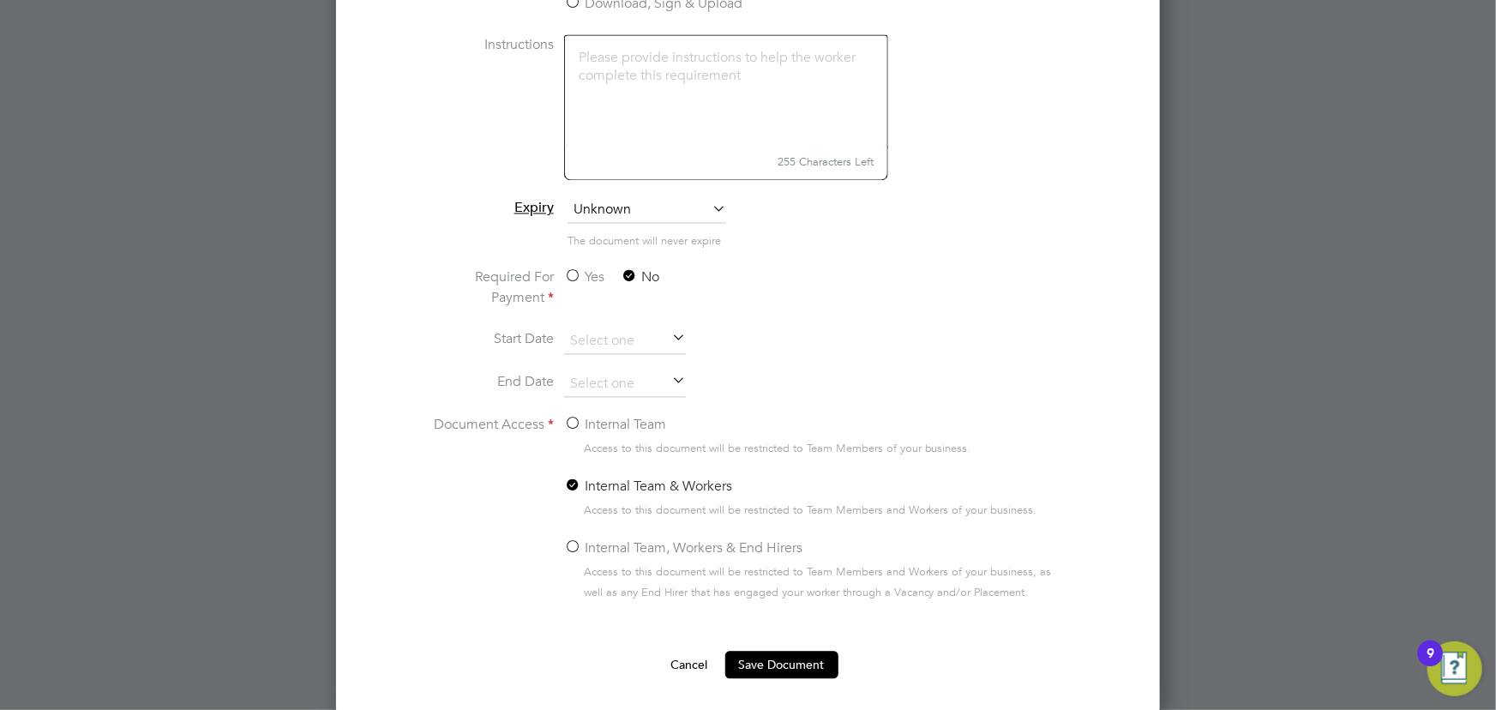
click at [694, 660] on button "Cancel" at bounding box center [690, 664] width 64 height 27
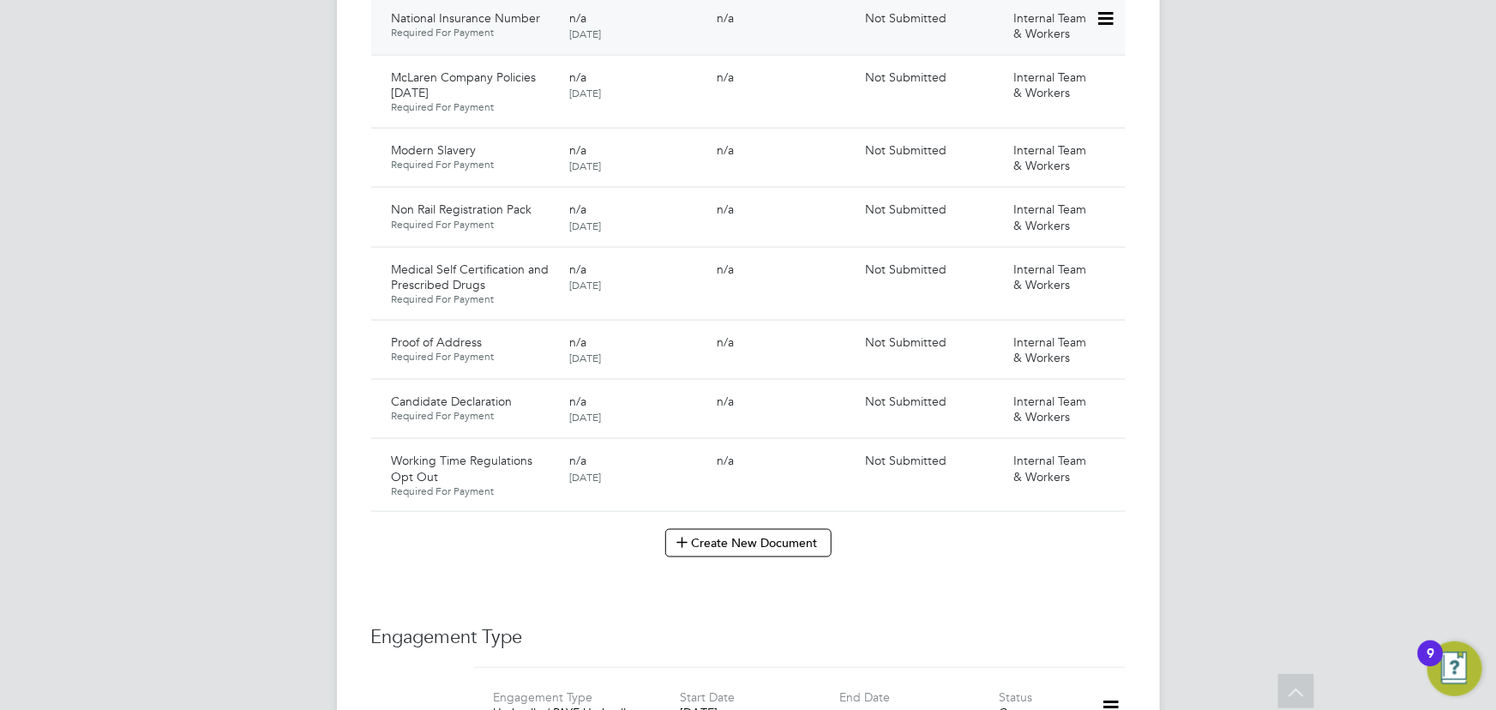
scroll to position [1019, 0]
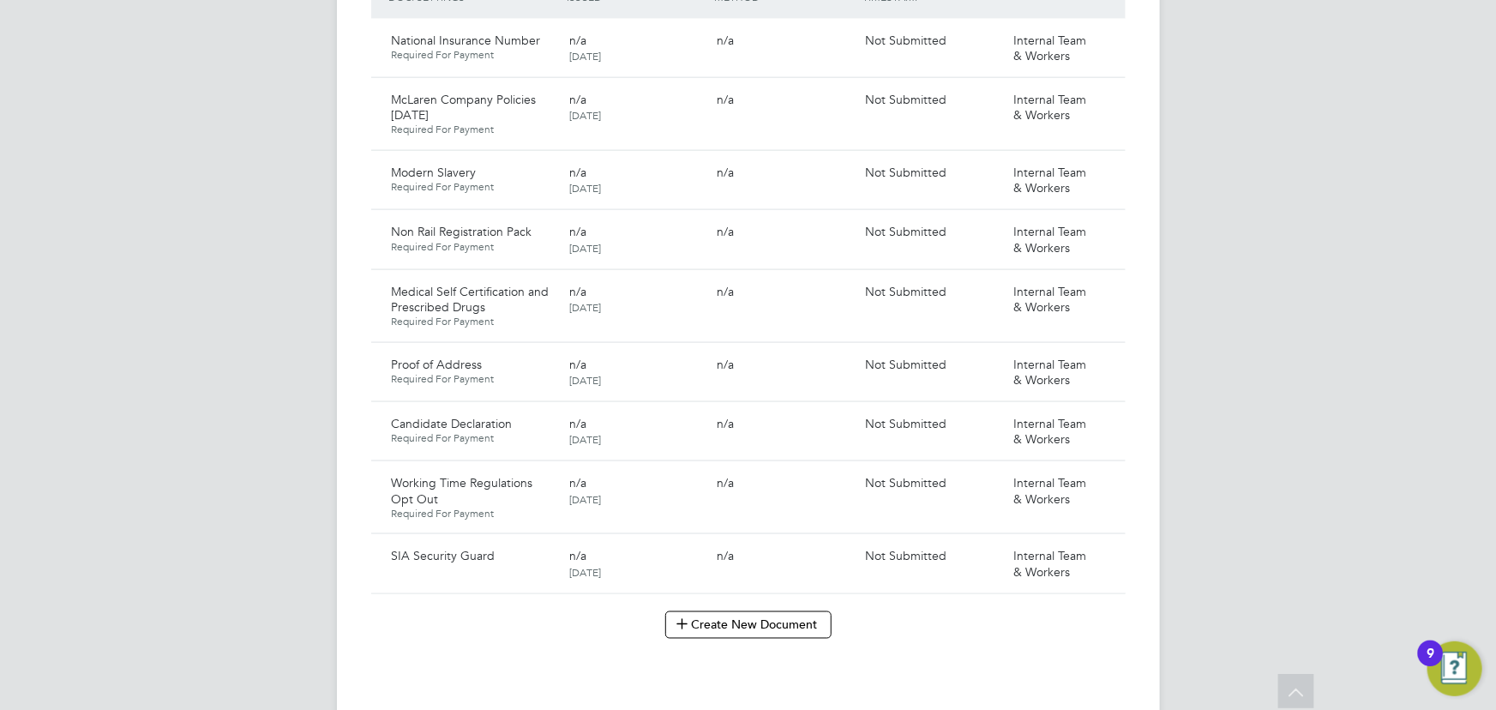
scroll to position [1324, 0]
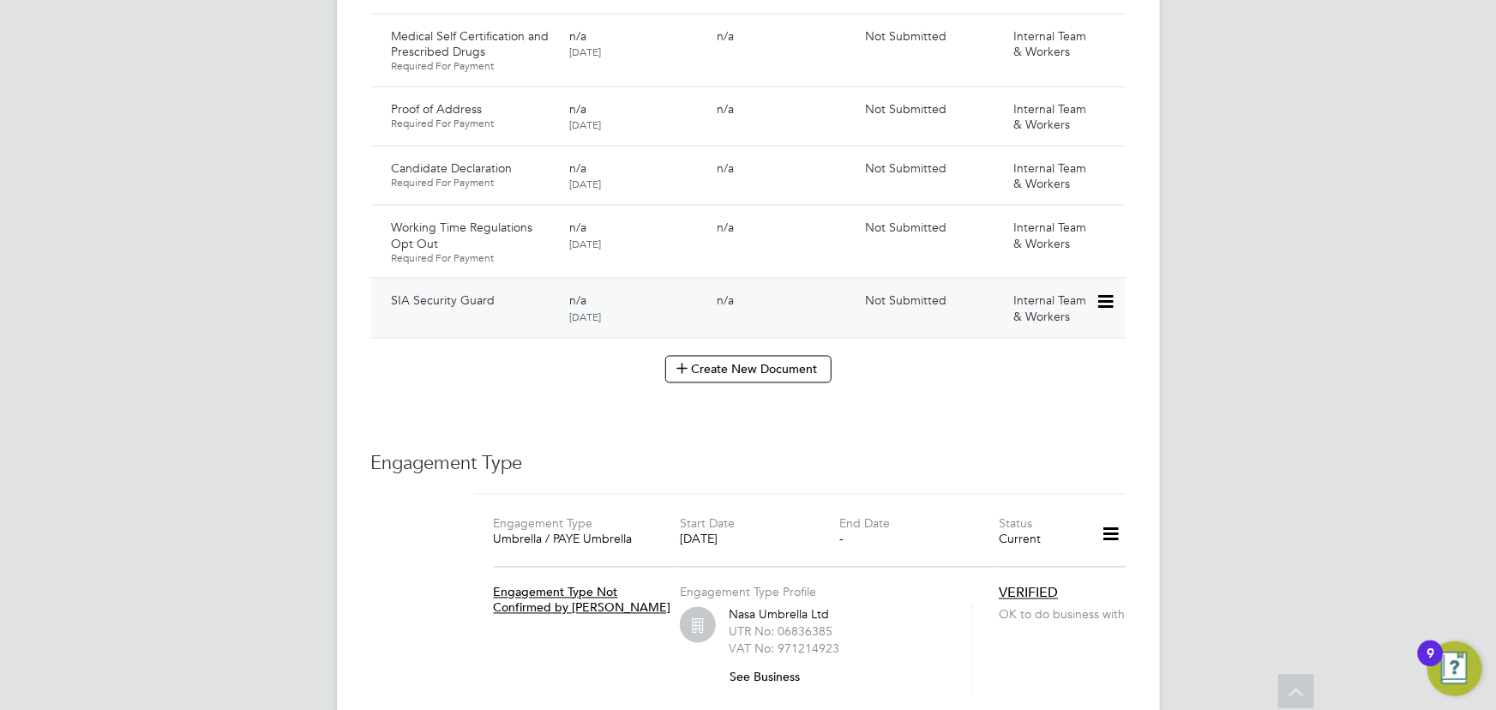
click at [1106, 291] on icon at bounding box center [1104, 301] width 17 height 21
click at [1037, 354] on li "Submit Document" at bounding box center [1049, 349] width 127 height 24
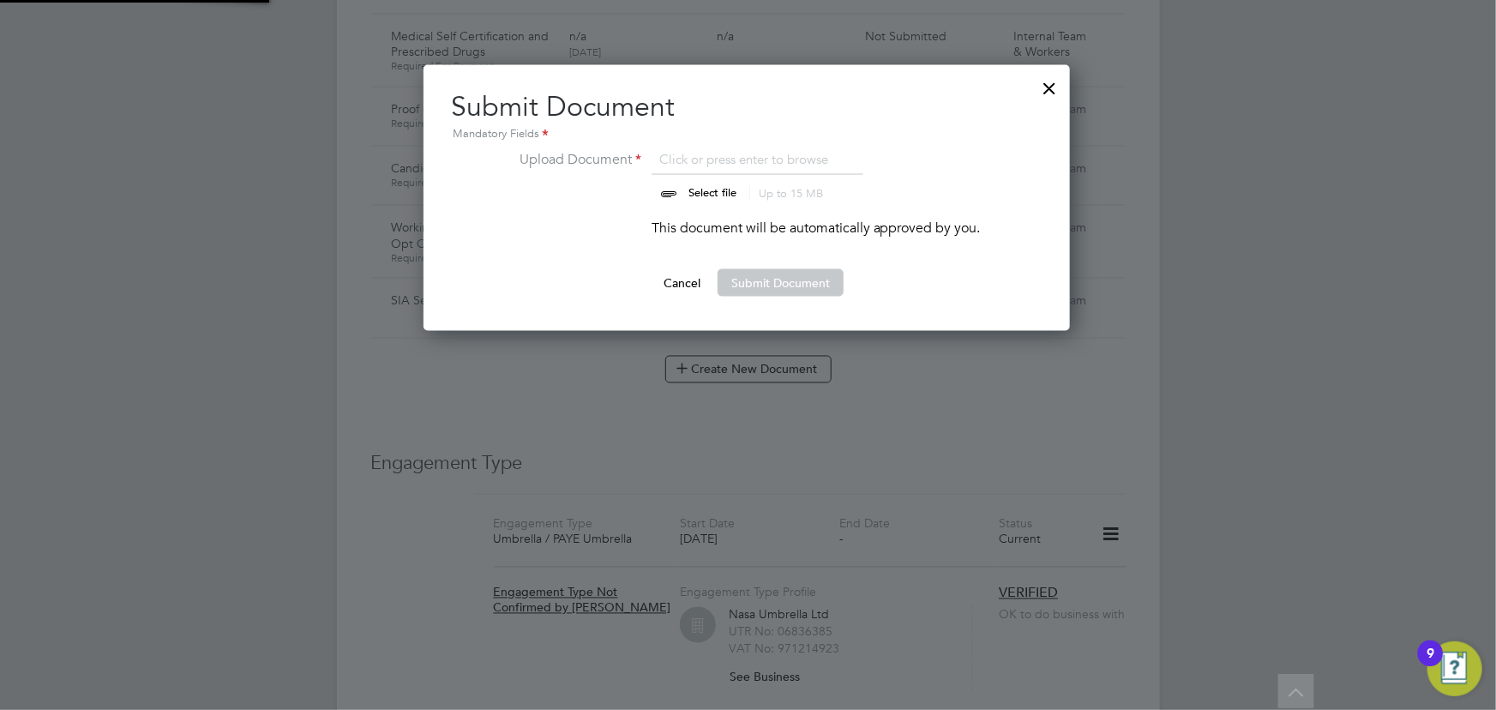
scroll to position [266, 648]
click at [731, 194] on input "file" at bounding box center [728, 174] width 269 height 51
type input "C:\fakepath\Alexander Adobe SIA.JPEG"
click at [770, 275] on button "Submit Document" at bounding box center [781, 282] width 126 height 27
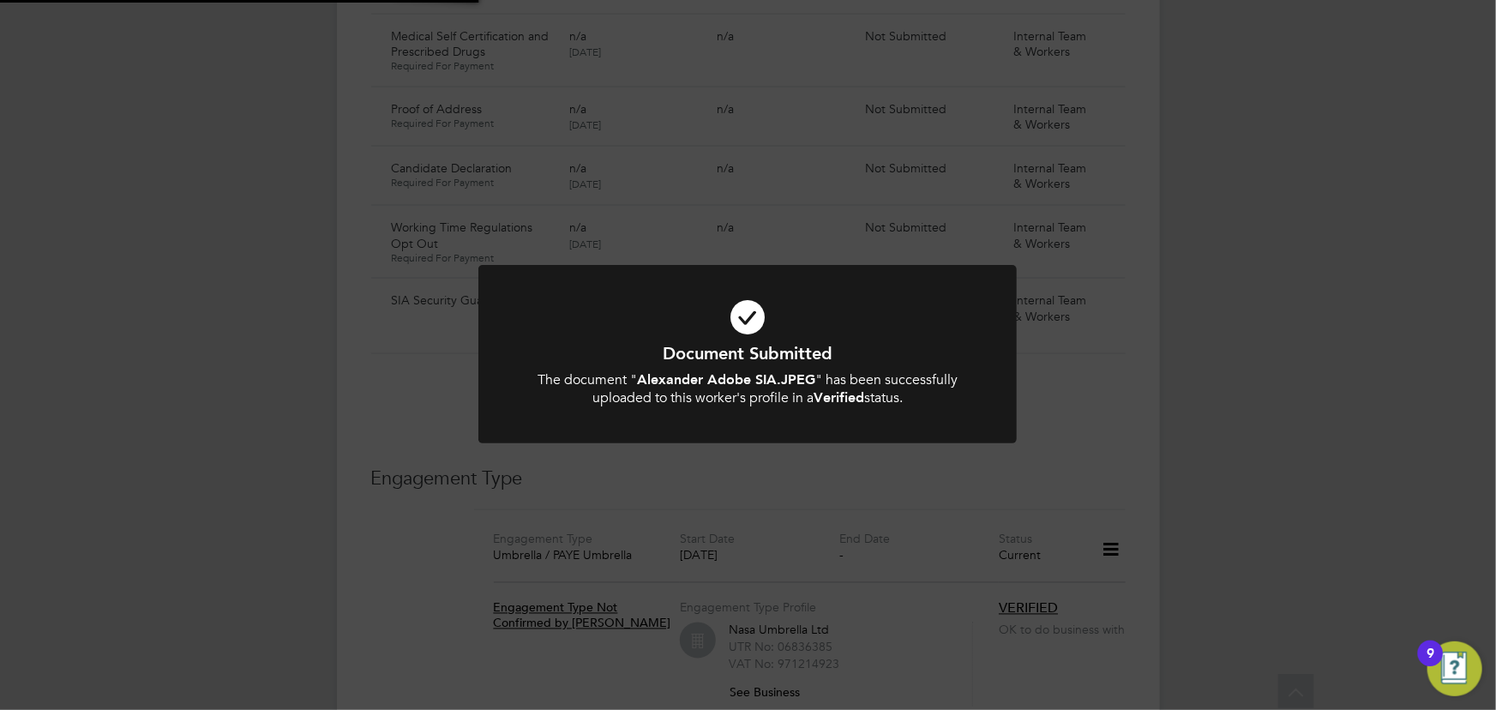
click at [1193, 321] on div "Document Submitted The document " Alexander Adobe SIA.JPEG " has been successfu…" at bounding box center [748, 355] width 1496 height 710
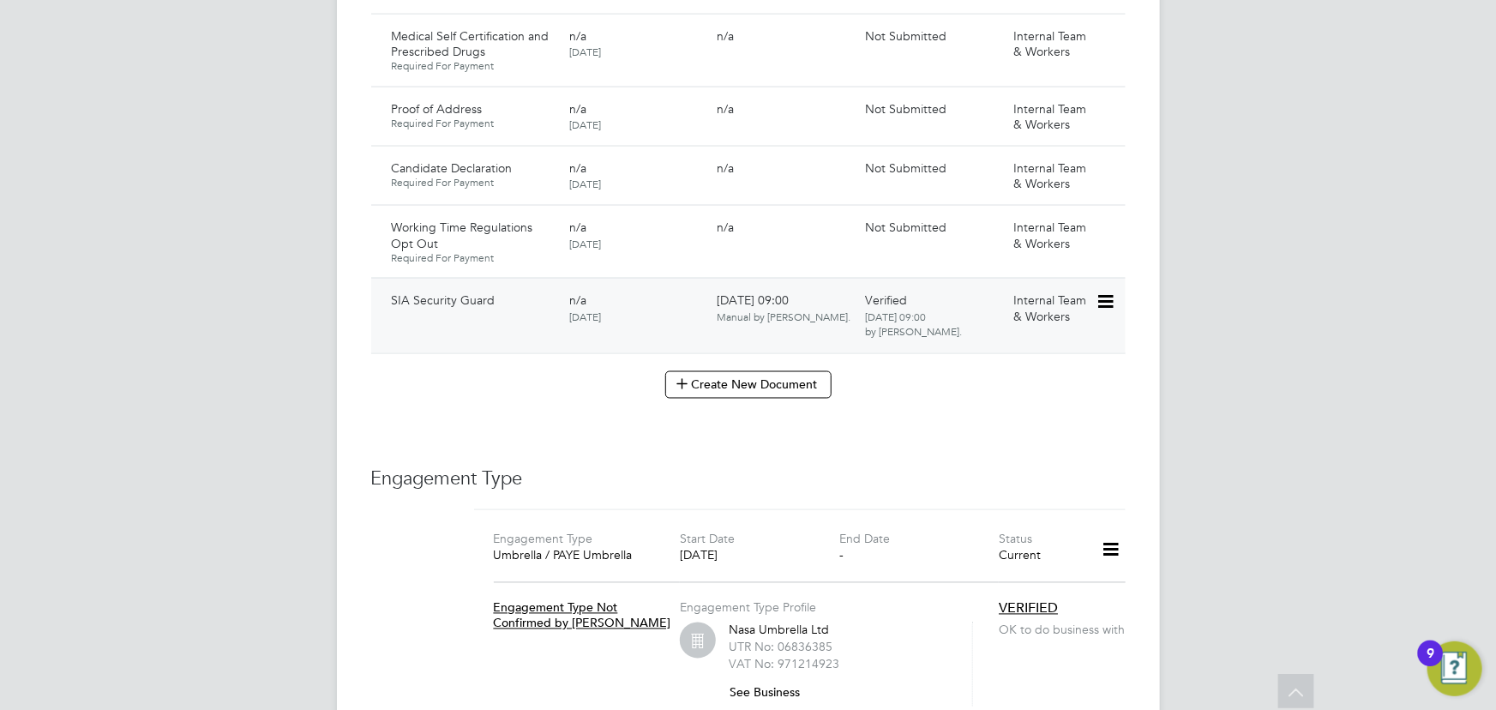
click at [1106, 291] on icon at bounding box center [1104, 301] width 17 height 21
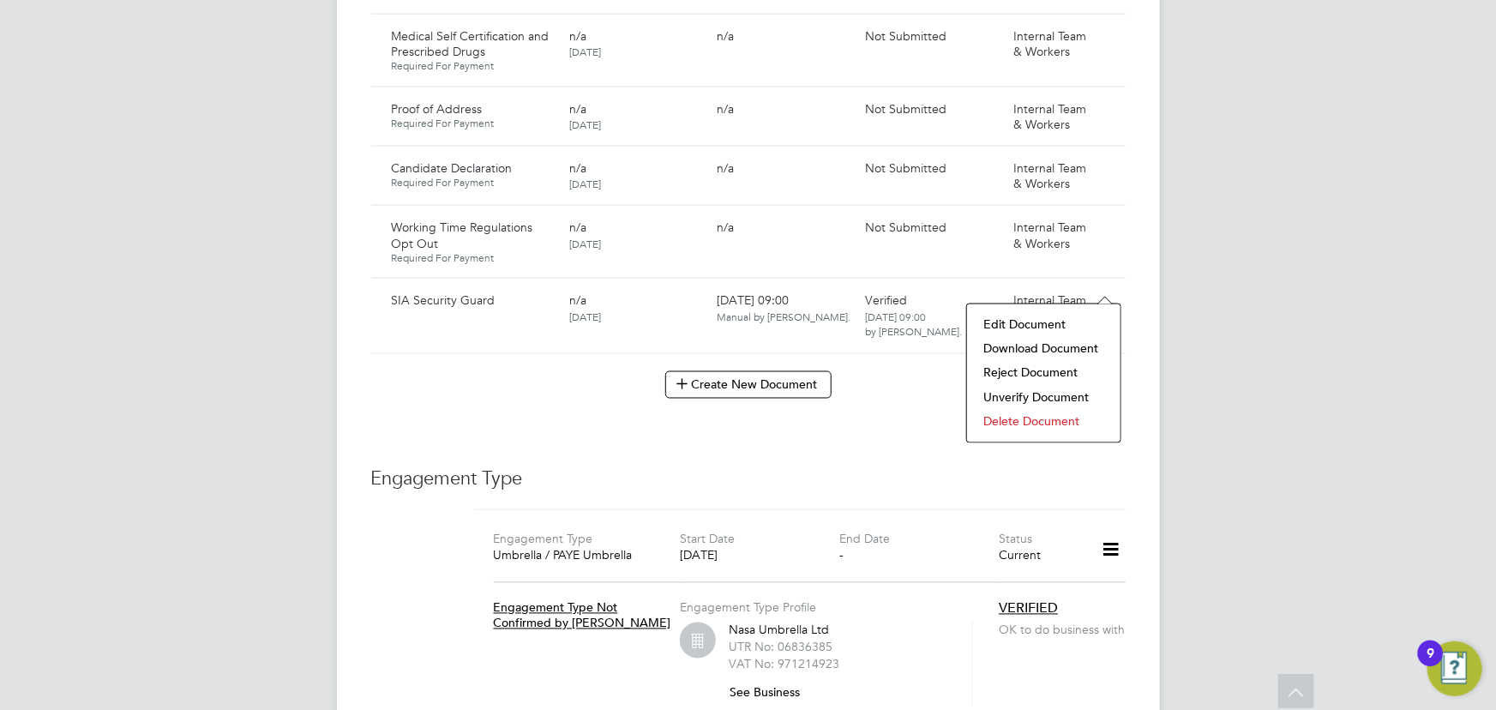
click at [1058, 331] on li "Edit Document" at bounding box center [1044, 325] width 136 height 24
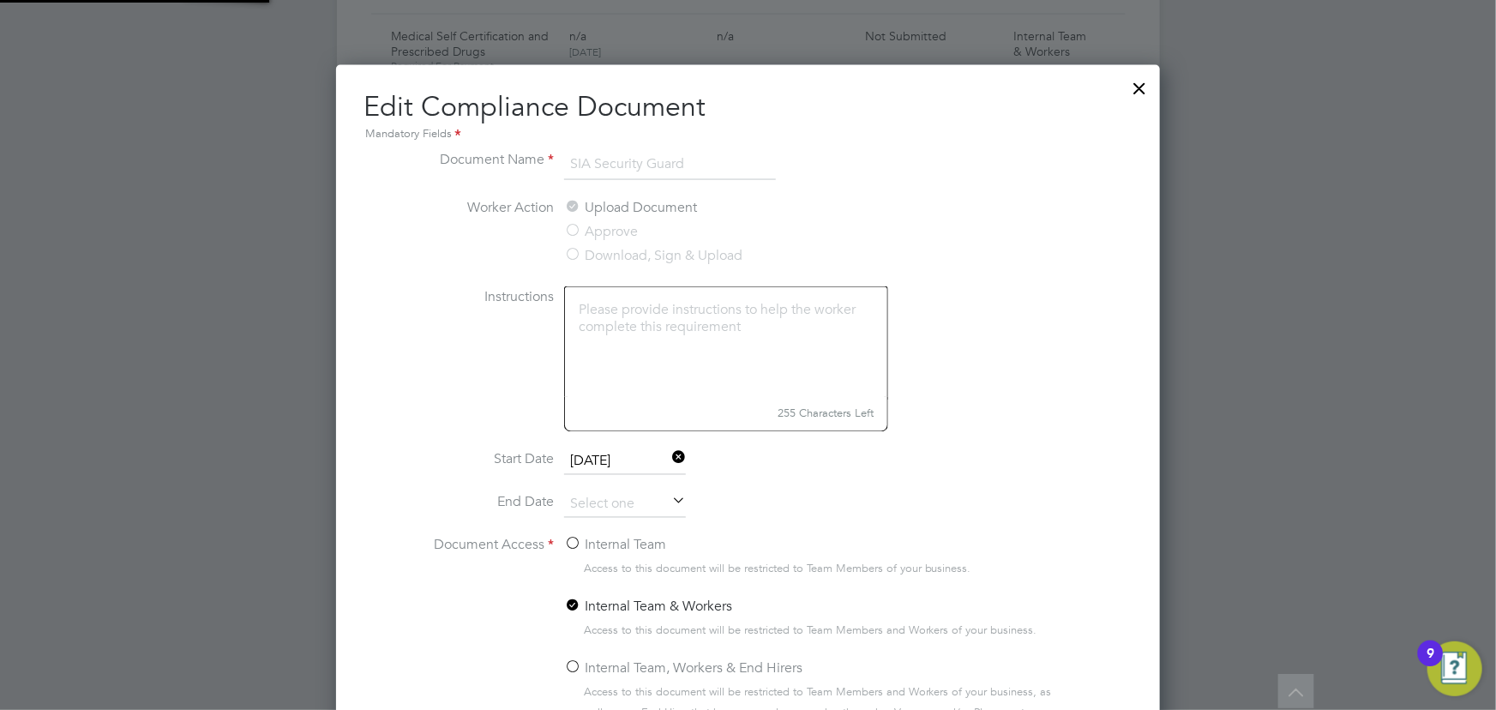
scroll to position [766, 824]
click at [622, 506] on input at bounding box center [625, 505] width 122 height 26
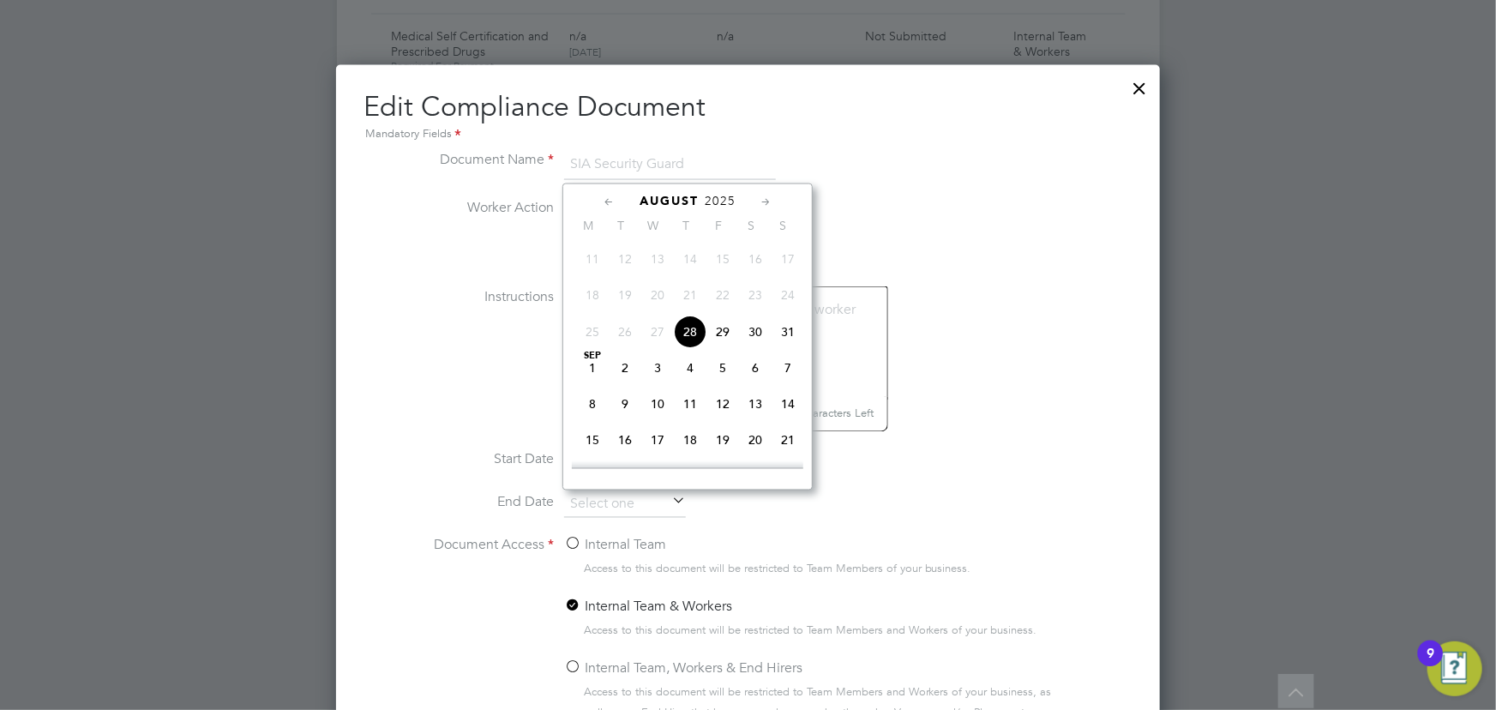
click at [724, 204] on span "2025" at bounding box center [720, 201] width 31 height 15
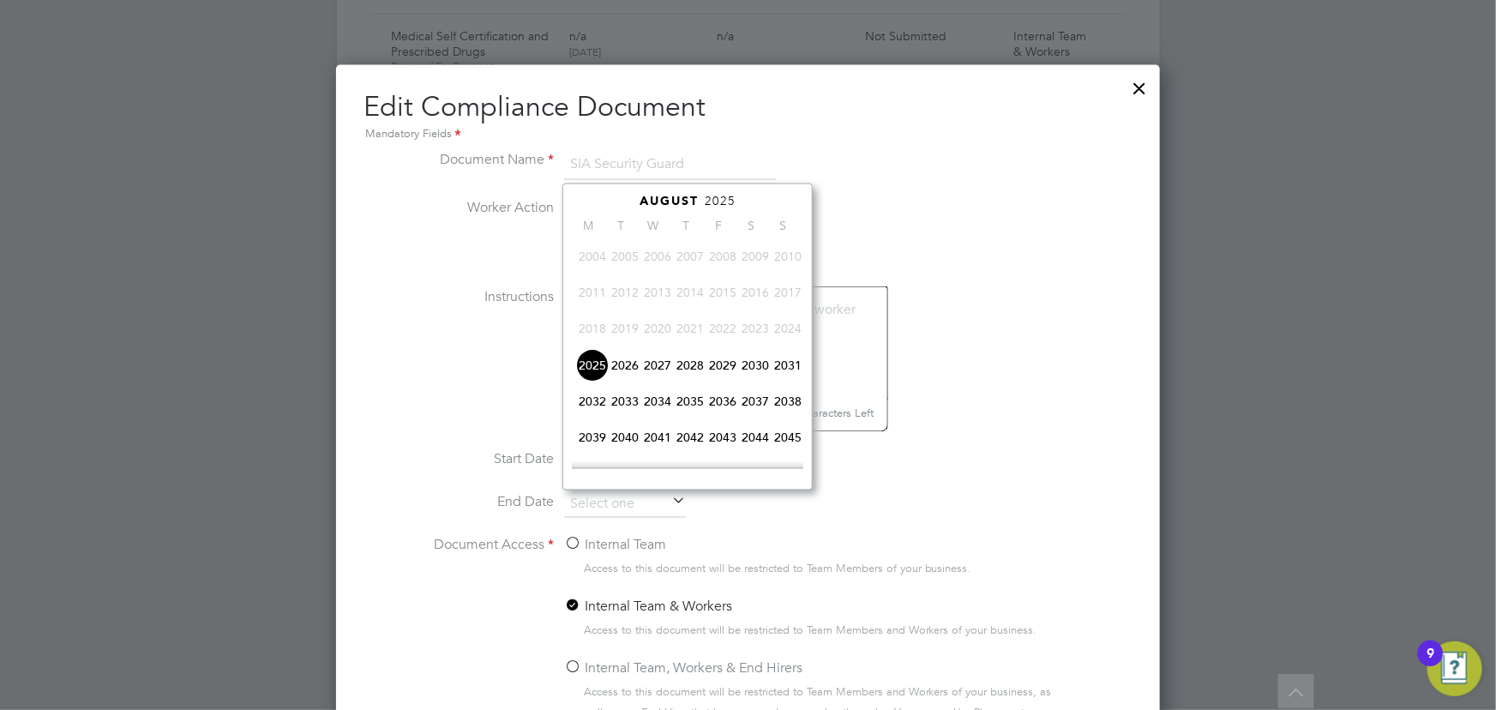
click at [622, 369] on span "2026" at bounding box center [625, 365] width 33 height 33
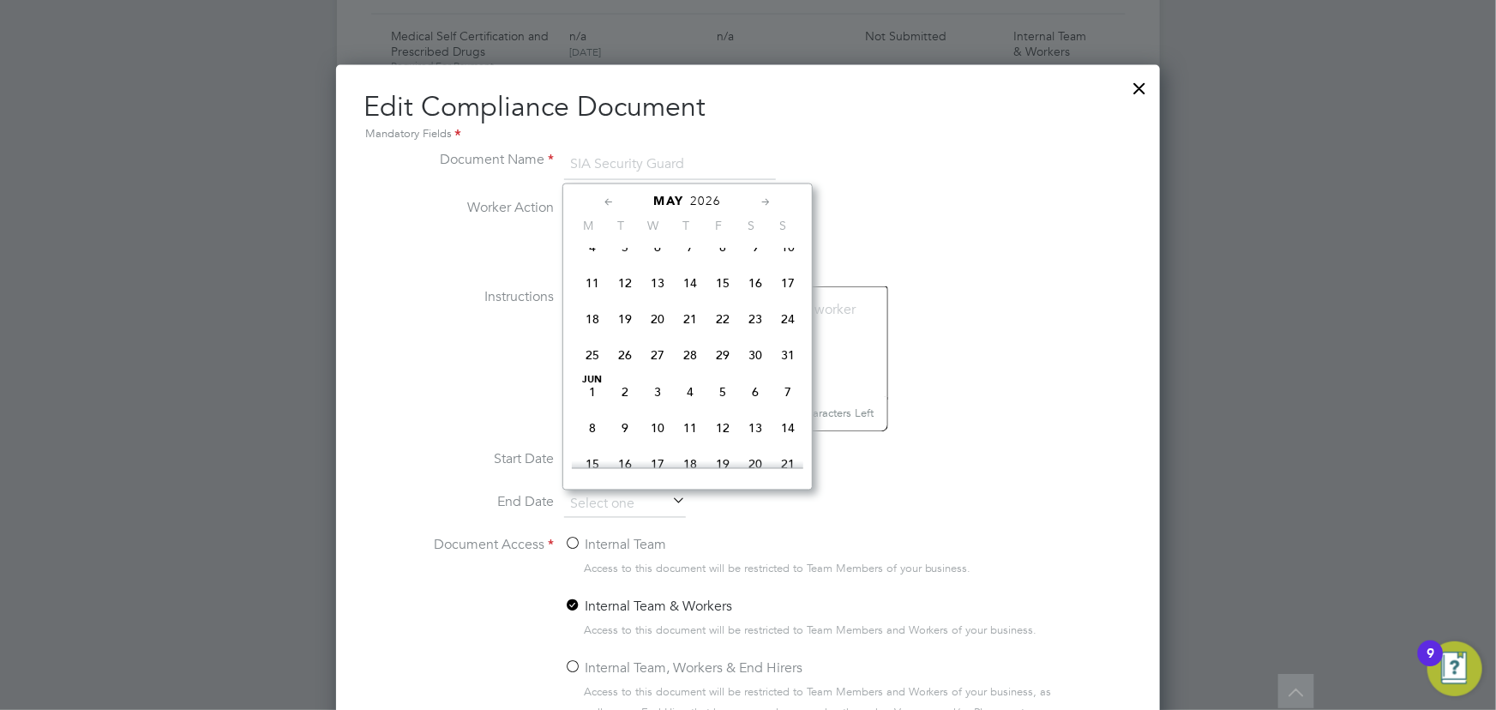
scroll to position [313, 0]
click at [593, 352] on span "8" at bounding box center [592, 349] width 33 height 33
type input "08 Jun 2026"
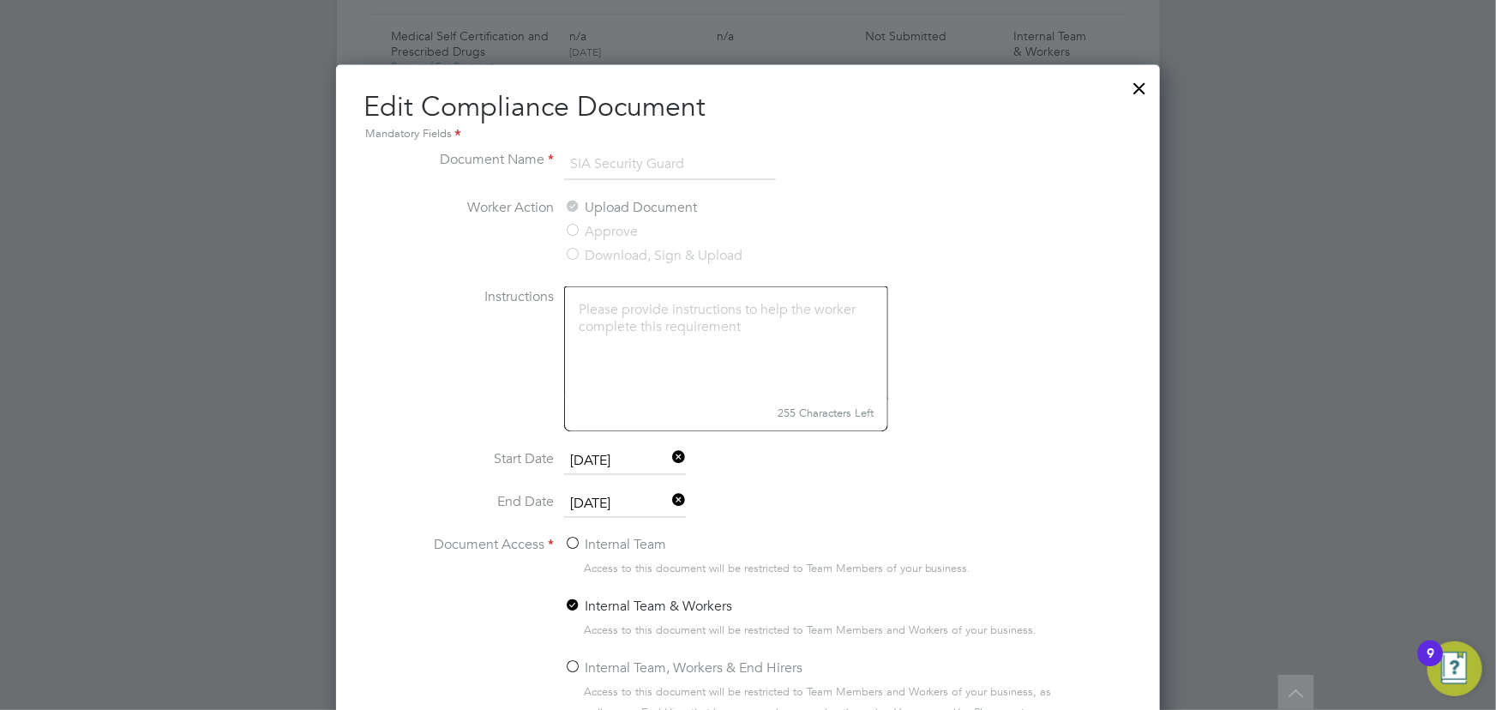
scroll to position [1709, 0]
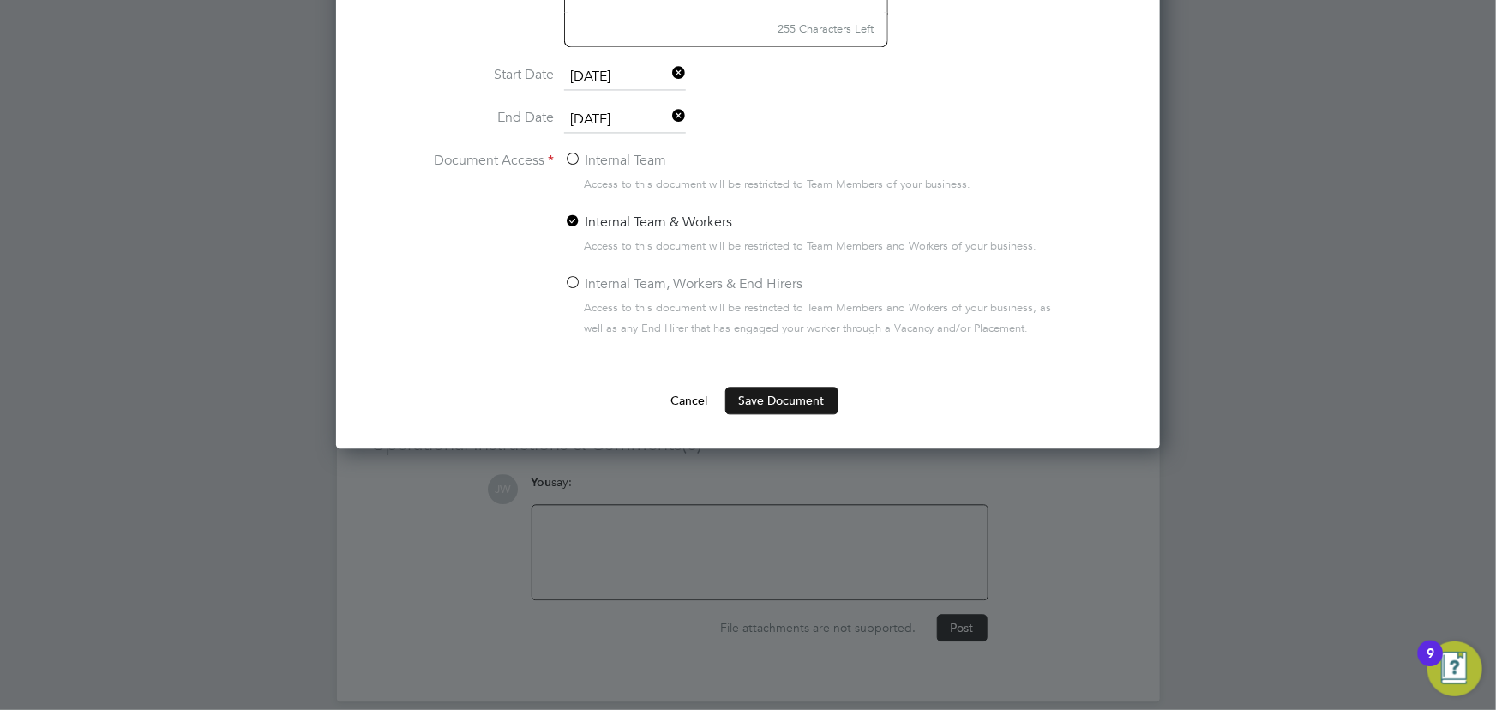
click at [755, 401] on button "Save Document" at bounding box center [781, 400] width 113 height 27
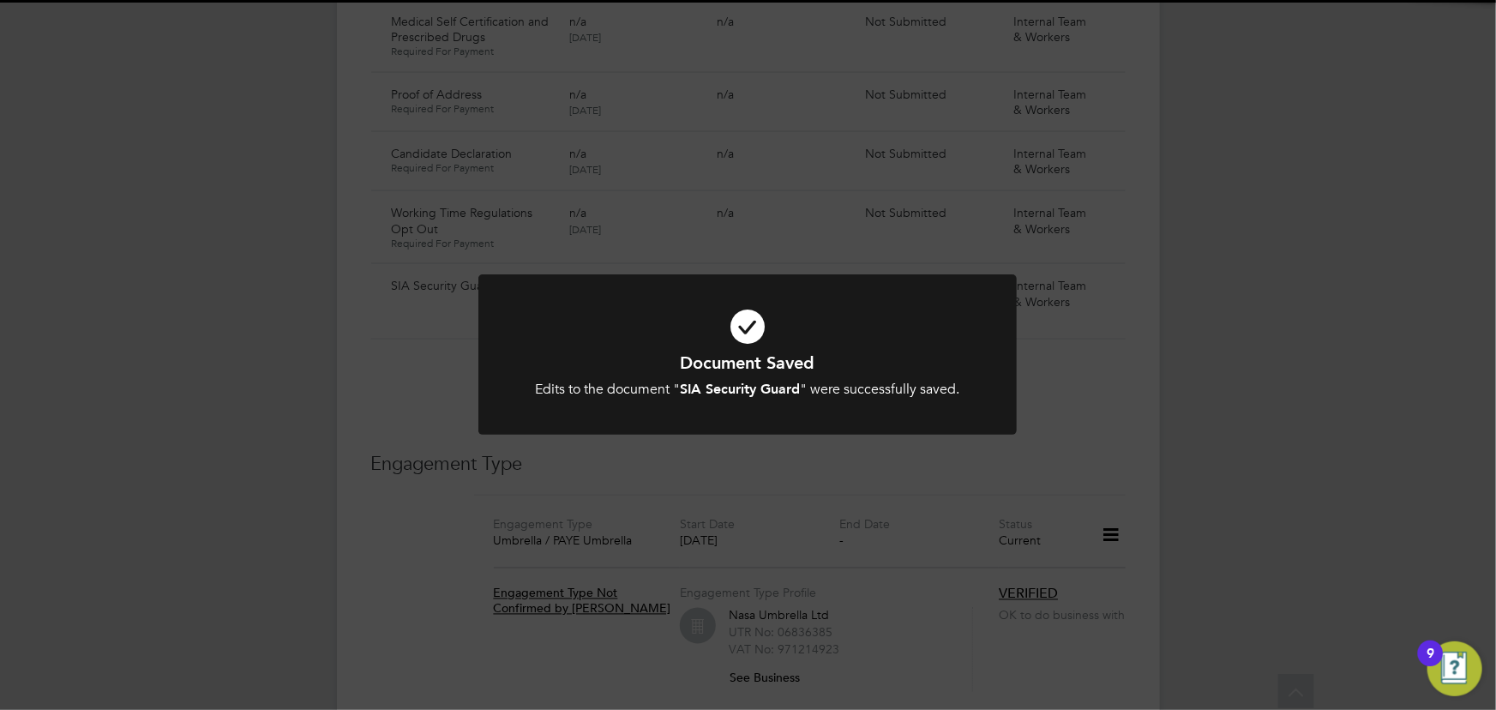
scroll to position [1324, 0]
click at [1243, 353] on div "Document Saved Edits to the document " SIA Security Guard " were successfully s…" at bounding box center [748, 355] width 1496 height 710
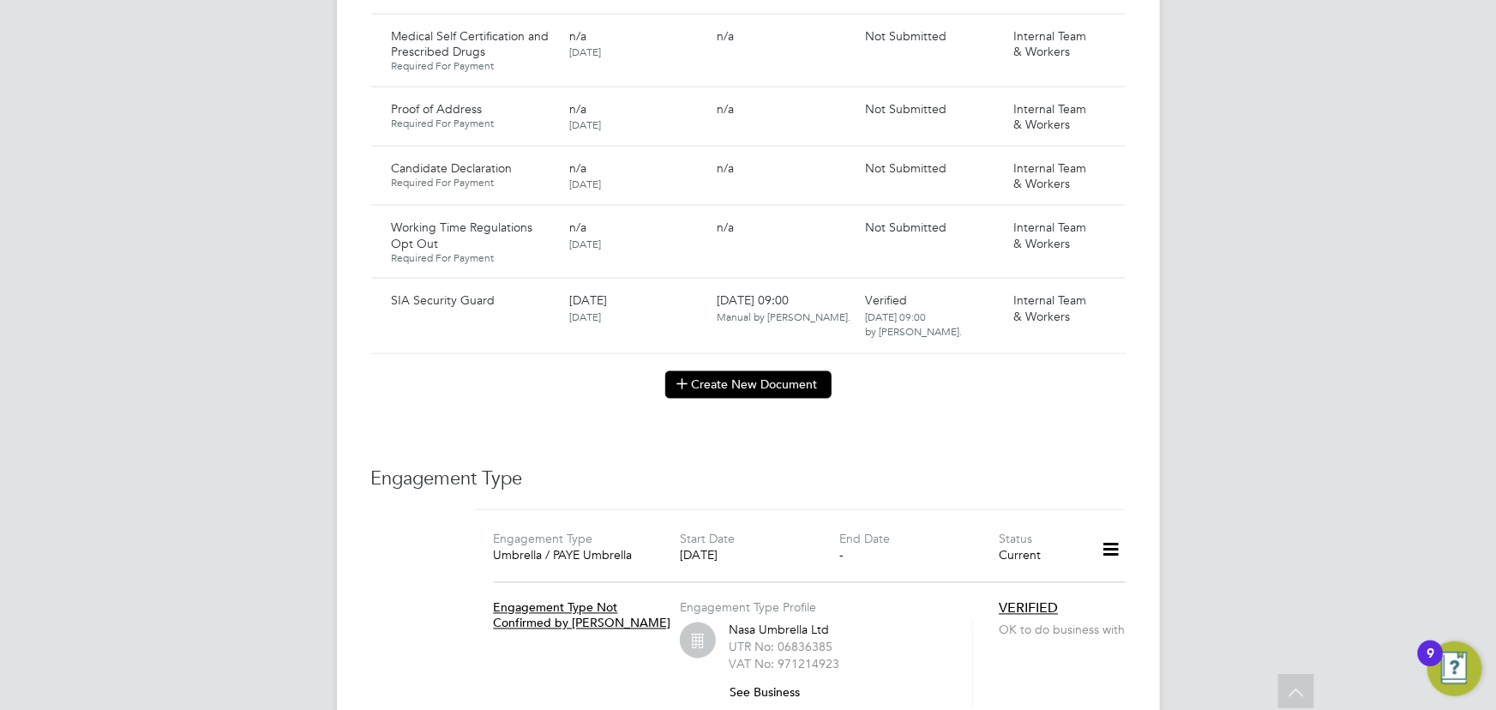
click at [739, 371] on button "Create New Document" at bounding box center [748, 384] width 166 height 27
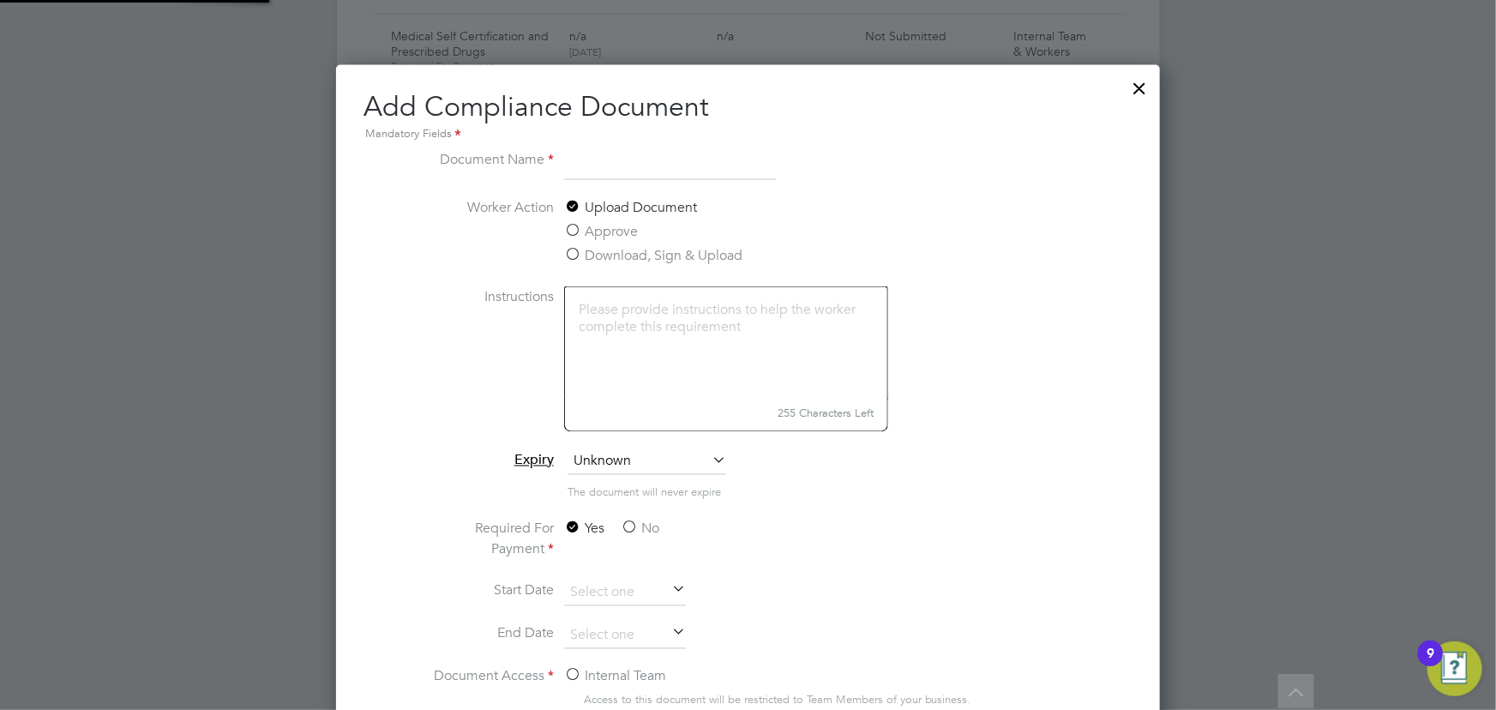
scroll to position [897, 824]
type input "X"
type input "Drivers license front"
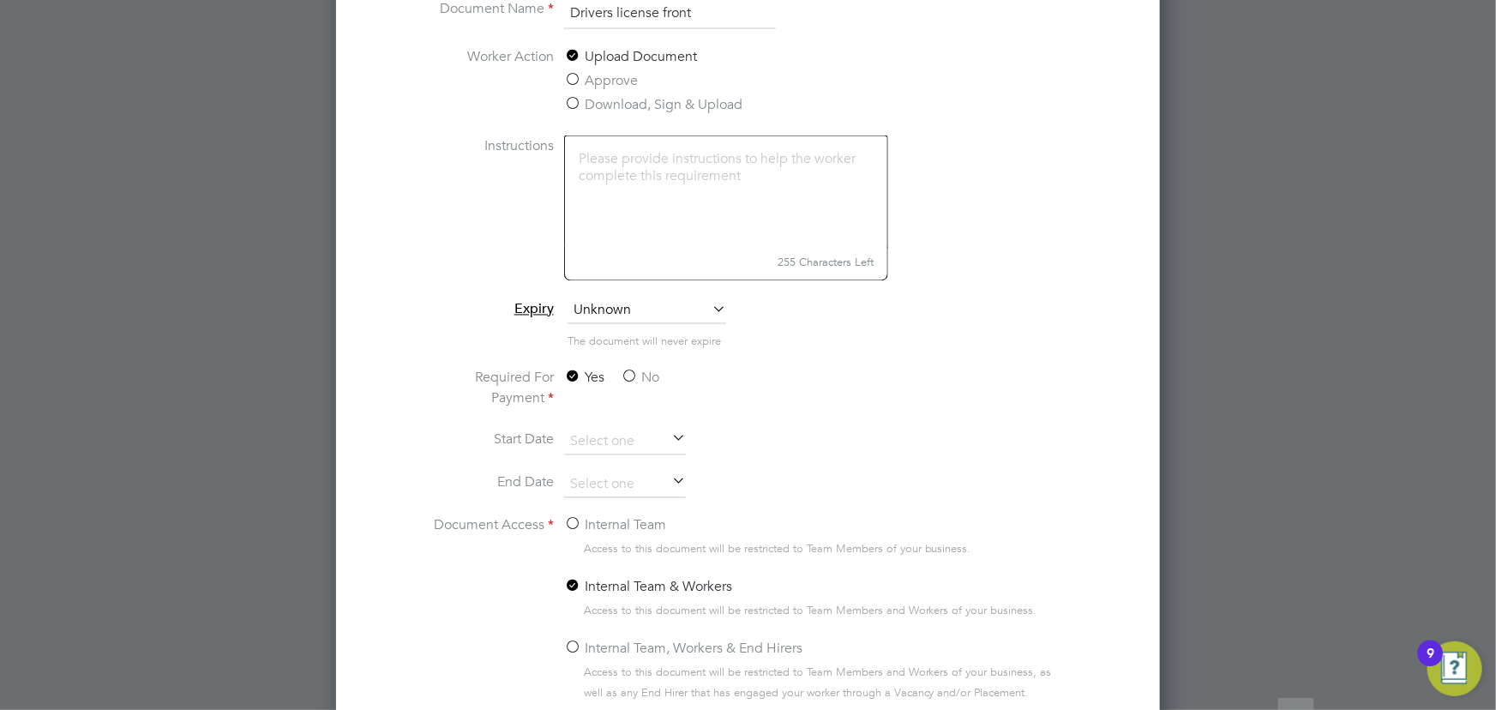
scroll to position [1481, 0]
click at [640, 370] on label "No" at bounding box center [640, 373] width 39 height 21
click at [0, 0] on input "No" at bounding box center [0, 0] width 0 height 0
click at [609, 514] on label "Internal Team" at bounding box center [615, 520] width 102 height 21
click at [0, 0] on input "Internal Team" at bounding box center [0, 0] width 0 height 0
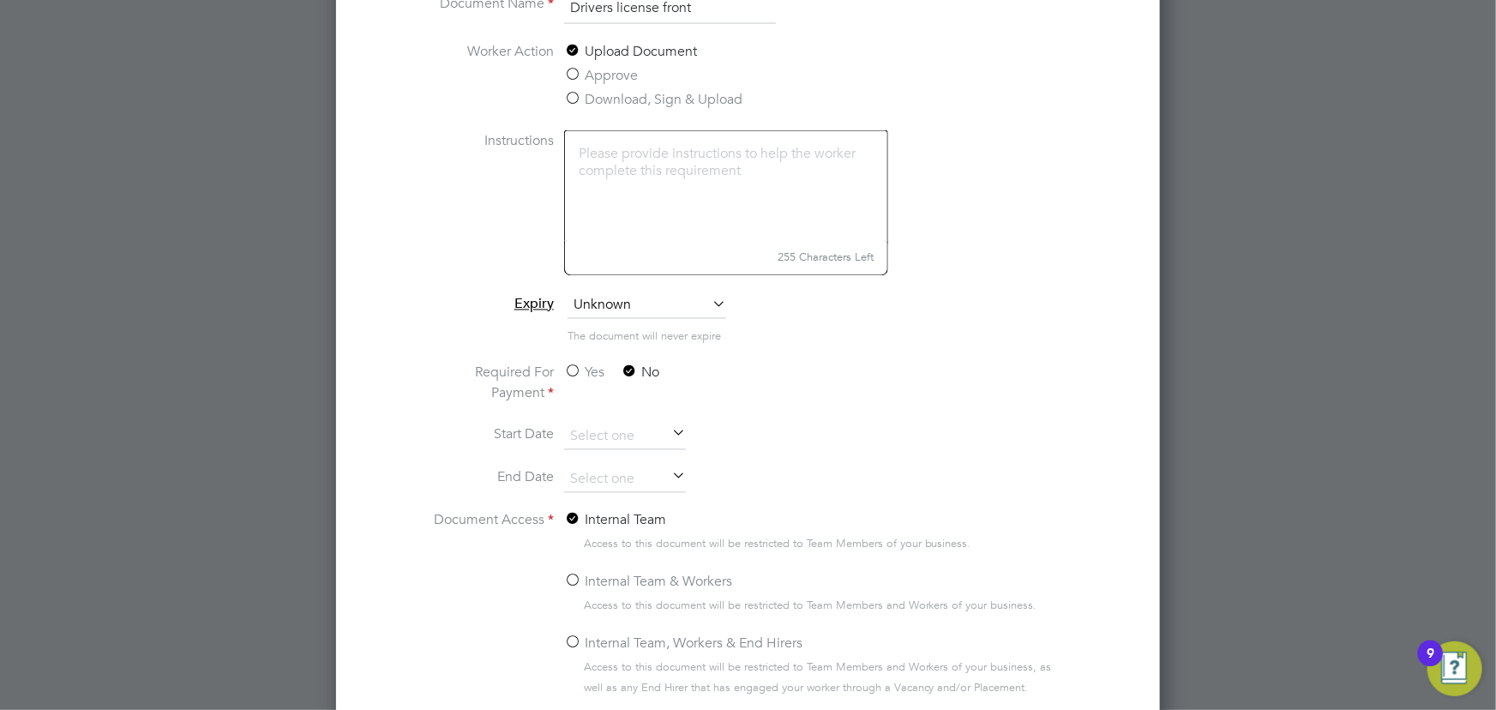
scroll to position [1709, 0]
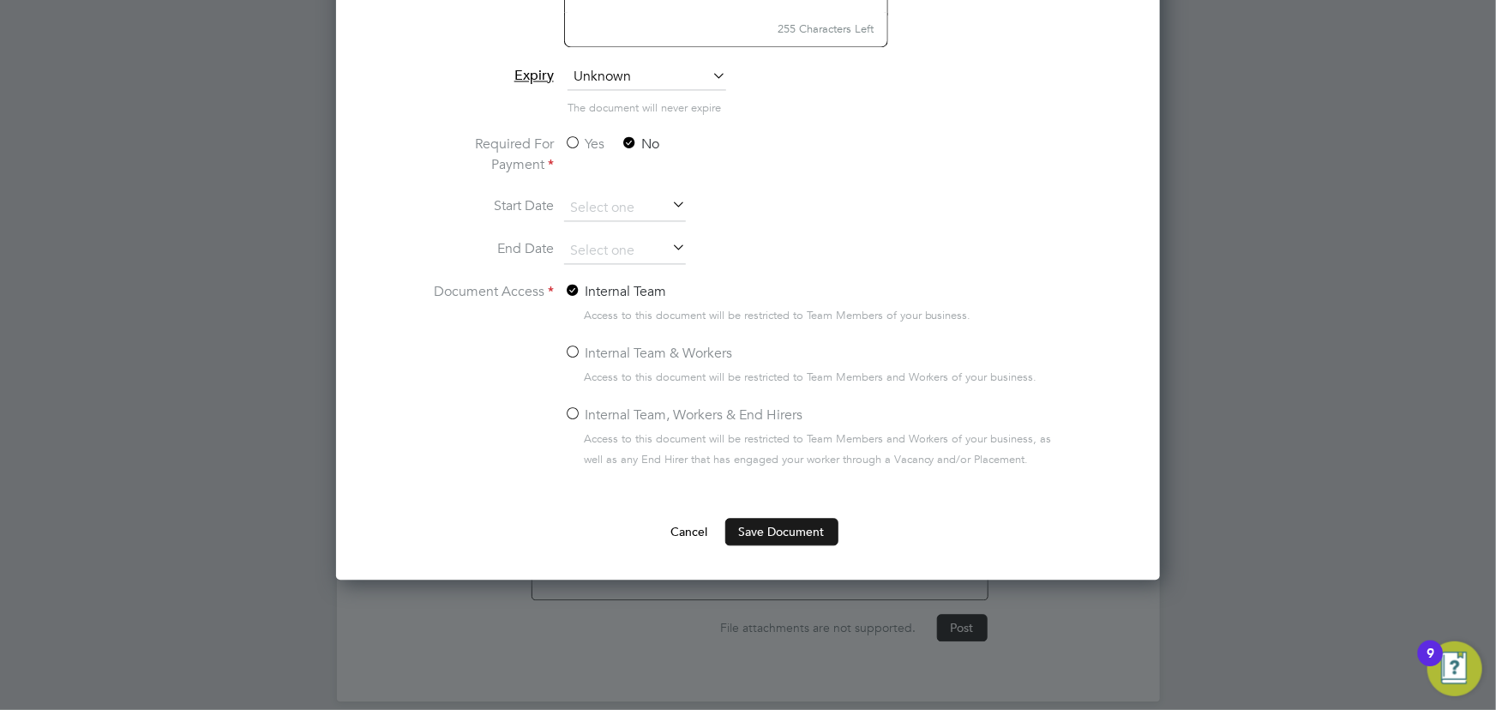
click at [772, 528] on button "Save Document" at bounding box center [781, 531] width 113 height 27
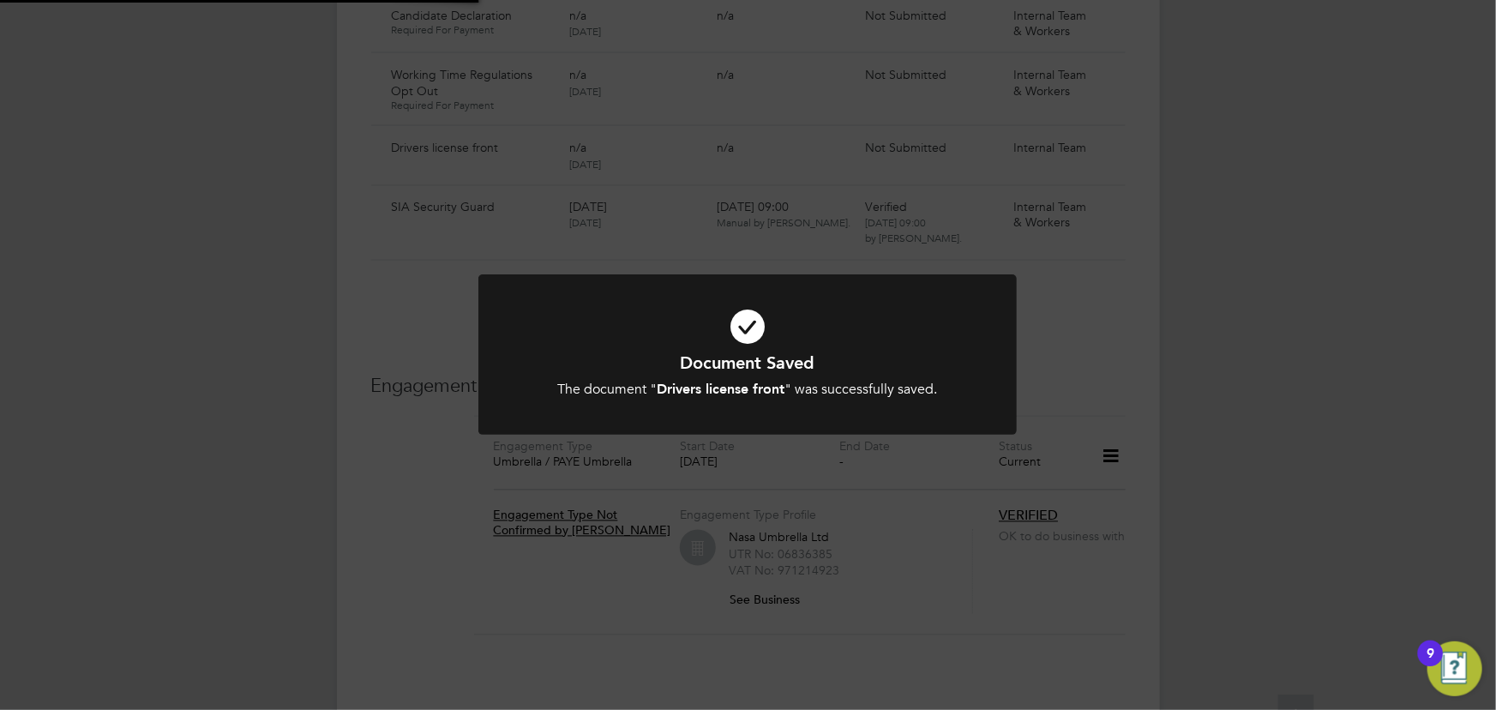
scroll to position [1324, 0]
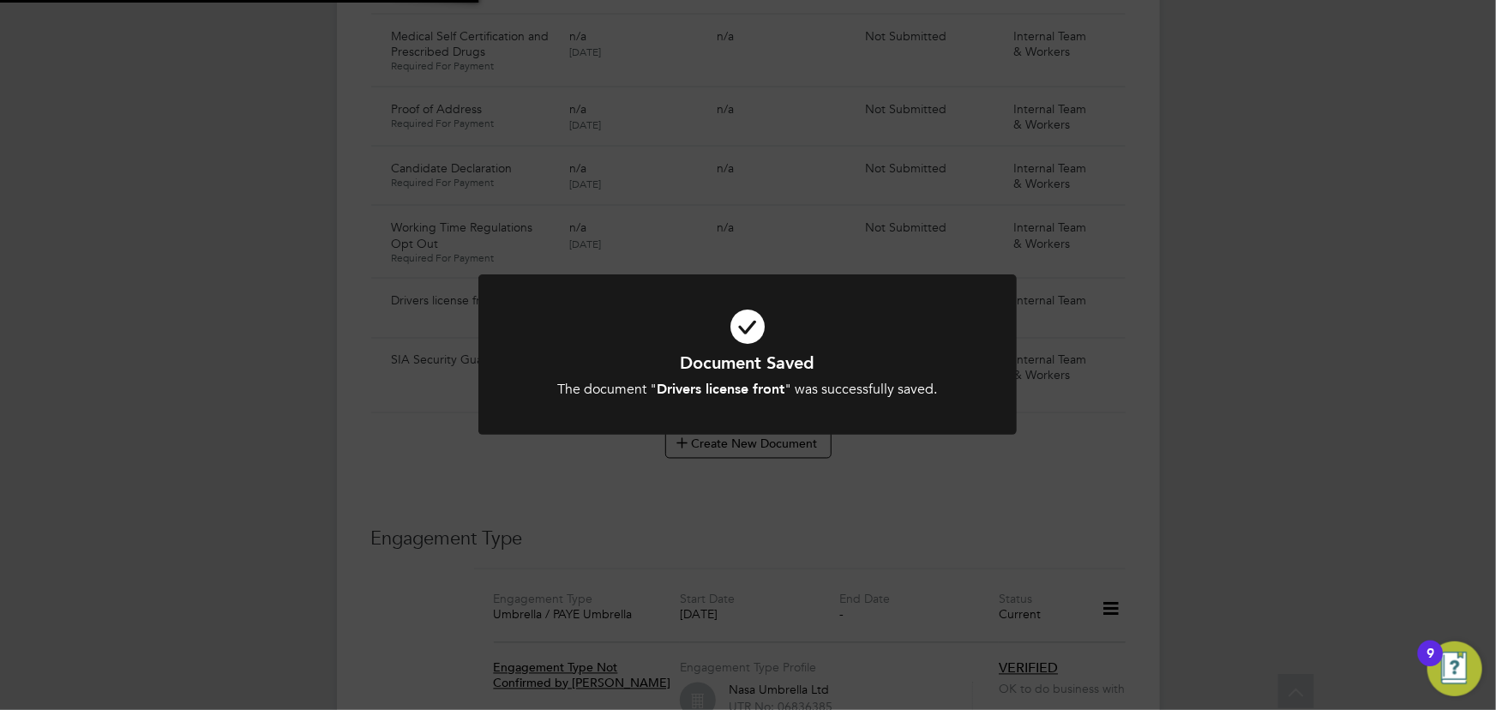
click at [1144, 436] on div "Document Saved The document " Drivers license front " was successfully saved. C…" at bounding box center [748, 355] width 1496 height 710
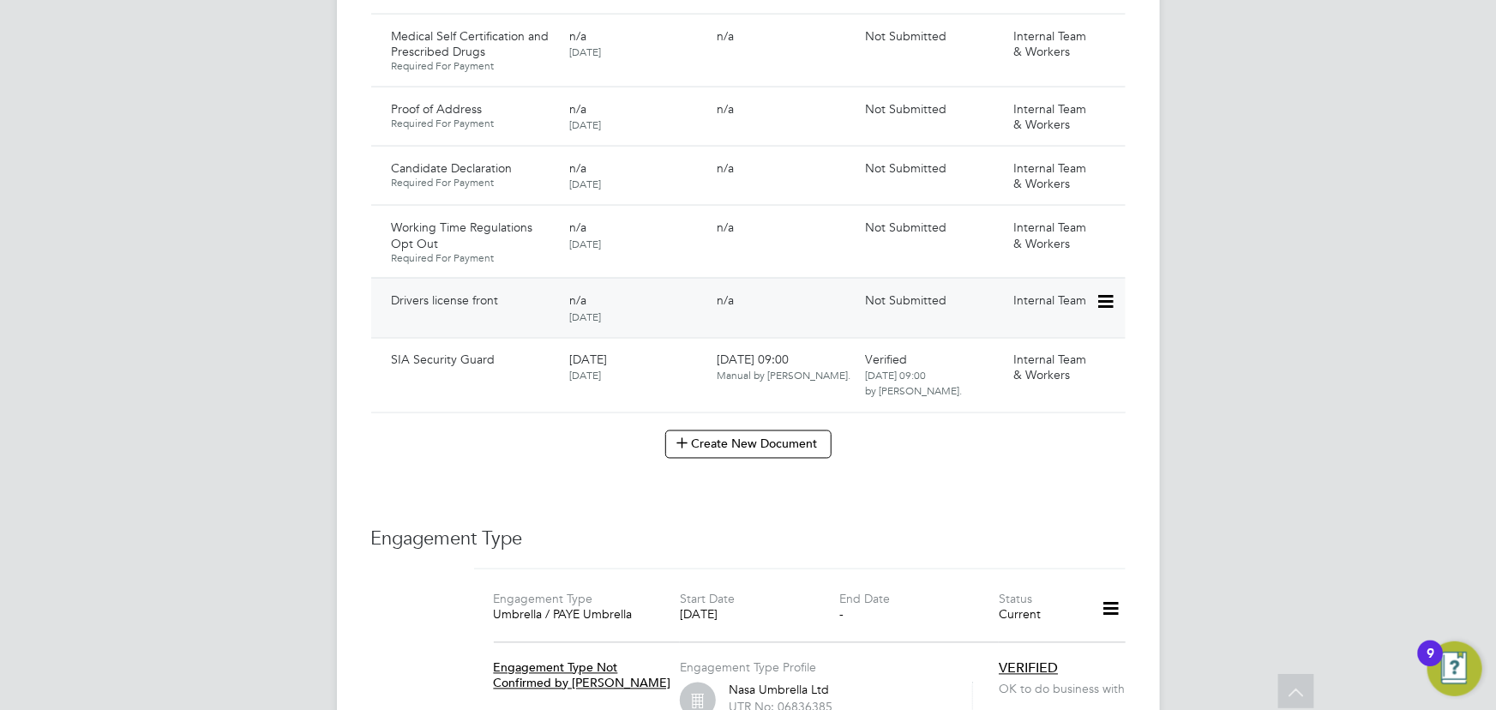
drag, startPoint x: 1104, startPoint y: 282, endPoint x: 1096, endPoint y: 298, distance: 18.0
click at [1104, 291] on icon at bounding box center [1104, 301] width 17 height 21
click at [1012, 346] on li "Submit Document" at bounding box center [1053, 349] width 120 height 24
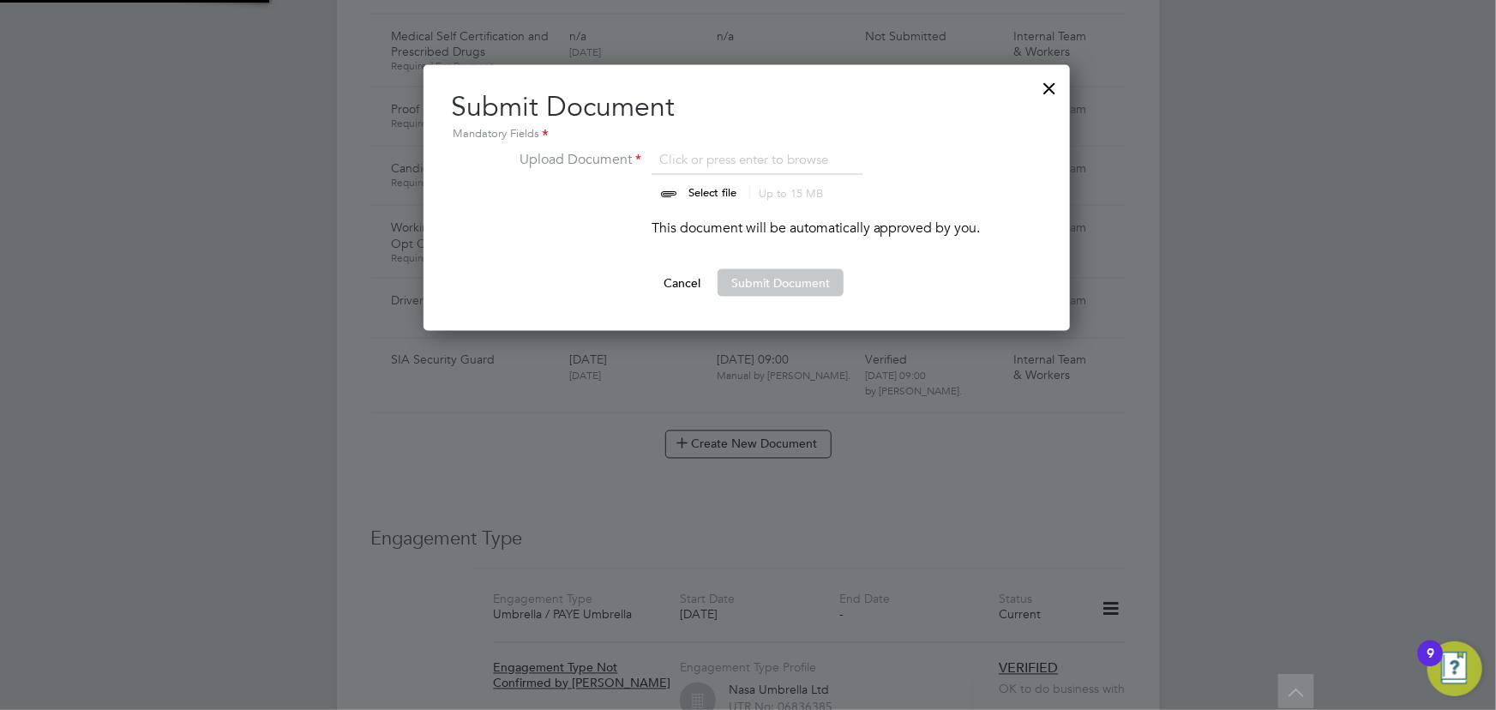
scroll to position [26, 213]
click at [712, 184] on input "file" at bounding box center [728, 174] width 269 height 51
type input "C:\fakepath\alex drives license.jpeg"
click at [778, 281] on button "Submit Document" at bounding box center [781, 282] width 126 height 27
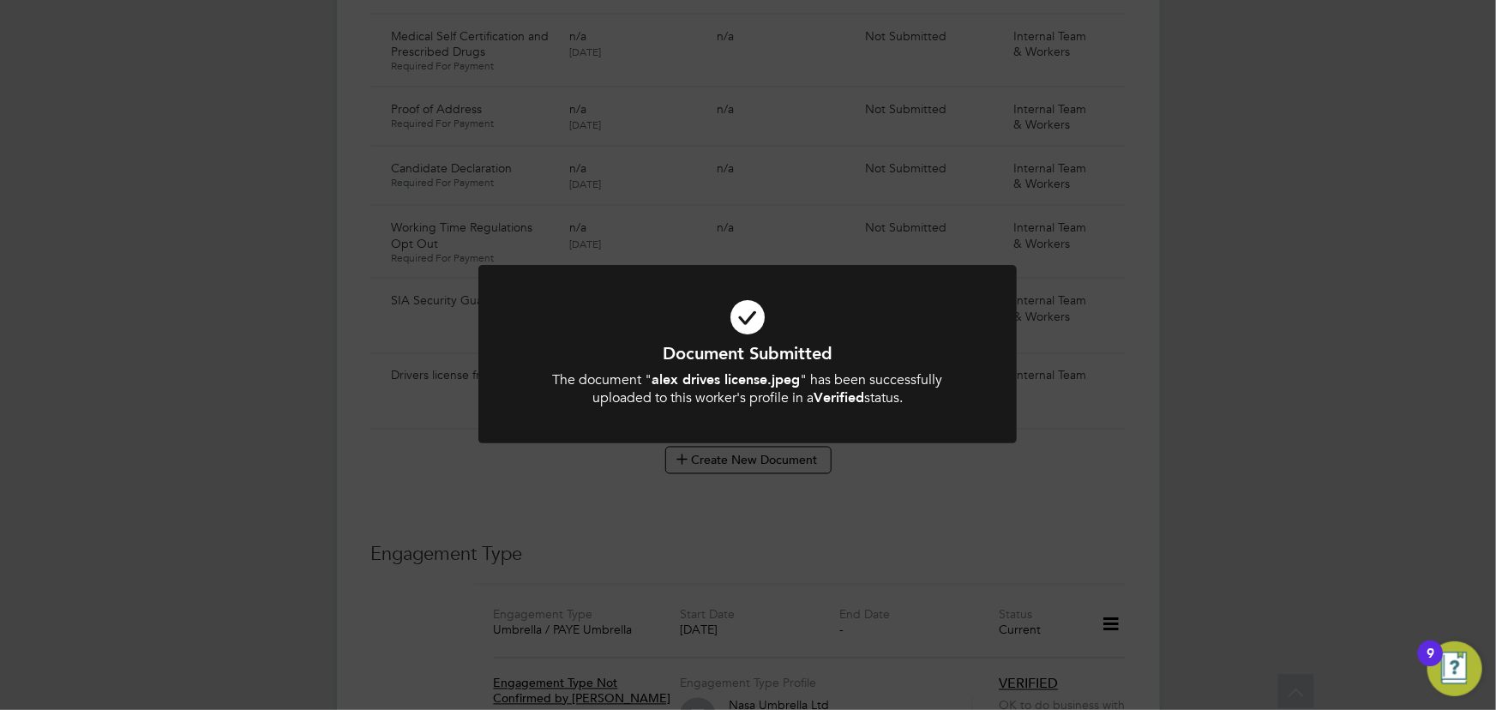
click at [1102, 411] on div "Document Submitted The document " alex drives license.jpeg " has been successfu…" at bounding box center [748, 355] width 1496 height 710
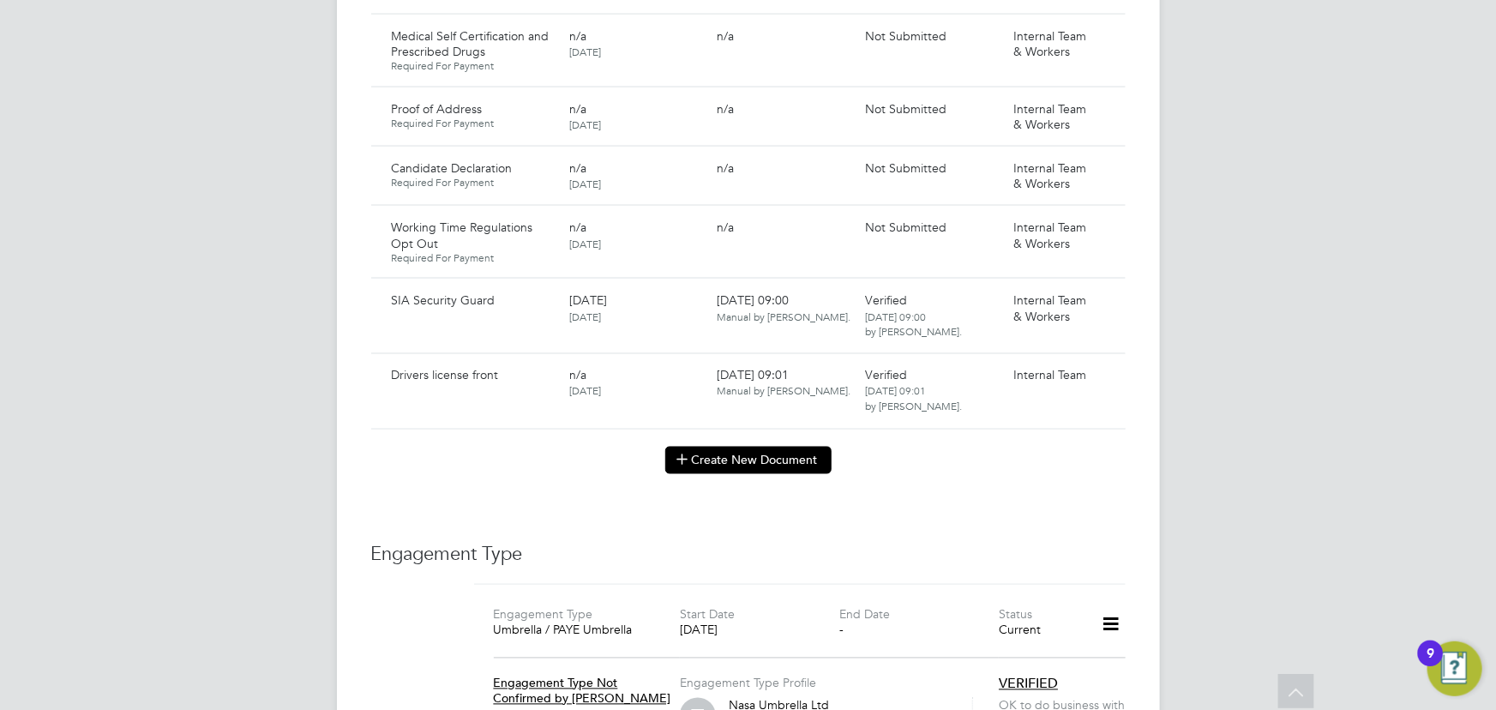
click at [757, 447] on button "Create New Document" at bounding box center [748, 460] width 166 height 27
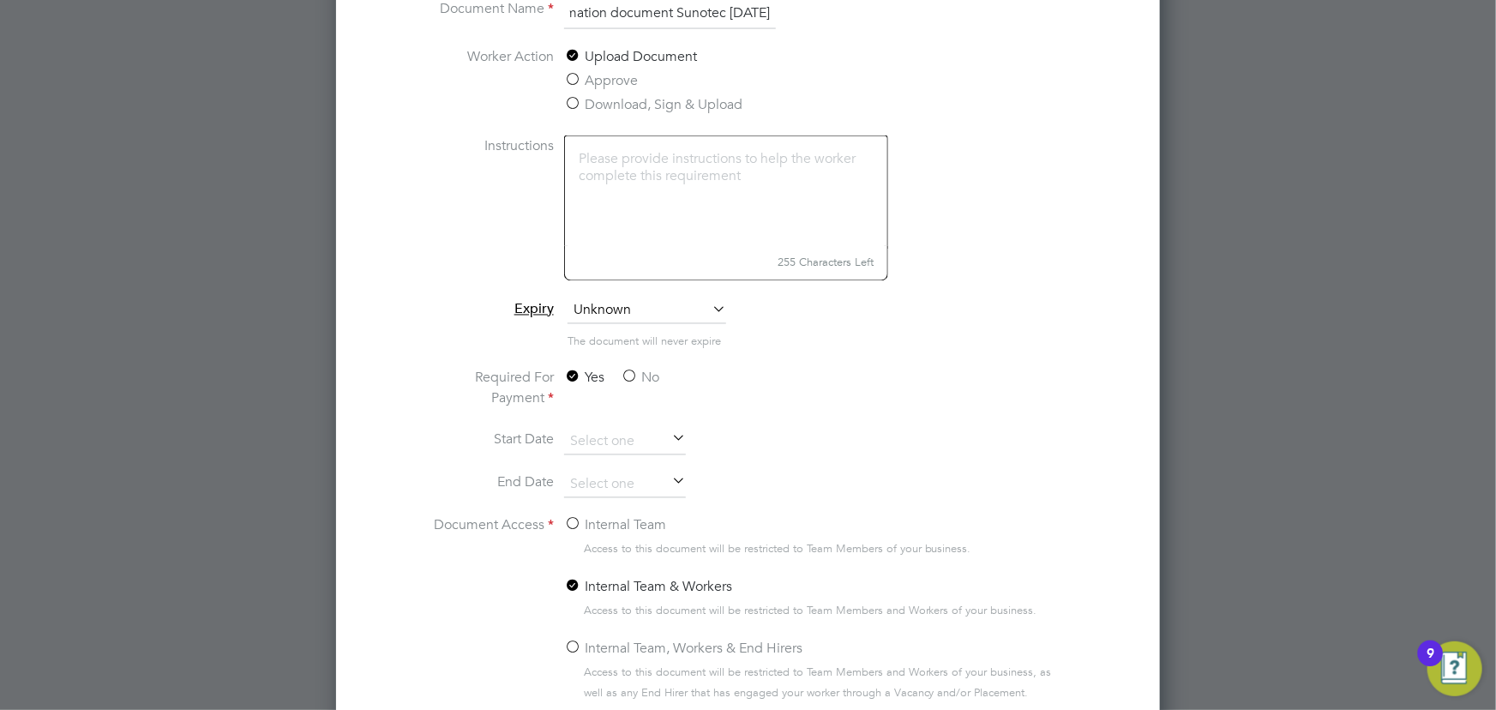
scroll to position [1637, 0]
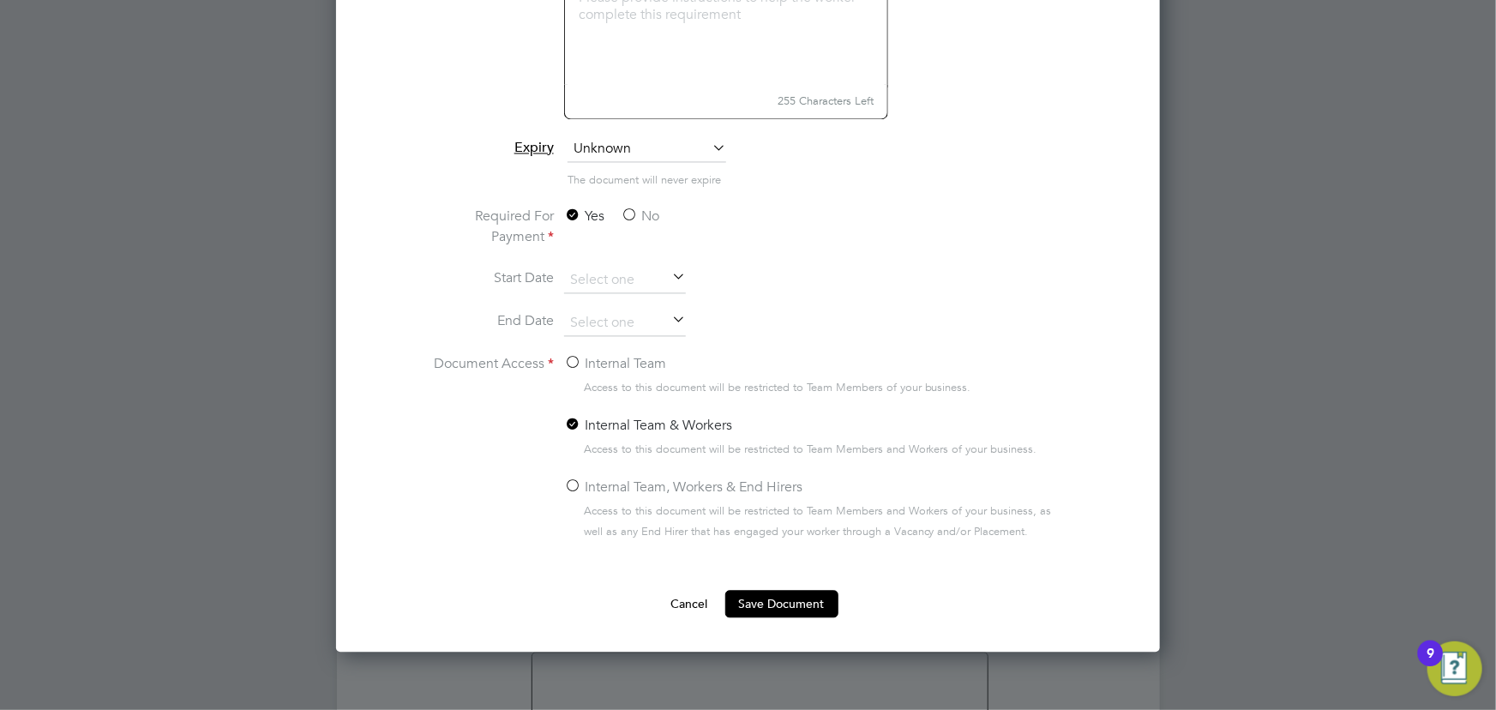
type input "Key information document Sunotec 27.08.25"
click at [646, 211] on label "No" at bounding box center [640, 217] width 39 height 21
click at [0, 0] on input "No" at bounding box center [0, 0] width 0 height 0
click at [621, 359] on label "Internal Team" at bounding box center [615, 364] width 102 height 21
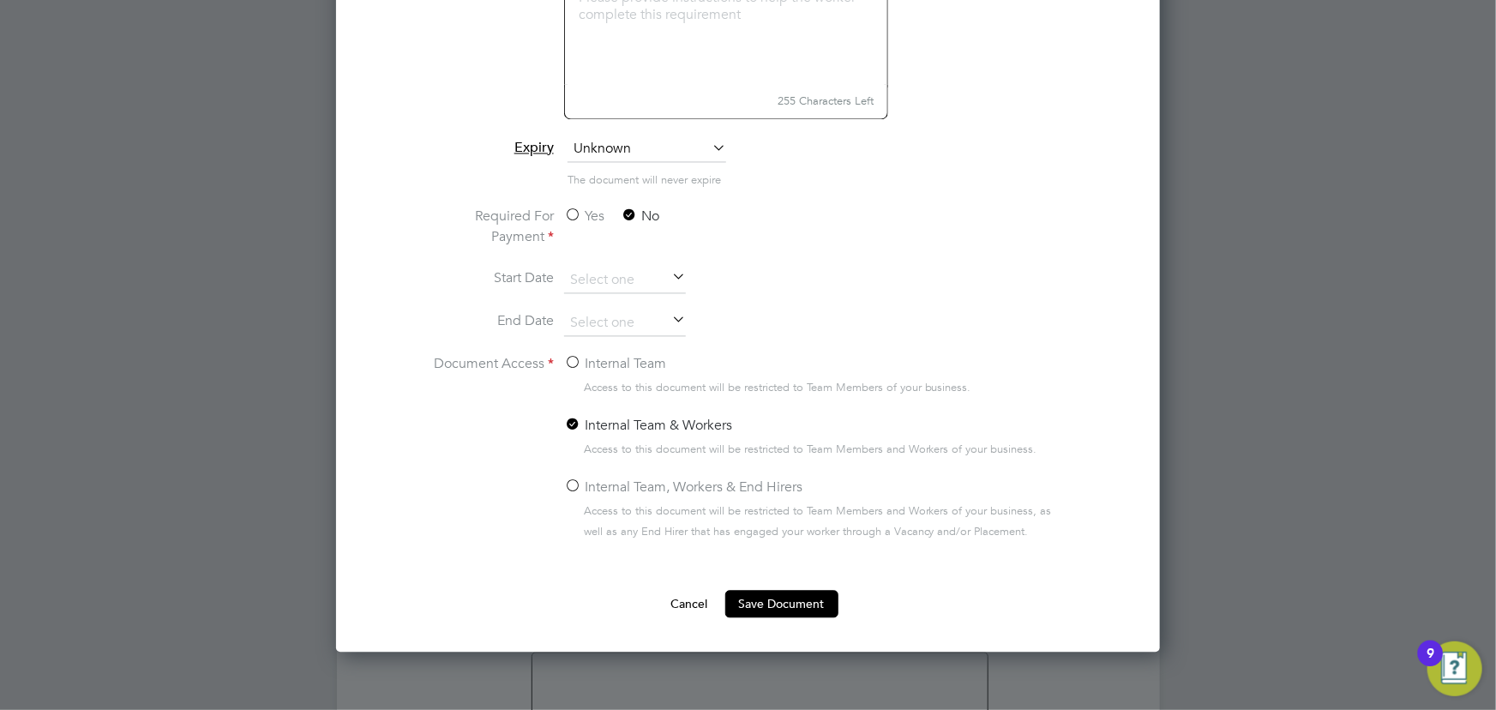
click at [0, 0] on input "Internal Team" at bounding box center [0, 0] width 0 height 0
click at [758, 586] on ng-form "Document Name Key information document Sunotec 27.08.25 Worker Action Upload Do…" at bounding box center [747, 227] width 769 height 781
click at [811, 604] on button "Save Document" at bounding box center [781, 604] width 113 height 27
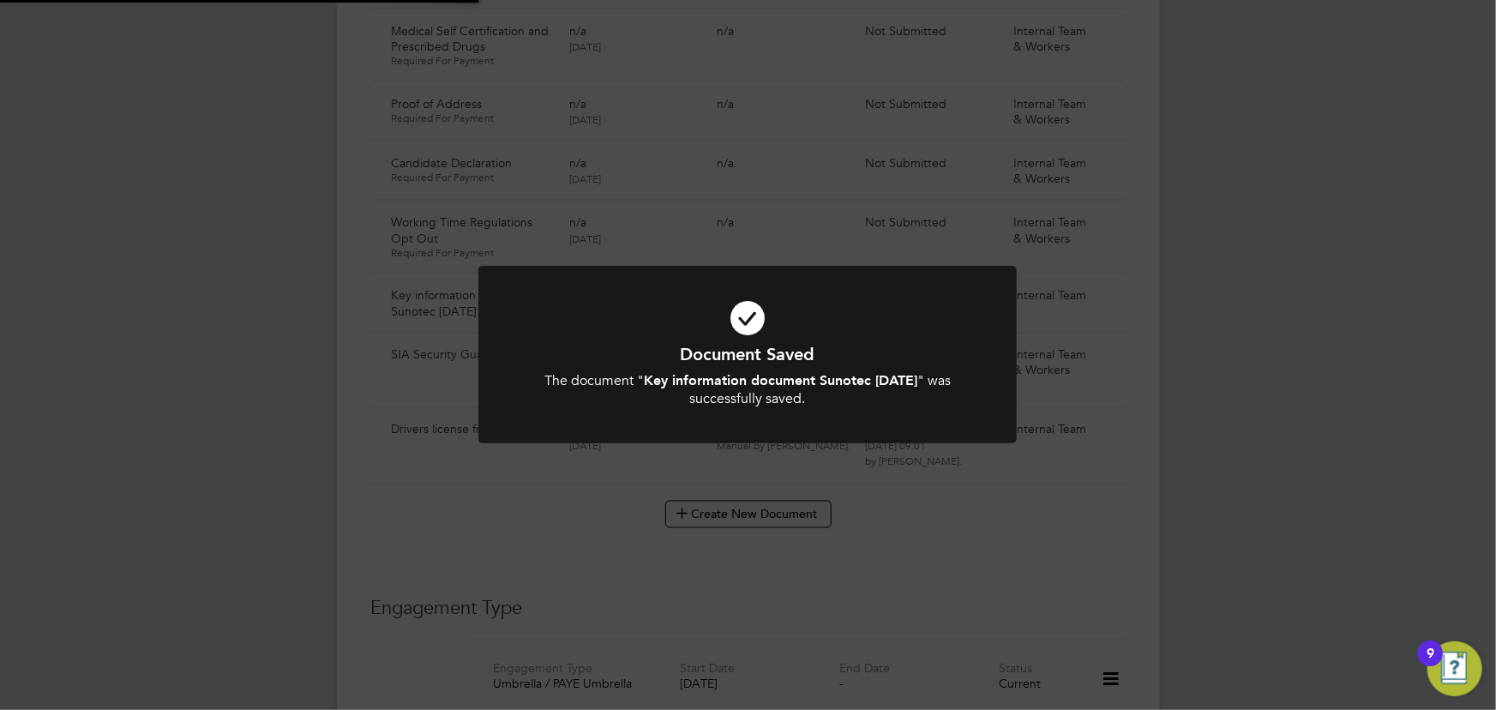
click at [1318, 427] on div "Document Saved The document " Key information document Sunotec 27.08.25 " was s…" at bounding box center [748, 355] width 1496 height 710
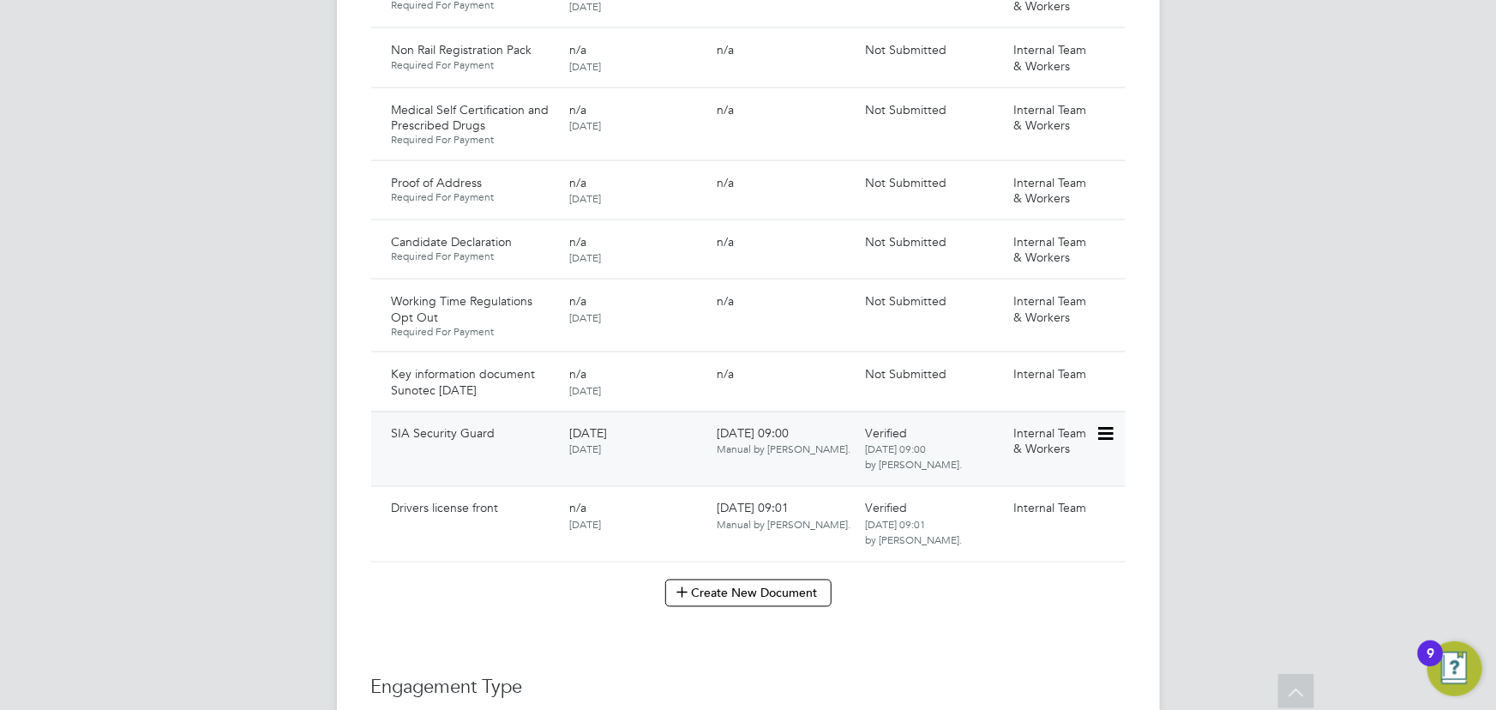
scroll to position [1246, 0]
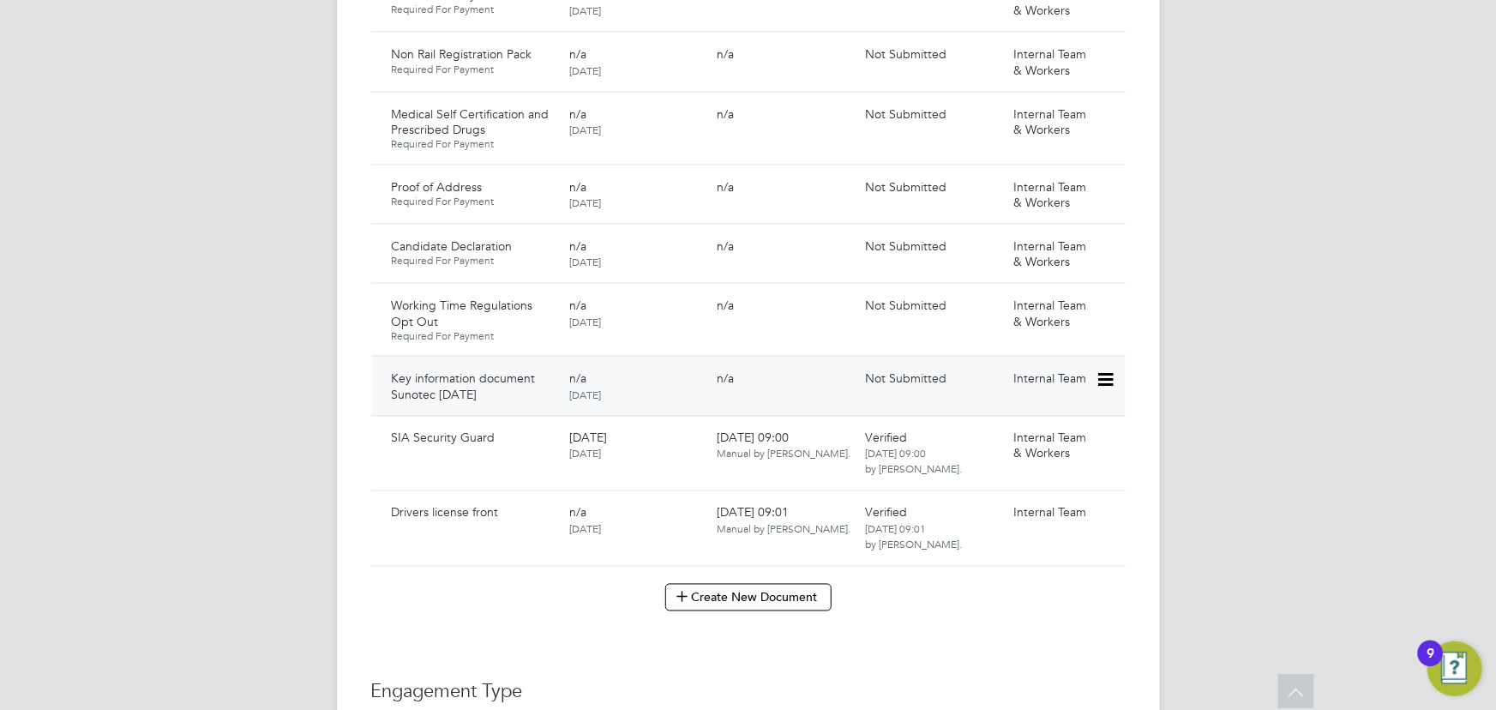
click at [1100, 369] on icon at bounding box center [1104, 379] width 17 height 21
click at [1050, 427] on li "Submit Document" at bounding box center [1053, 427] width 120 height 24
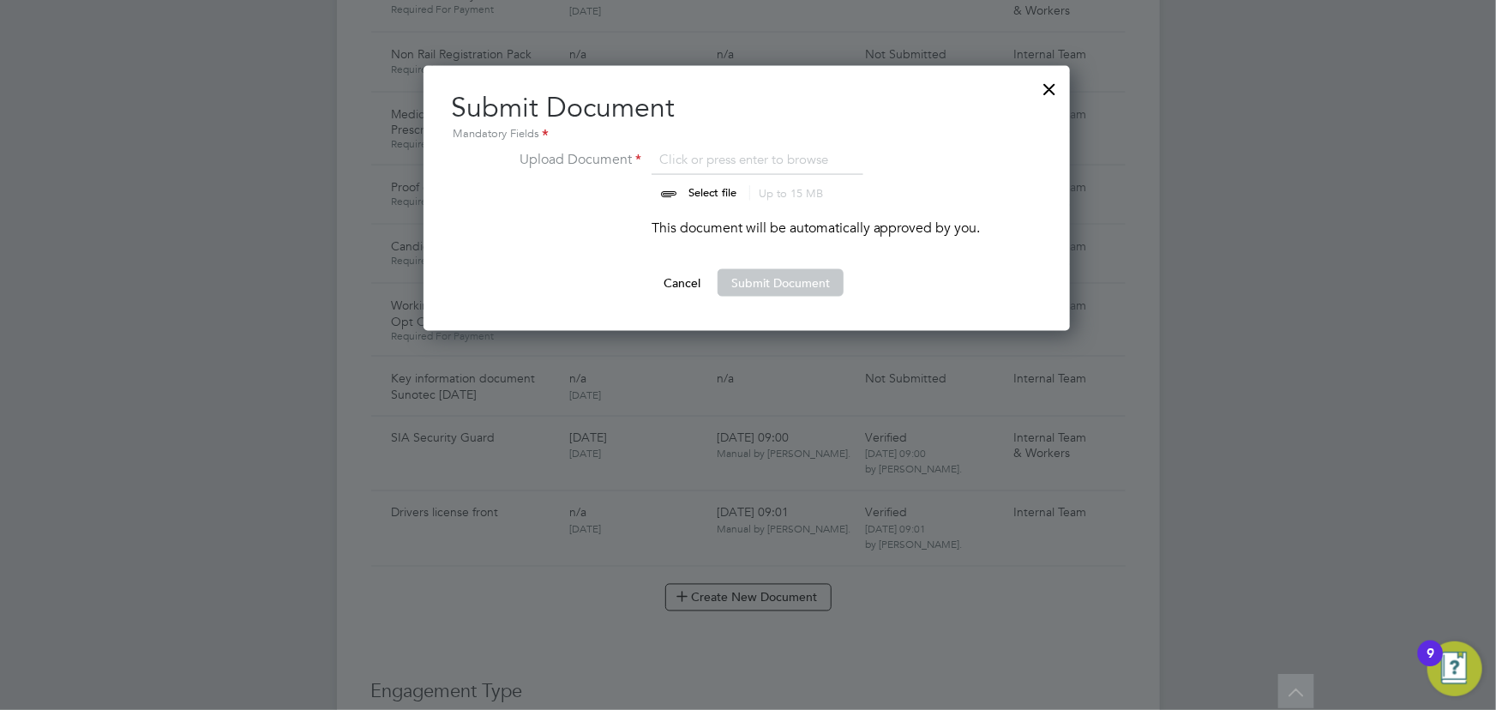
click at [706, 187] on input "file" at bounding box center [728, 174] width 269 height 51
type input "C:\fakepath\Key Information Document (Umbrella) 2025 Alexander Adobe Sunotec 27…"
click at [766, 279] on button "Submit Document" at bounding box center [781, 282] width 126 height 27
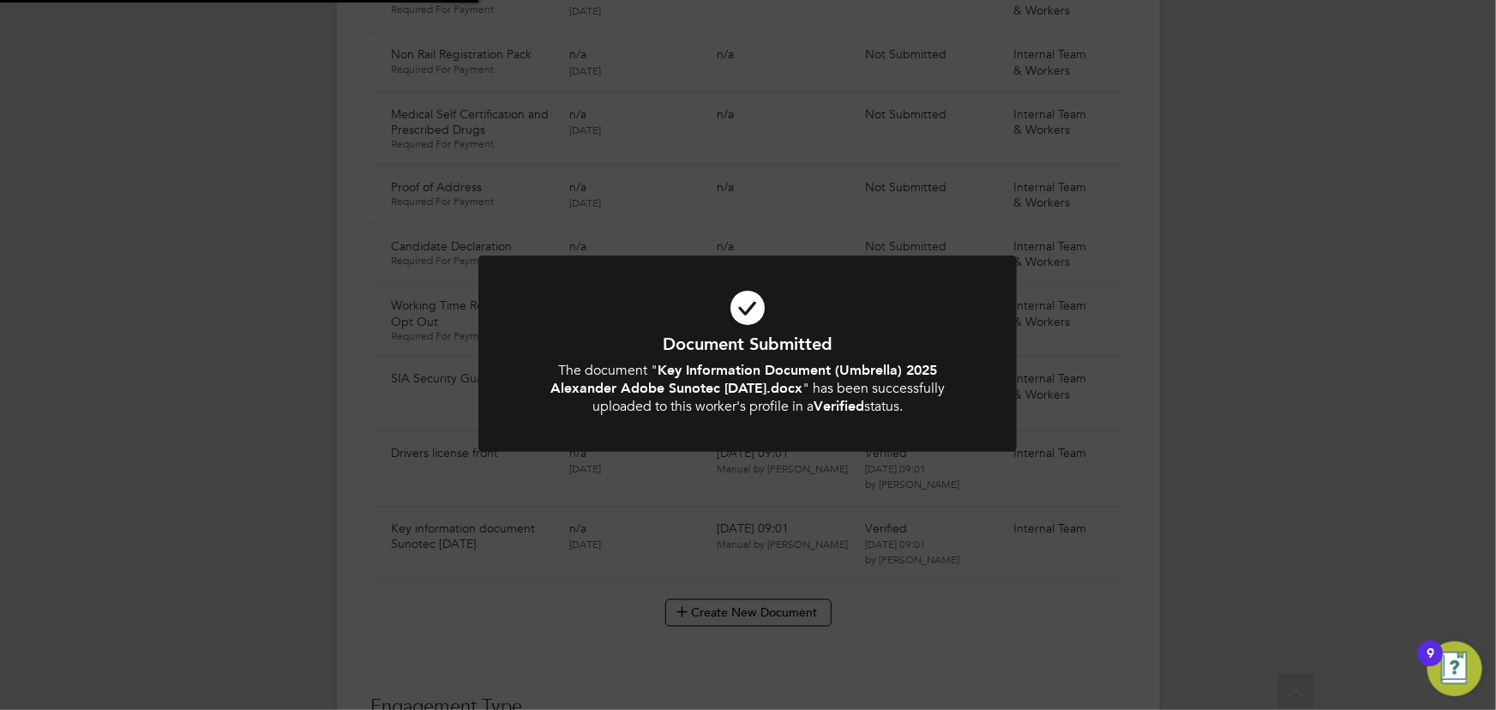
click at [1268, 278] on div "Document Submitted The document " Key Information Document (Umbrella) 2025 Alex…" at bounding box center [748, 355] width 1496 height 710
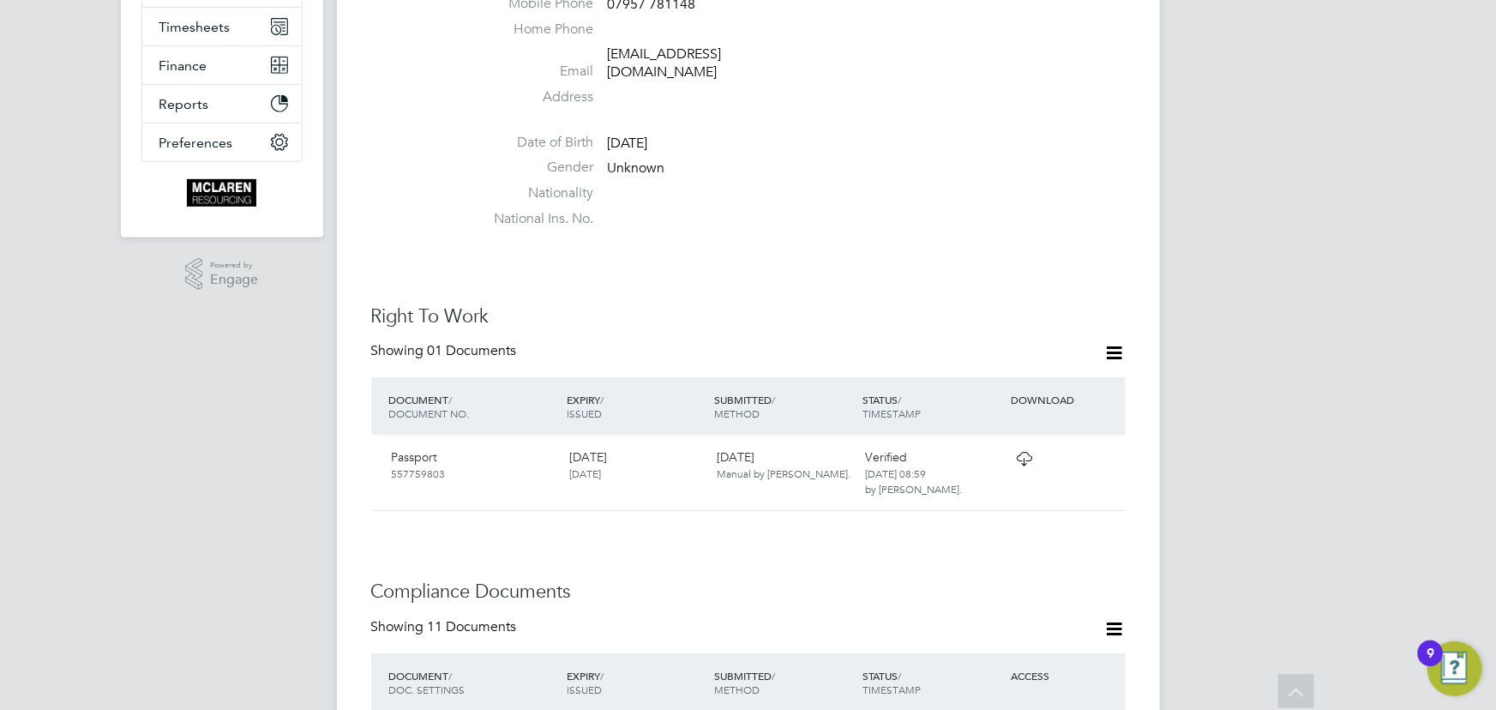
scroll to position [77, 0]
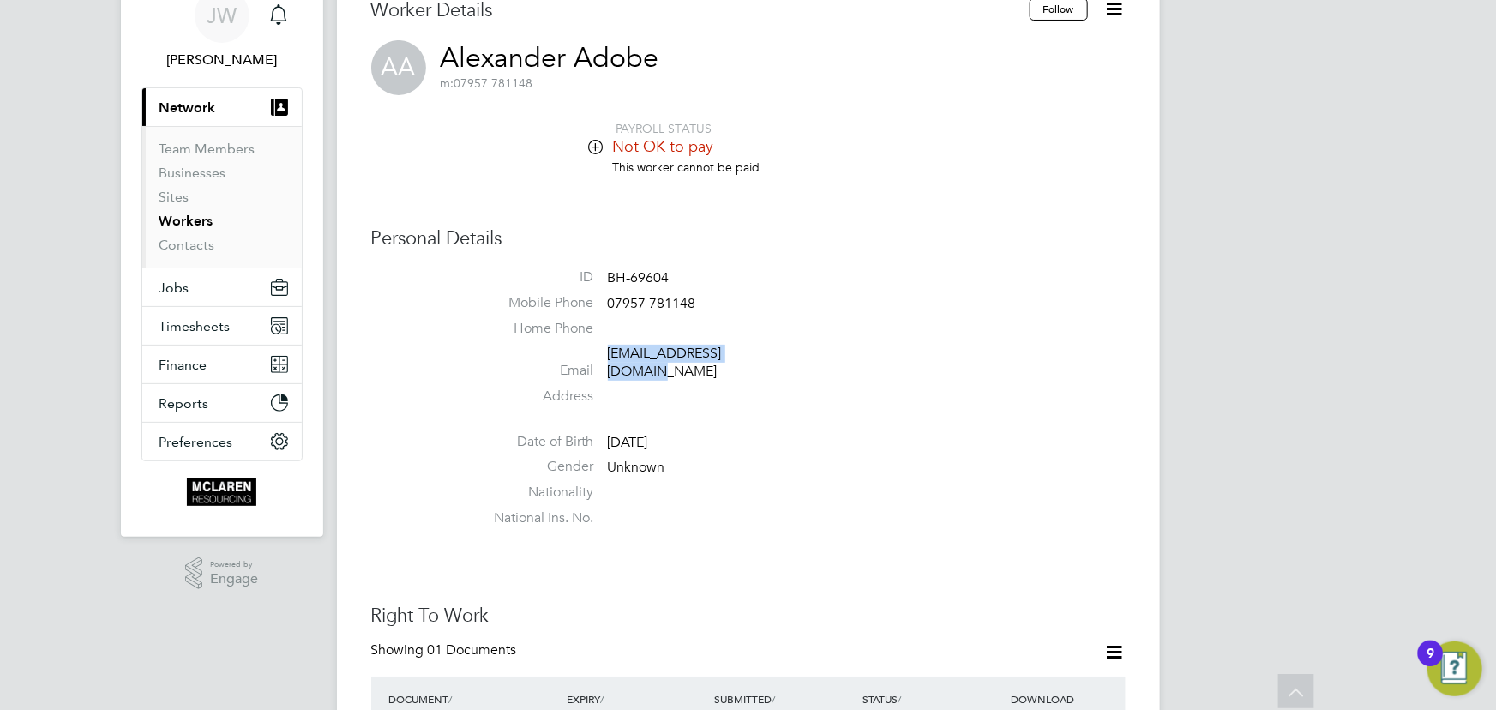
drag, startPoint x: 606, startPoint y: 353, endPoint x: 773, endPoint y: 343, distance: 167.5
click at [773, 345] on li "Email elleadoboe@yahoo.co.uk" at bounding box center [800, 366] width 652 height 42
copy link "[EMAIL_ADDRESS][DOMAIN_NAME]"
click at [646, 321] on li "Home Phone" at bounding box center [800, 333] width 652 height 26
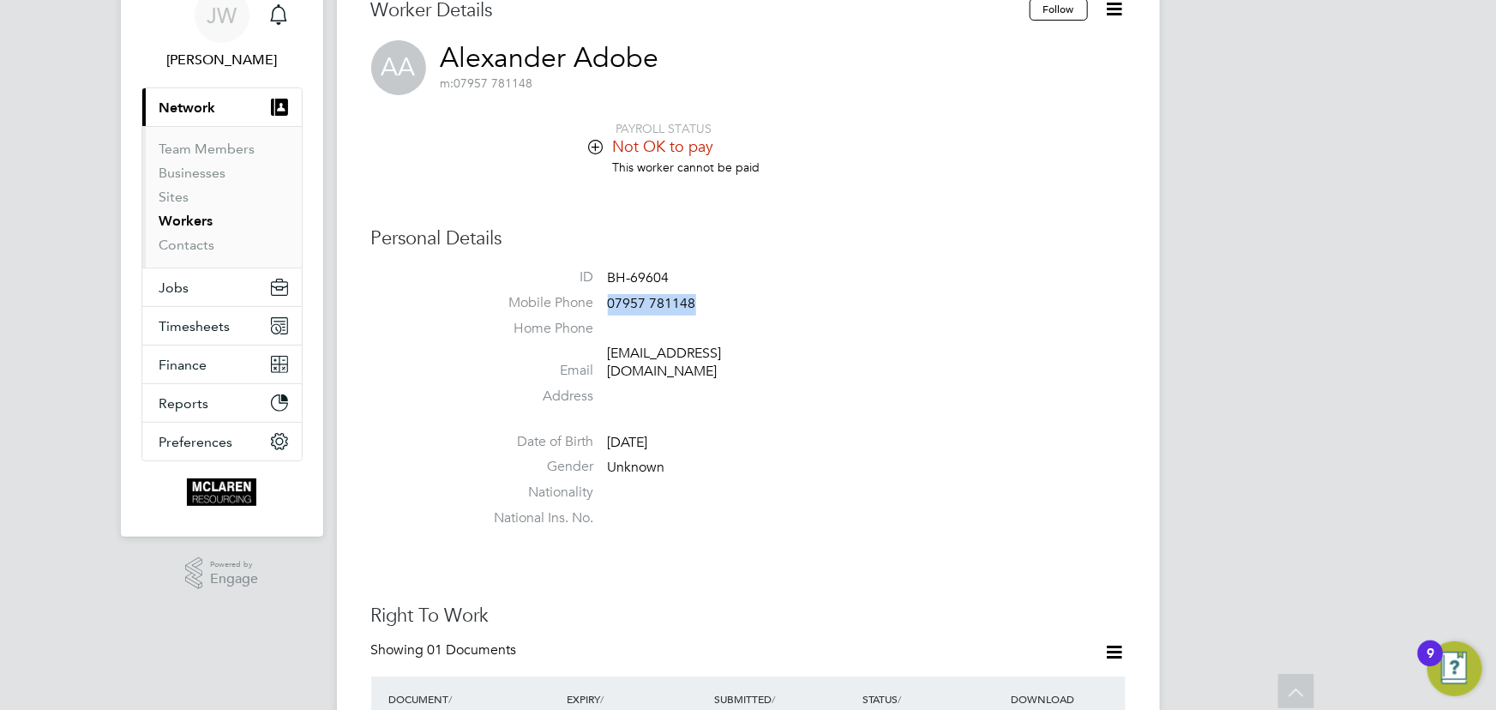
drag, startPoint x: 606, startPoint y: 304, endPoint x: 710, endPoint y: 293, distance: 104.3
click at [710, 294] on li "Mobile Phone 07957 781148" at bounding box center [800, 307] width 652 height 26
copy span "07957 781148"
drag, startPoint x: 604, startPoint y: 354, endPoint x: 789, endPoint y: 348, distance: 184.4
click at [789, 348] on li "Email elleadoboe@yahoo.co.uk" at bounding box center [800, 366] width 652 height 42
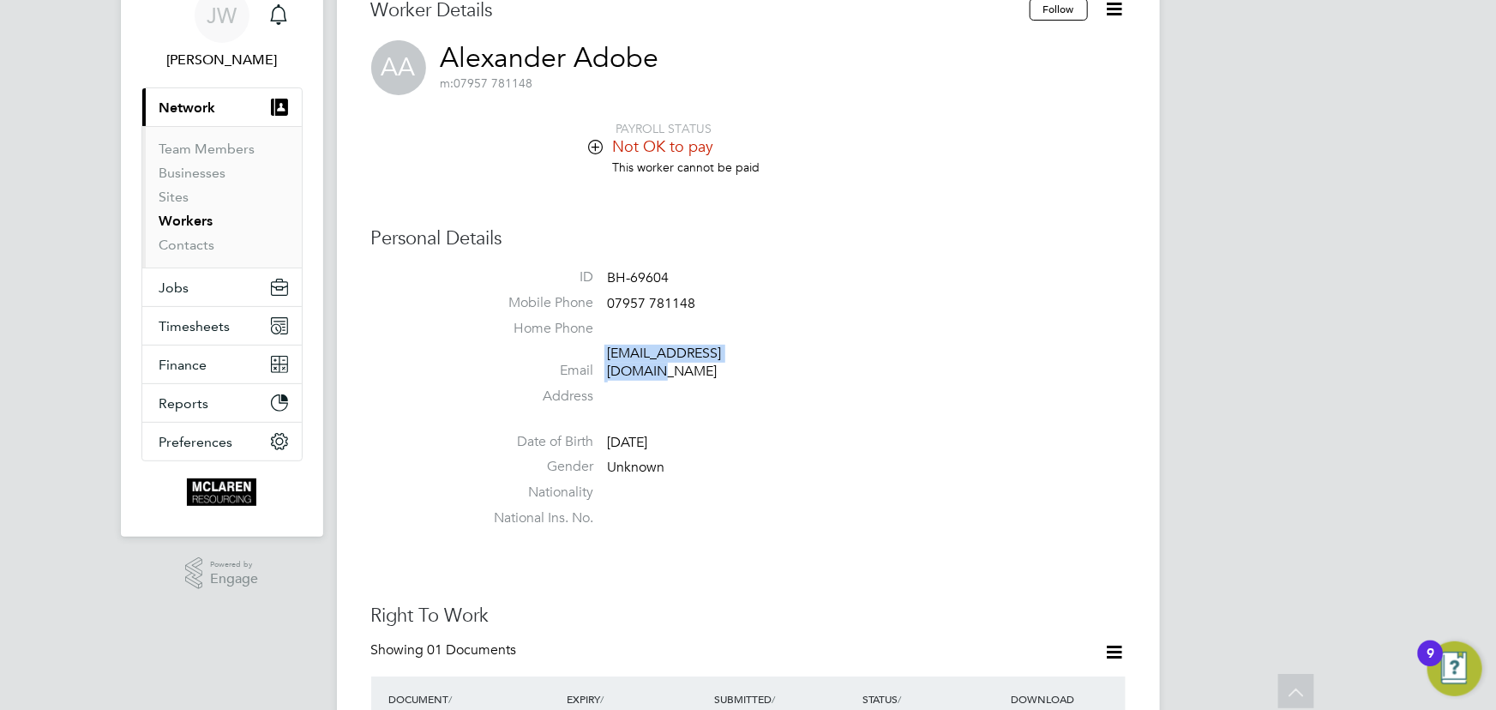
copy li "[EMAIL_ADDRESS][DOMAIN_NAME]"
